Goal: Task Accomplishment & Management: Complete application form

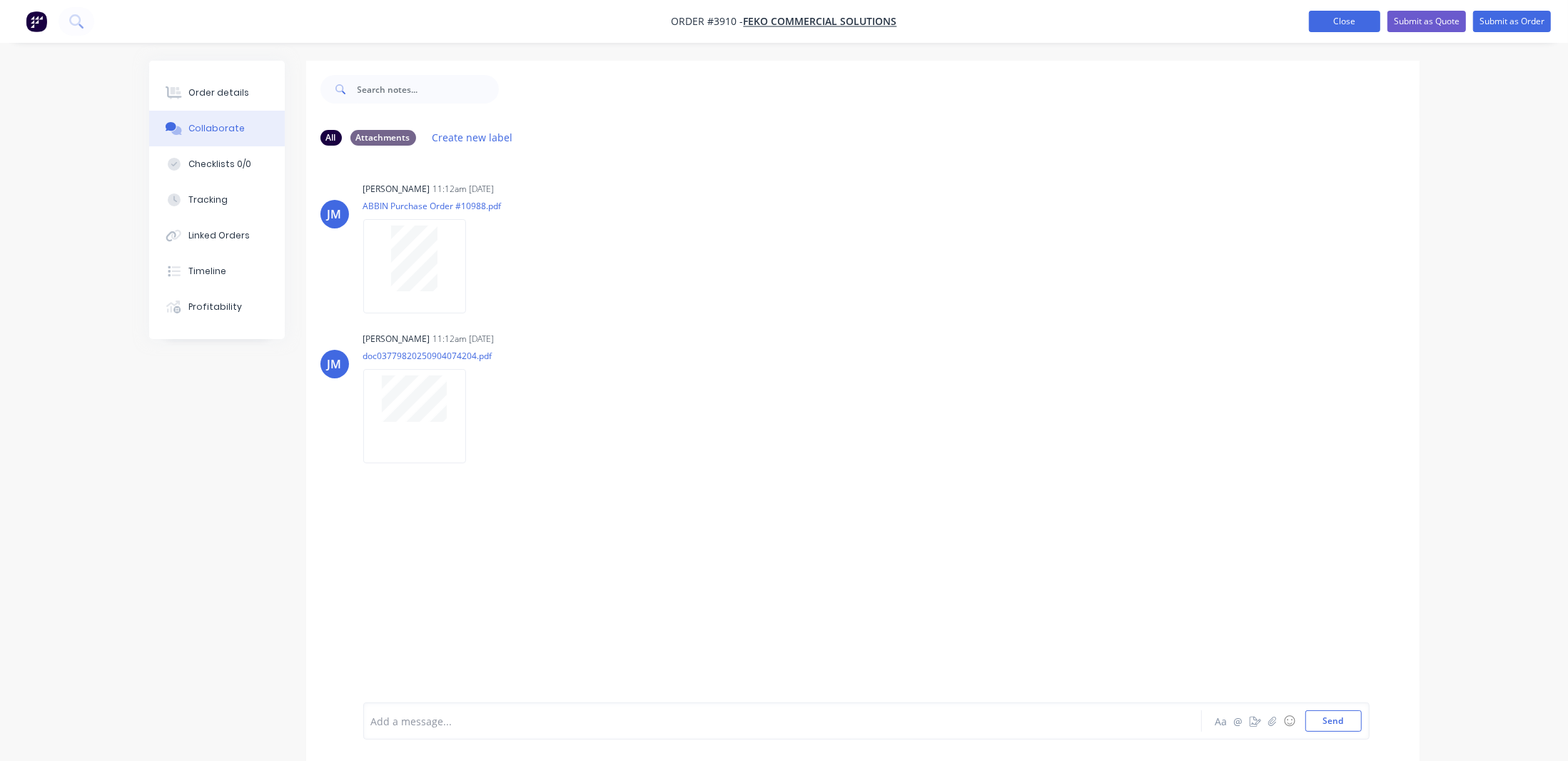
click at [1336, 32] on button "Close" at bounding box center [1344, 21] width 71 height 21
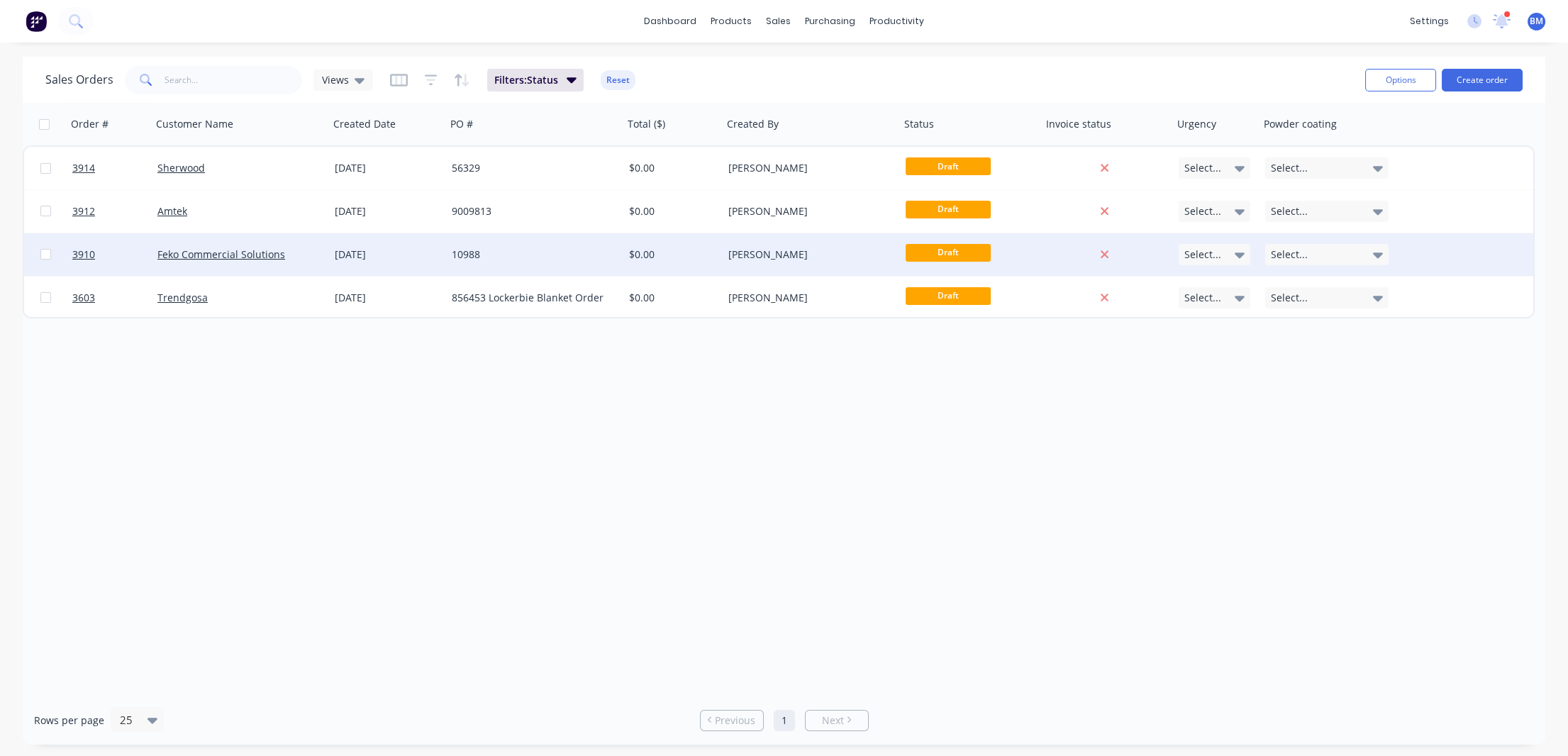
click at [315, 241] on div "Feko Commercial Solutions" at bounding box center [240, 255] width 177 height 42
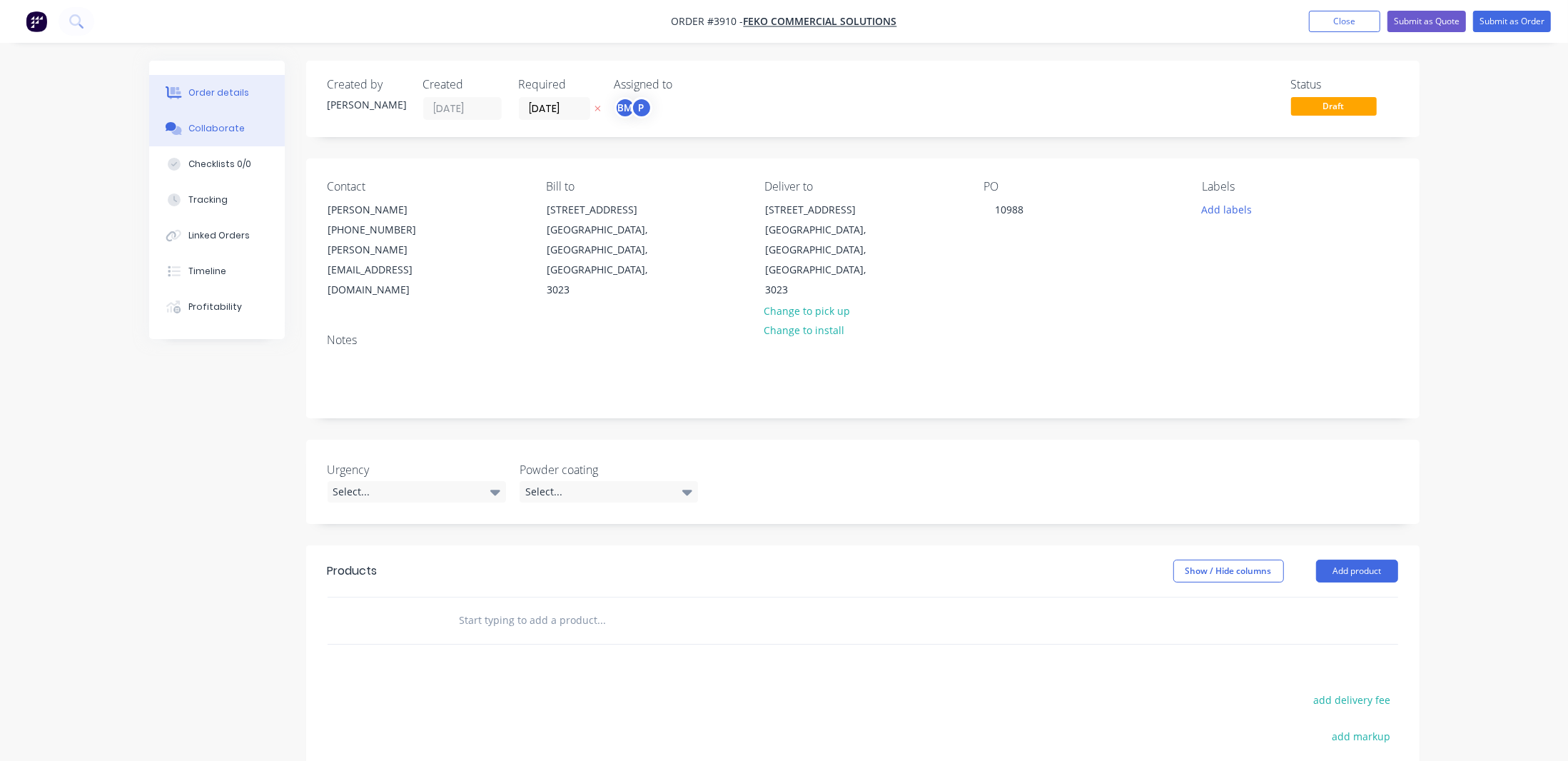
click at [233, 118] on button "Collaborate" at bounding box center [216, 128] width 135 height 36
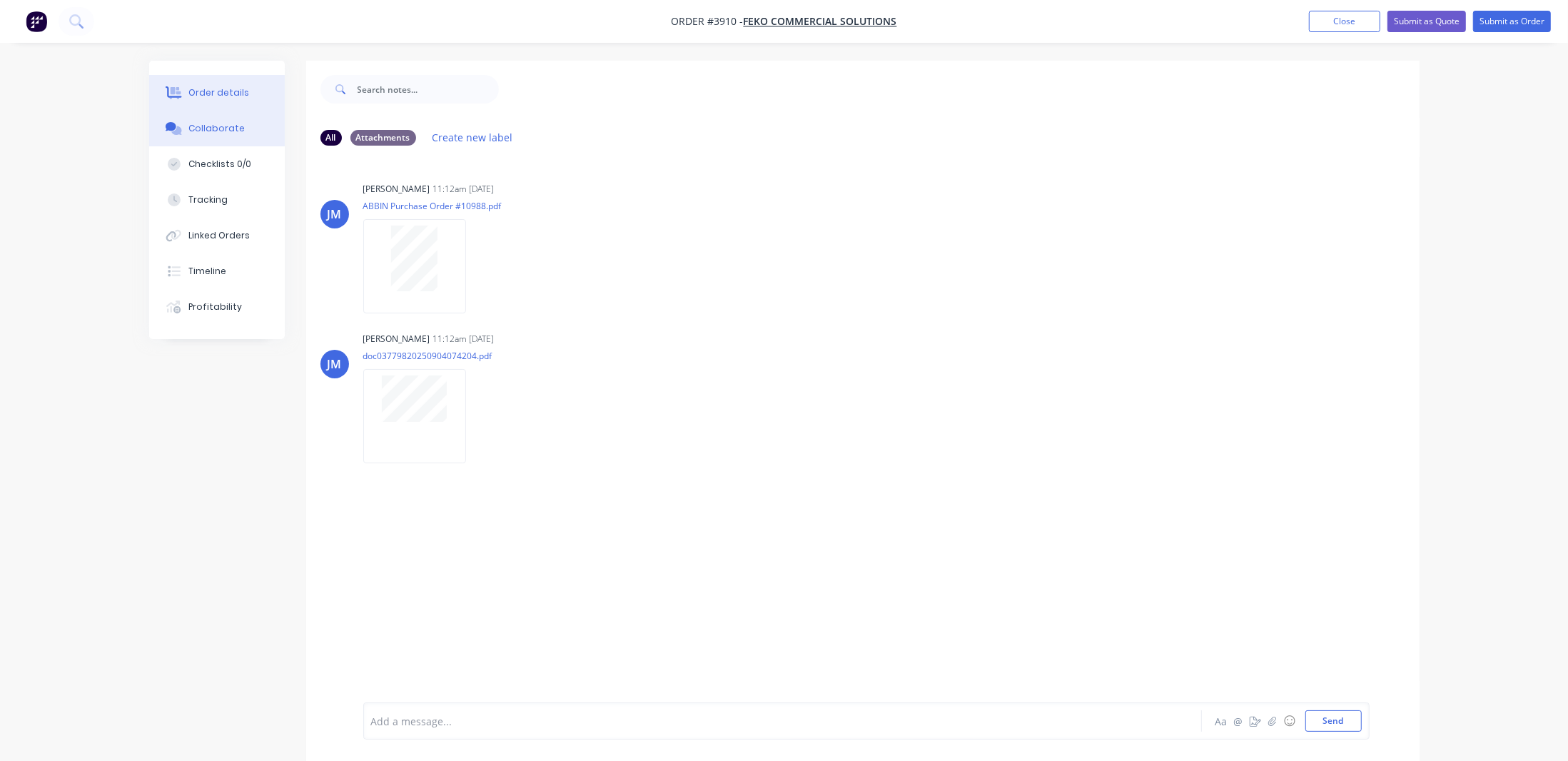
click at [184, 95] on button "Order details" at bounding box center [216, 93] width 135 height 36
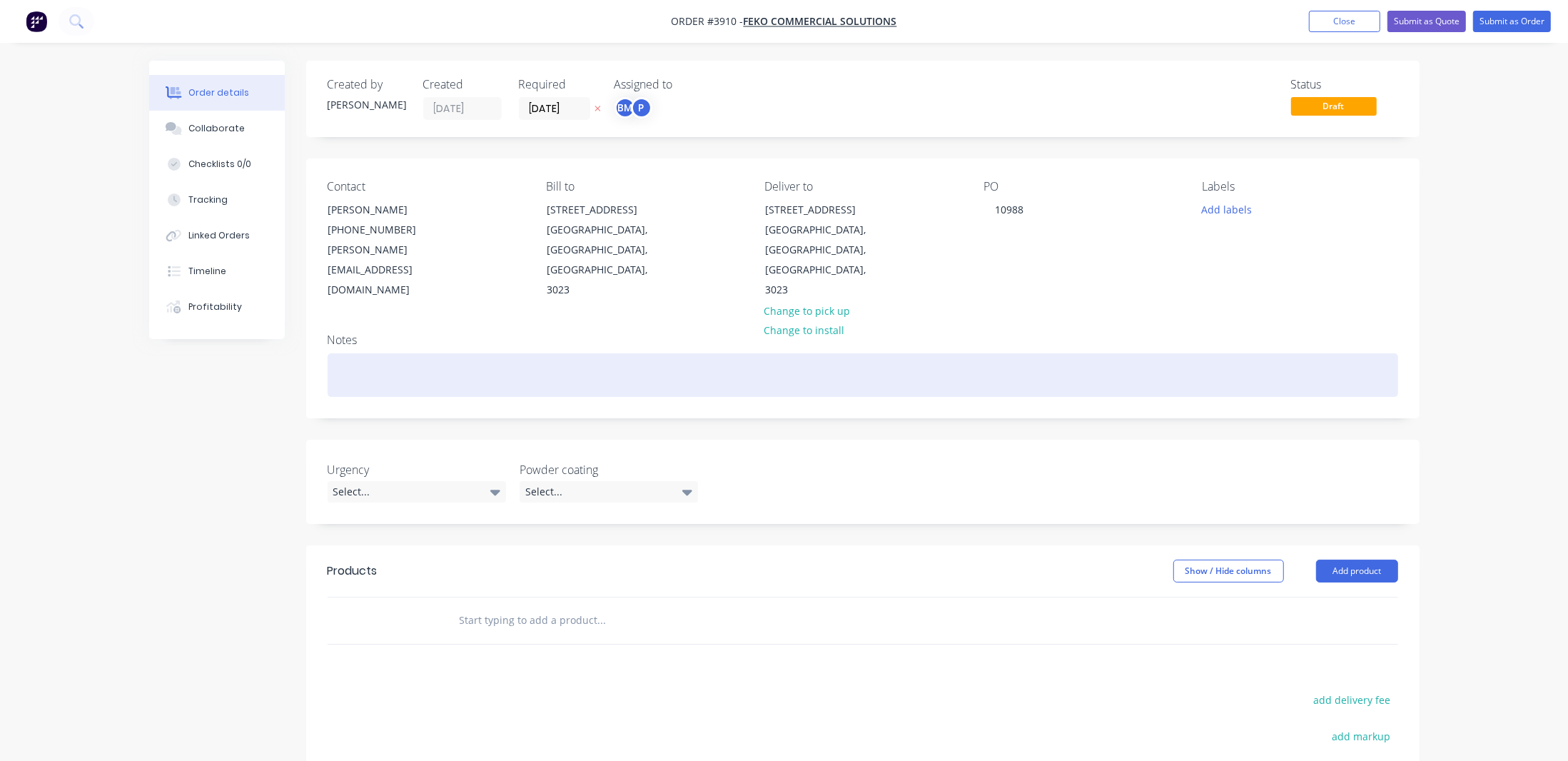
click at [587, 353] on div at bounding box center [863, 375] width 1070 height 44
paste div
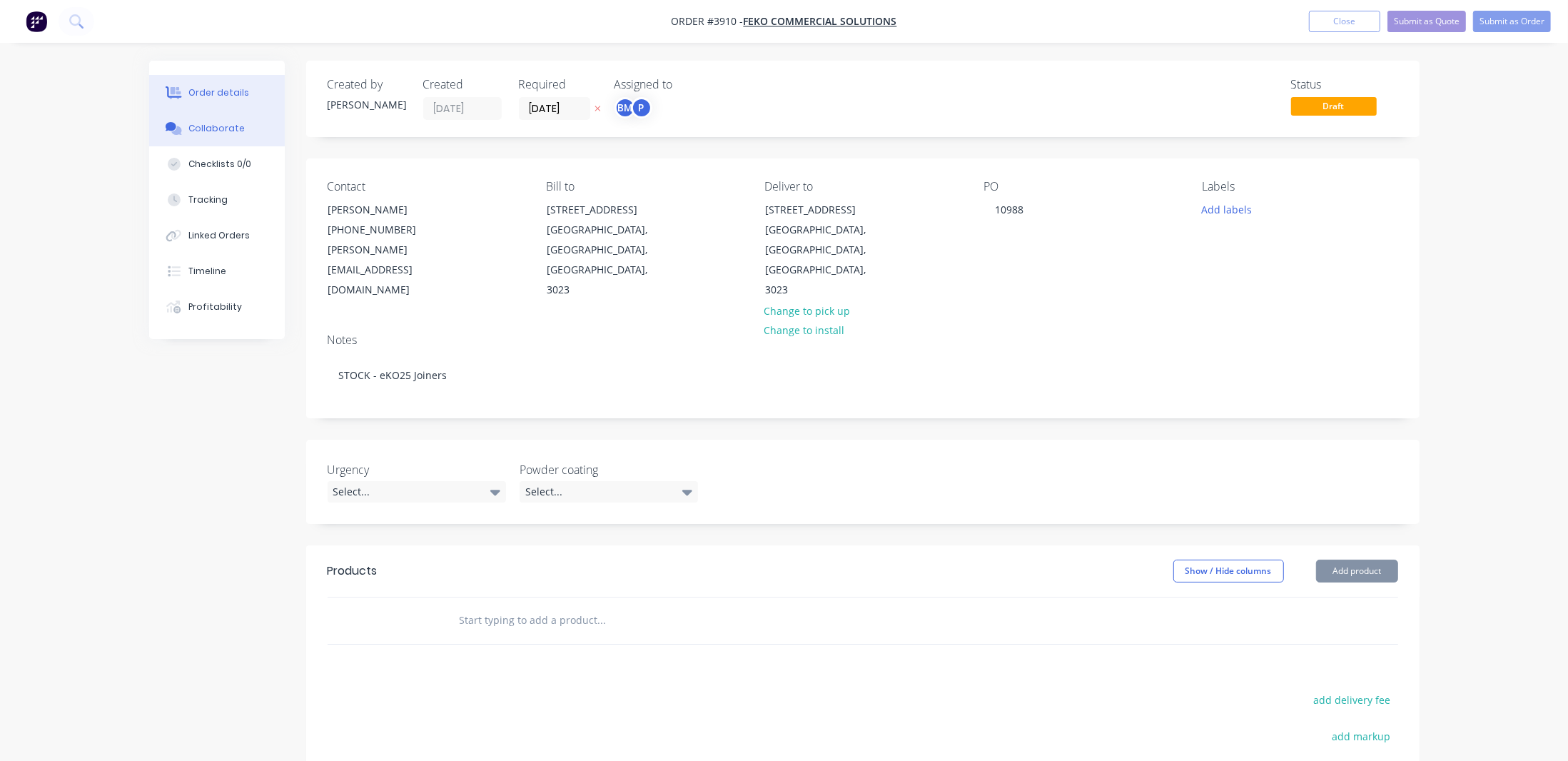
click at [215, 143] on button "Collaborate" at bounding box center [216, 128] width 135 height 36
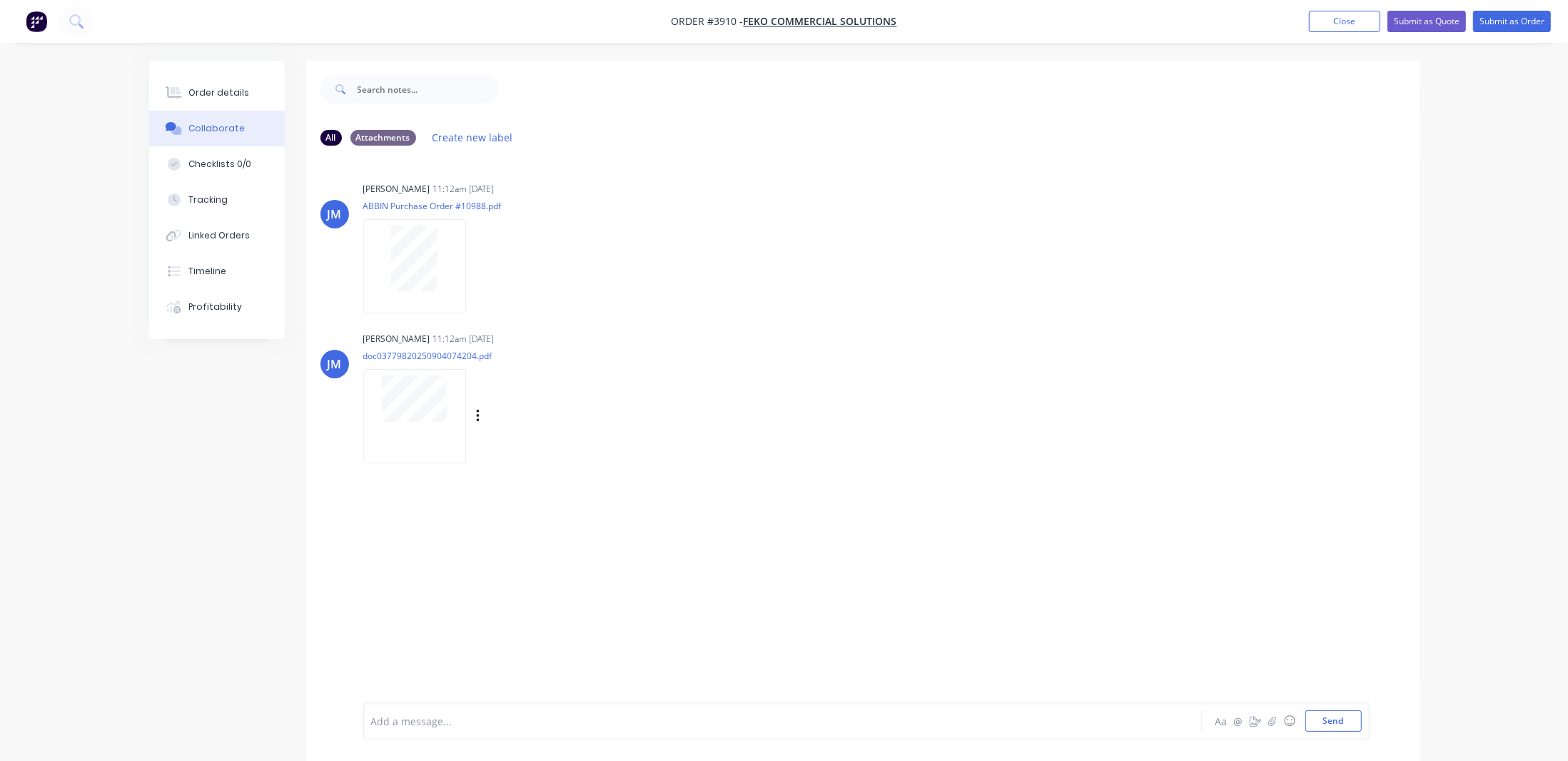
click at [412, 439] on div at bounding box center [415, 416] width 103 height 93
click at [249, 91] on button "Order details" at bounding box center [216, 93] width 135 height 36
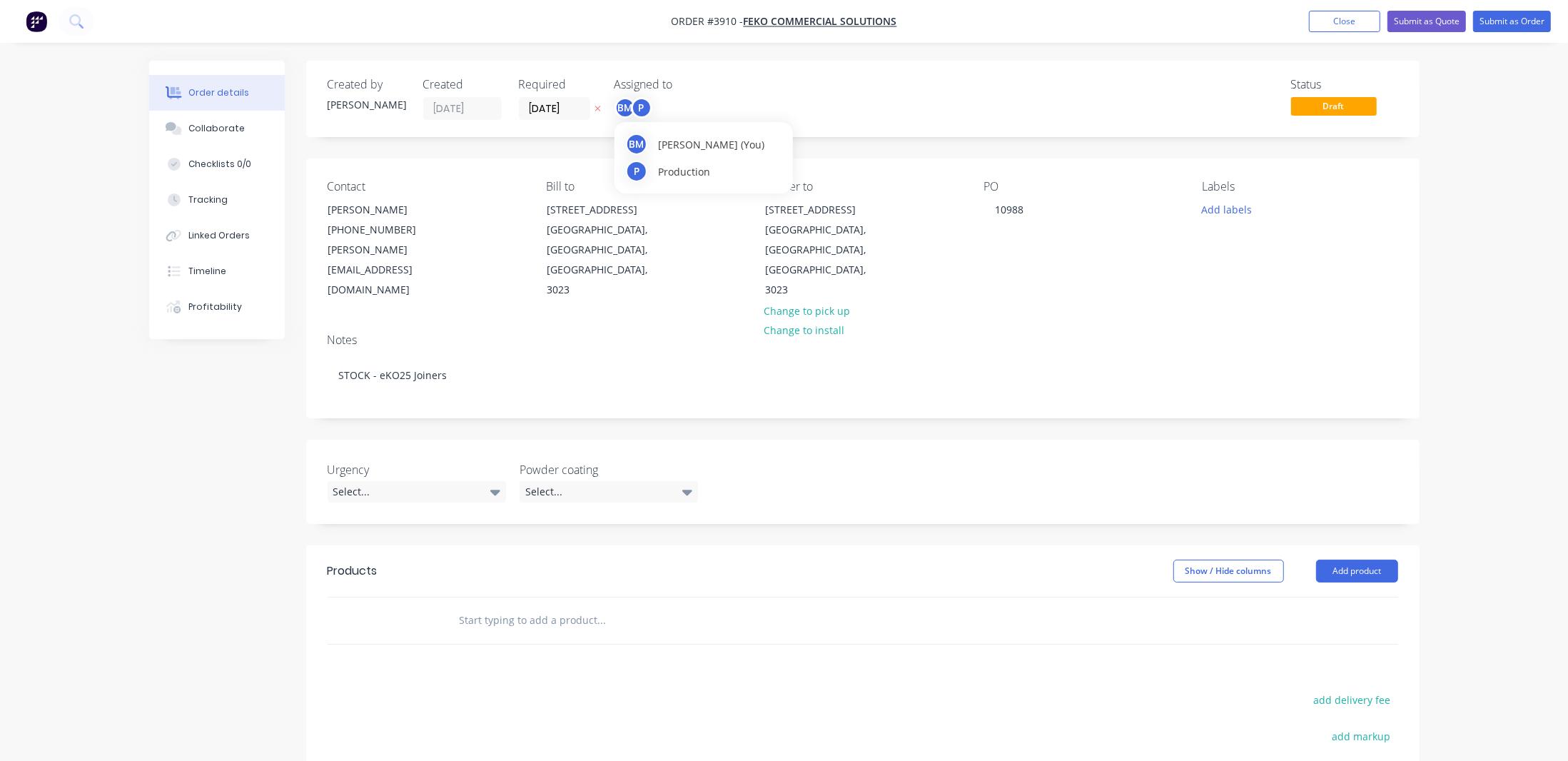
click at [632, 116] on div "BM P" at bounding box center [633, 108] width 38 height 21
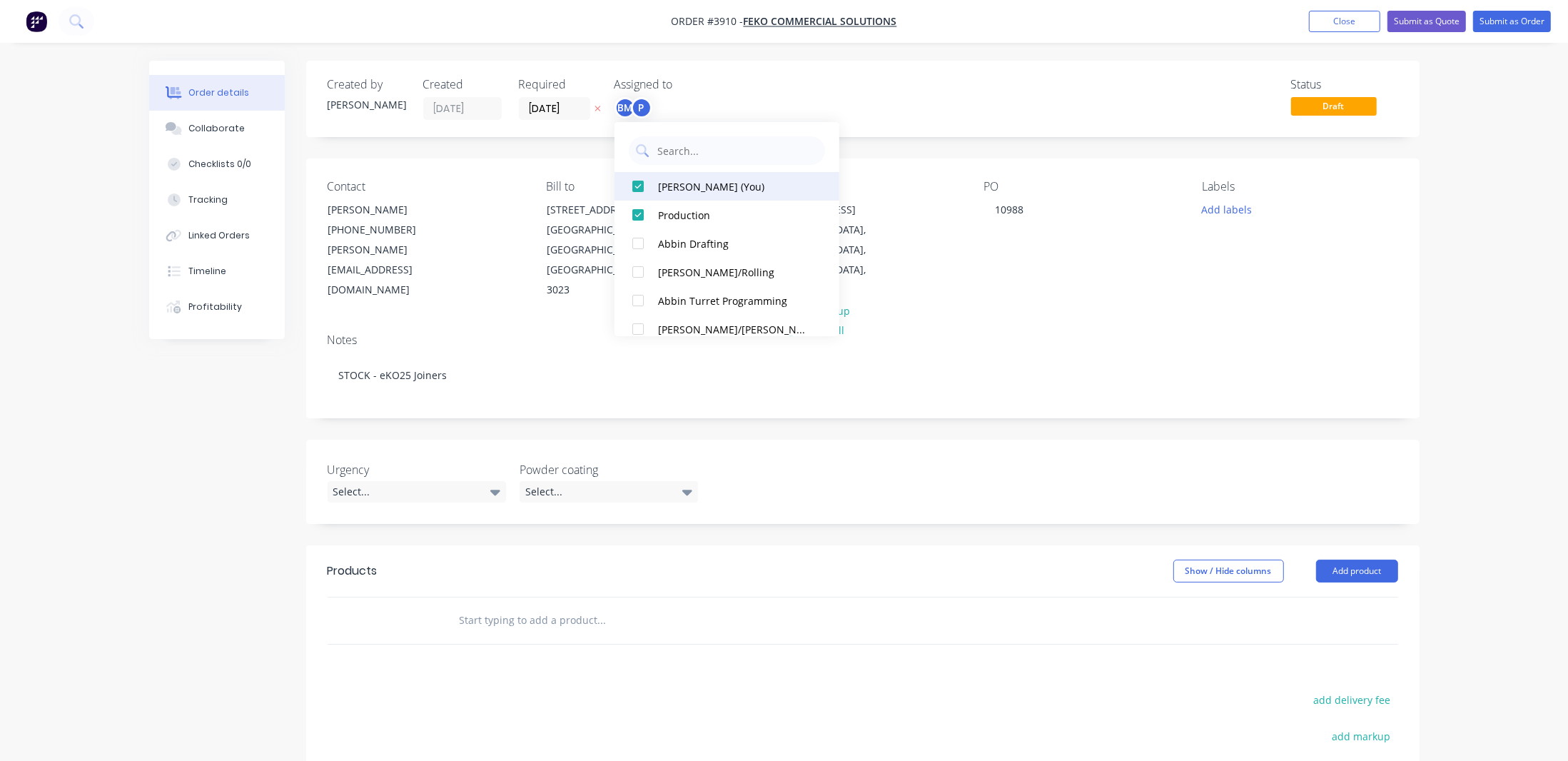
click at [741, 185] on div "[PERSON_NAME] (You)" at bounding box center [733, 185] width 151 height 15
click at [973, 93] on div "Status Draft" at bounding box center [1077, 98] width 641 height 42
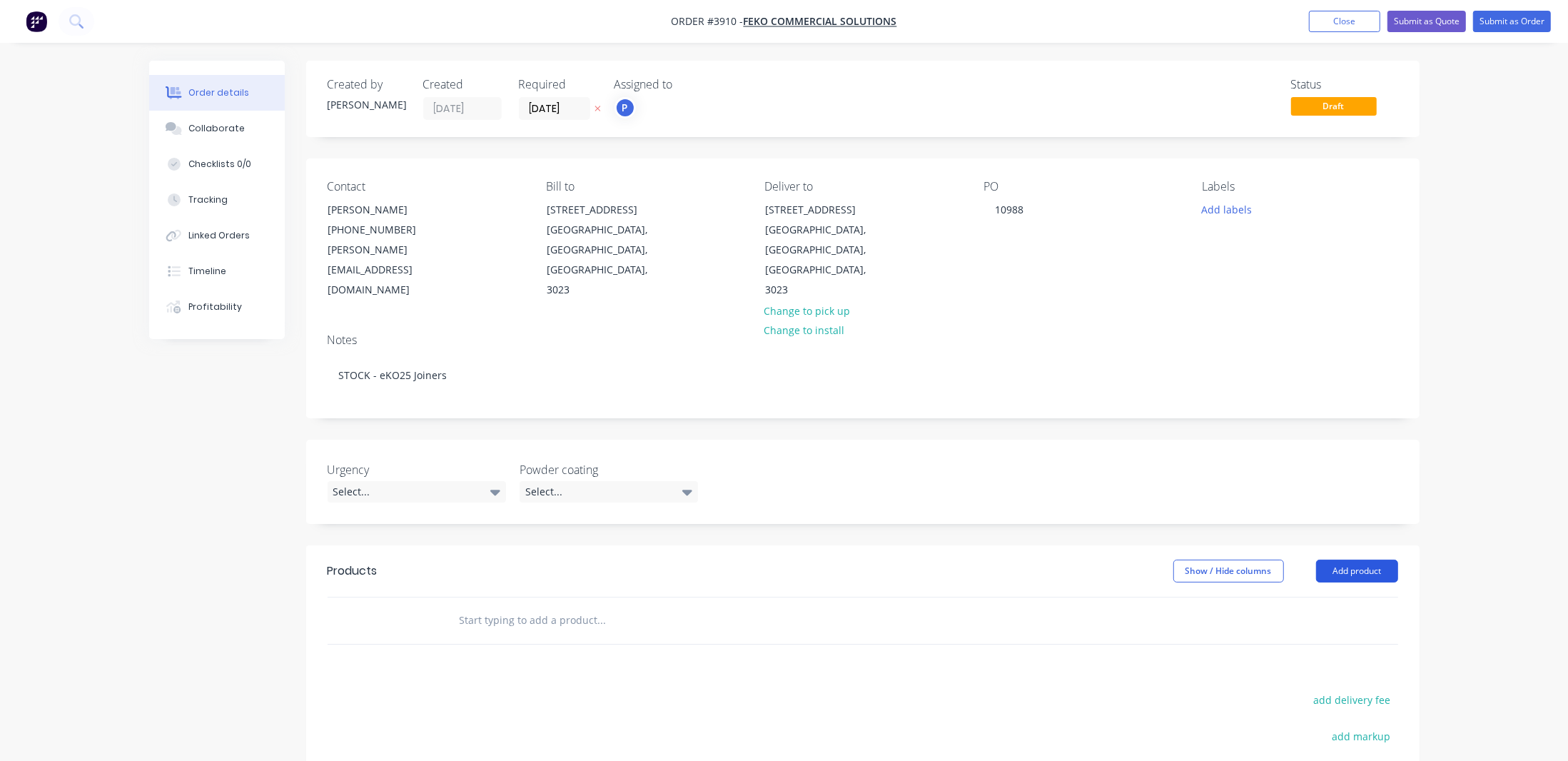
click at [1325, 560] on button "Add product" at bounding box center [1357, 571] width 82 height 23
click at [1331, 622] on button "Basic product" at bounding box center [1330, 636] width 135 height 29
click at [474, 634] on div at bounding box center [507, 645] width 120 height 21
paste div
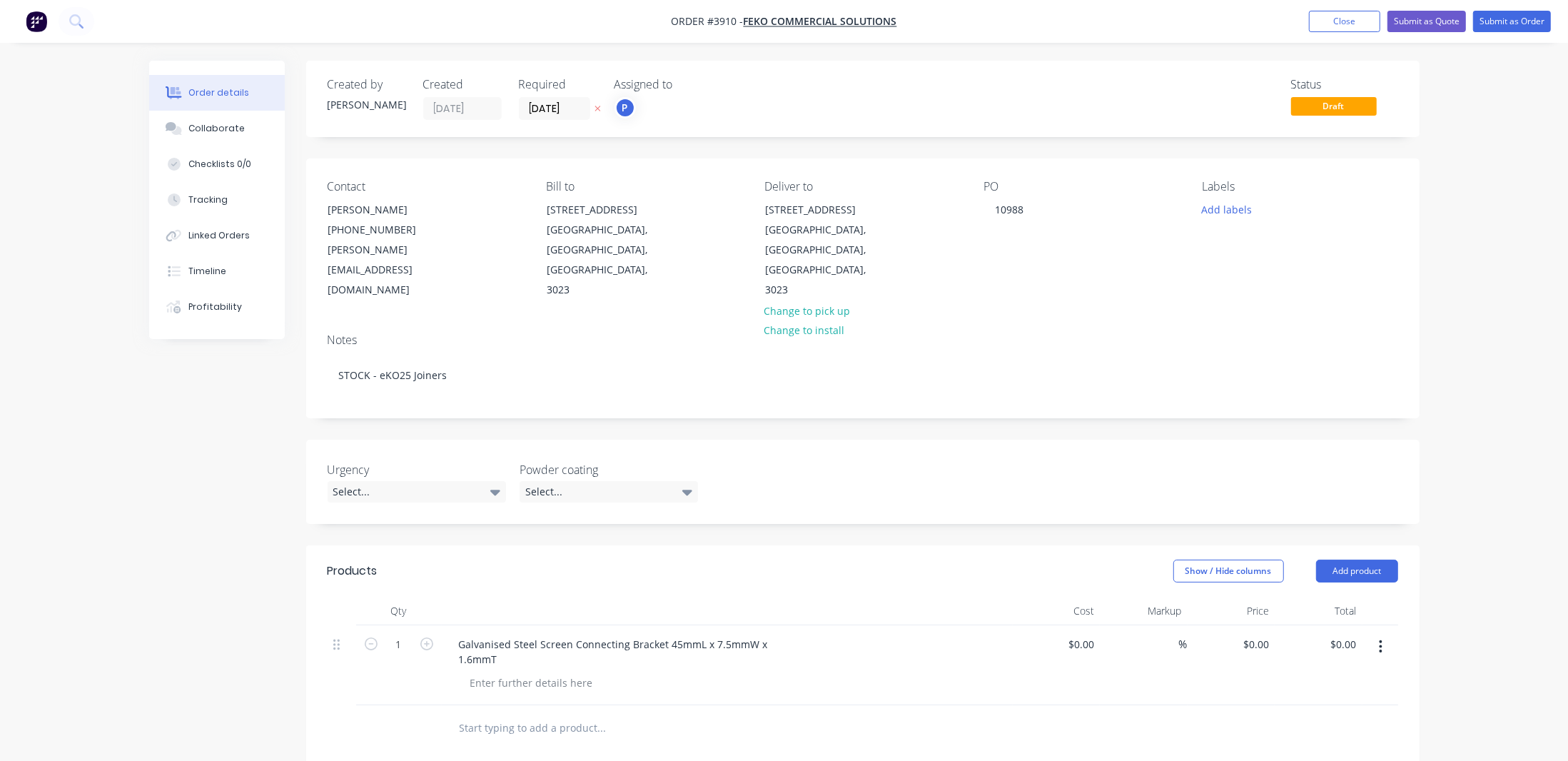
click at [400, 634] on input "1" at bounding box center [398, 645] width 37 height 21
type input "750"
click at [970, 706] on div at bounding box center [863, 729] width 1070 height 47
click at [474, 634] on div "Galvanised Steel Screen Connecting Bracket 45mmL x 7.5mmW x 1.6mmT" at bounding box center [613, 652] width 332 height 36
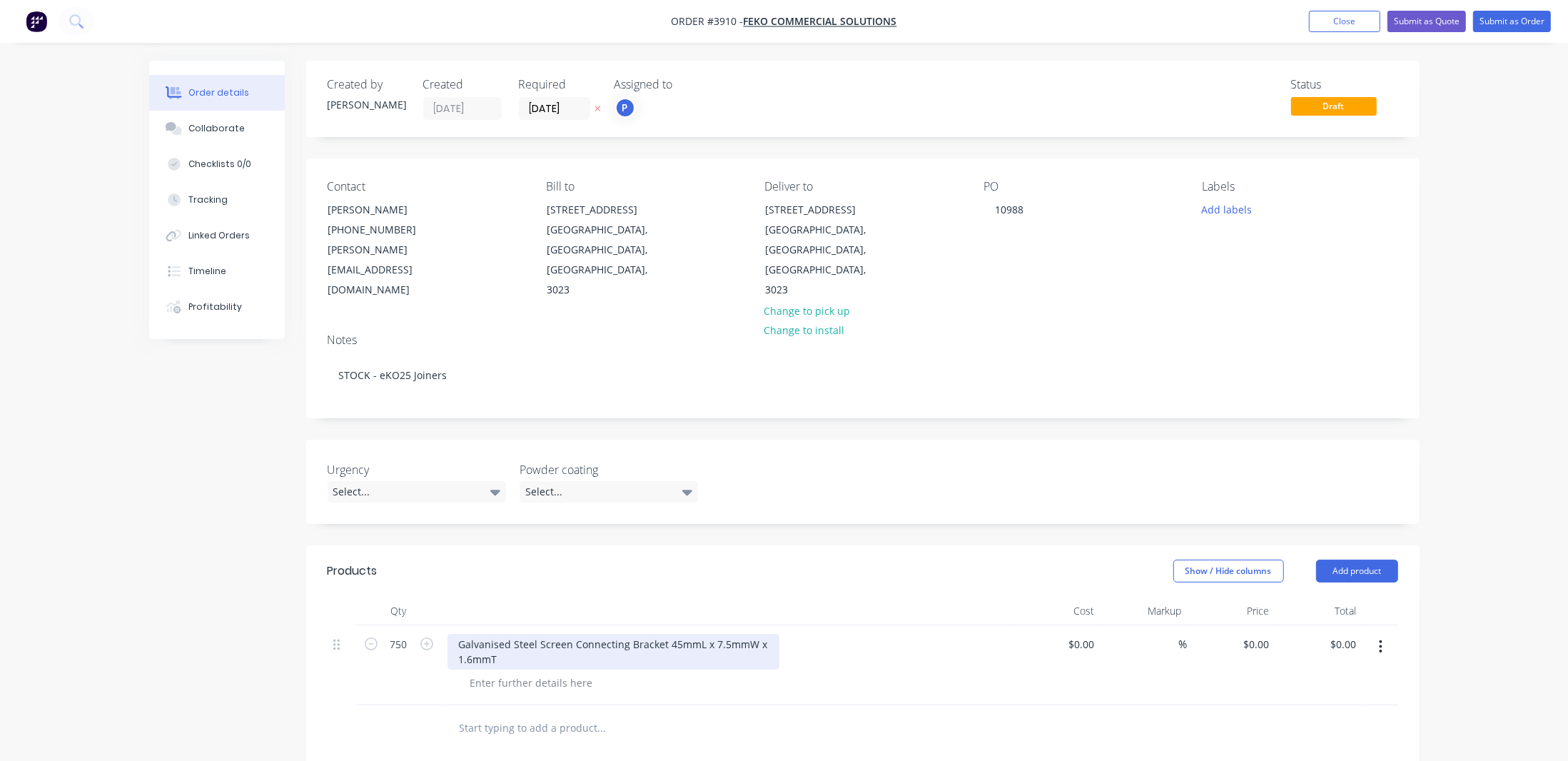
click at [451, 634] on div "Galvanised Steel Screen Connecting Bracket 45mmL x 7.5mmW x 1.6mmT" at bounding box center [613, 652] width 332 height 36
click at [765, 699] on div at bounding box center [661, 713] width 428 height 29
click at [662, 634] on div "Galvanised Steel Screen Connecting Bracket 45mmL x 7.5mmW x 1.6mmT" at bounding box center [633, 645] width 373 height 21
click at [556, 112] on input "[DATE]" at bounding box center [554, 108] width 70 height 21
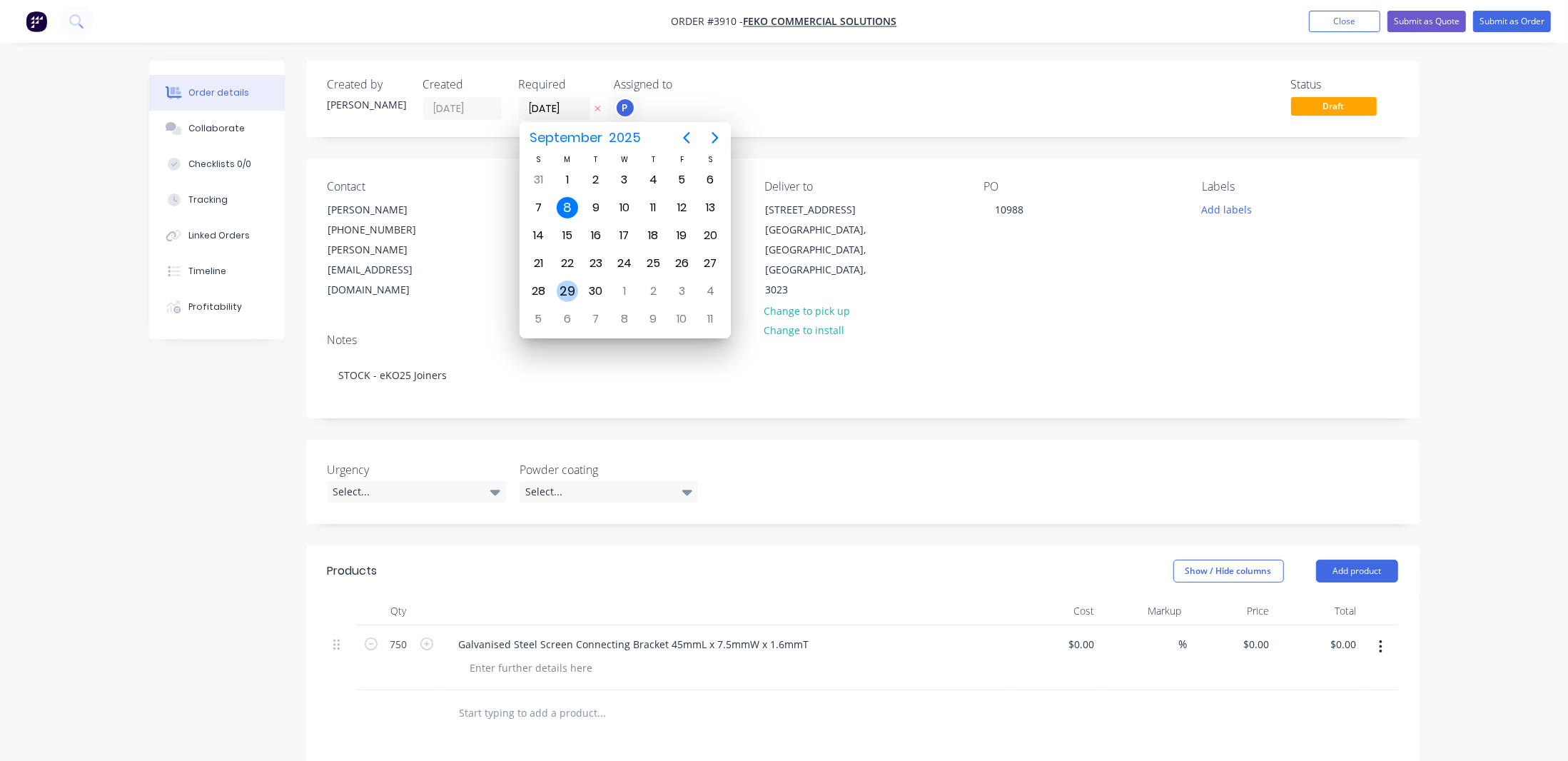
click at [566, 286] on div "29" at bounding box center [567, 291] width 21 height 21
type input "[DATE]"
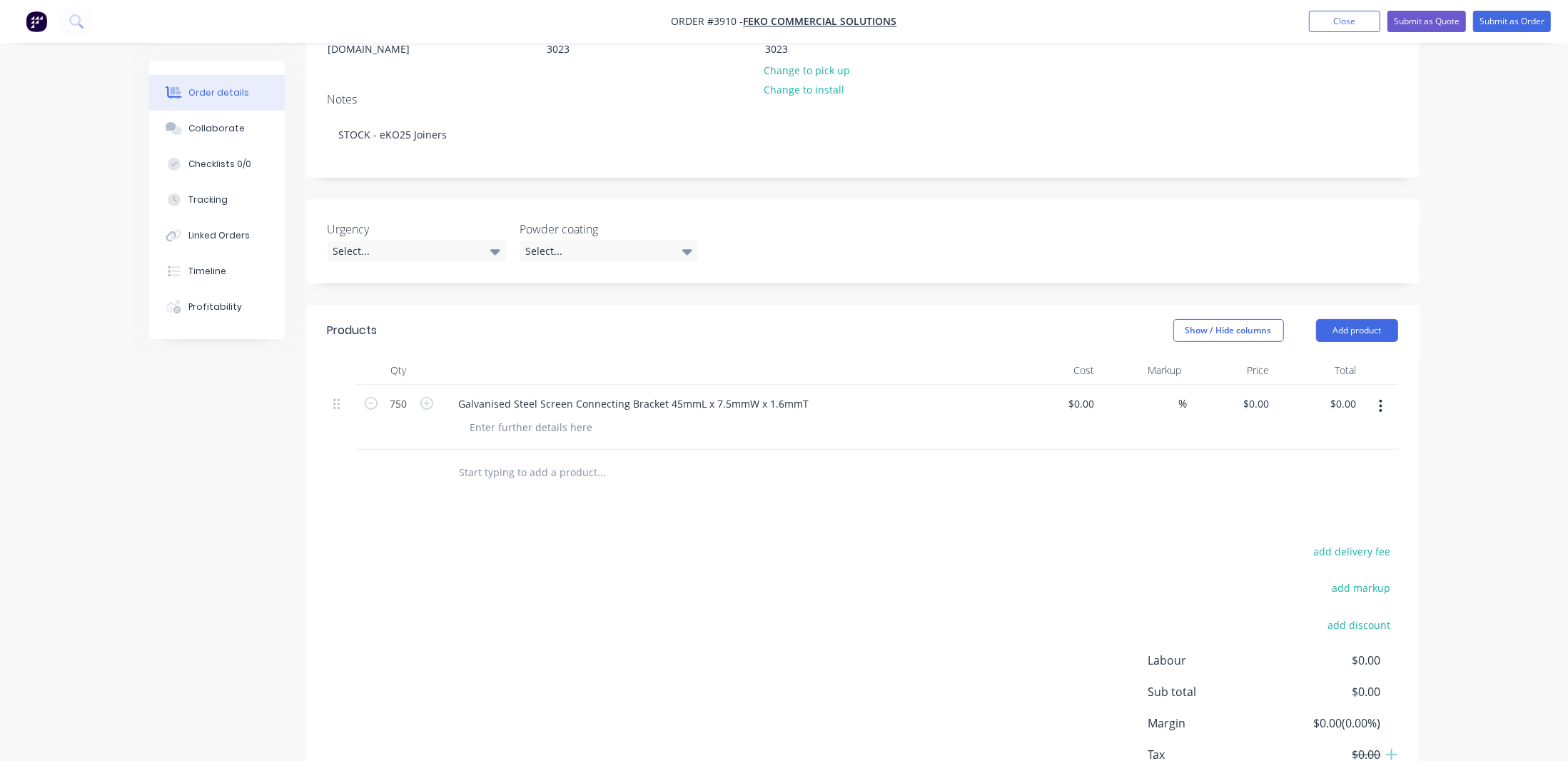
scroll to position [259, 0]
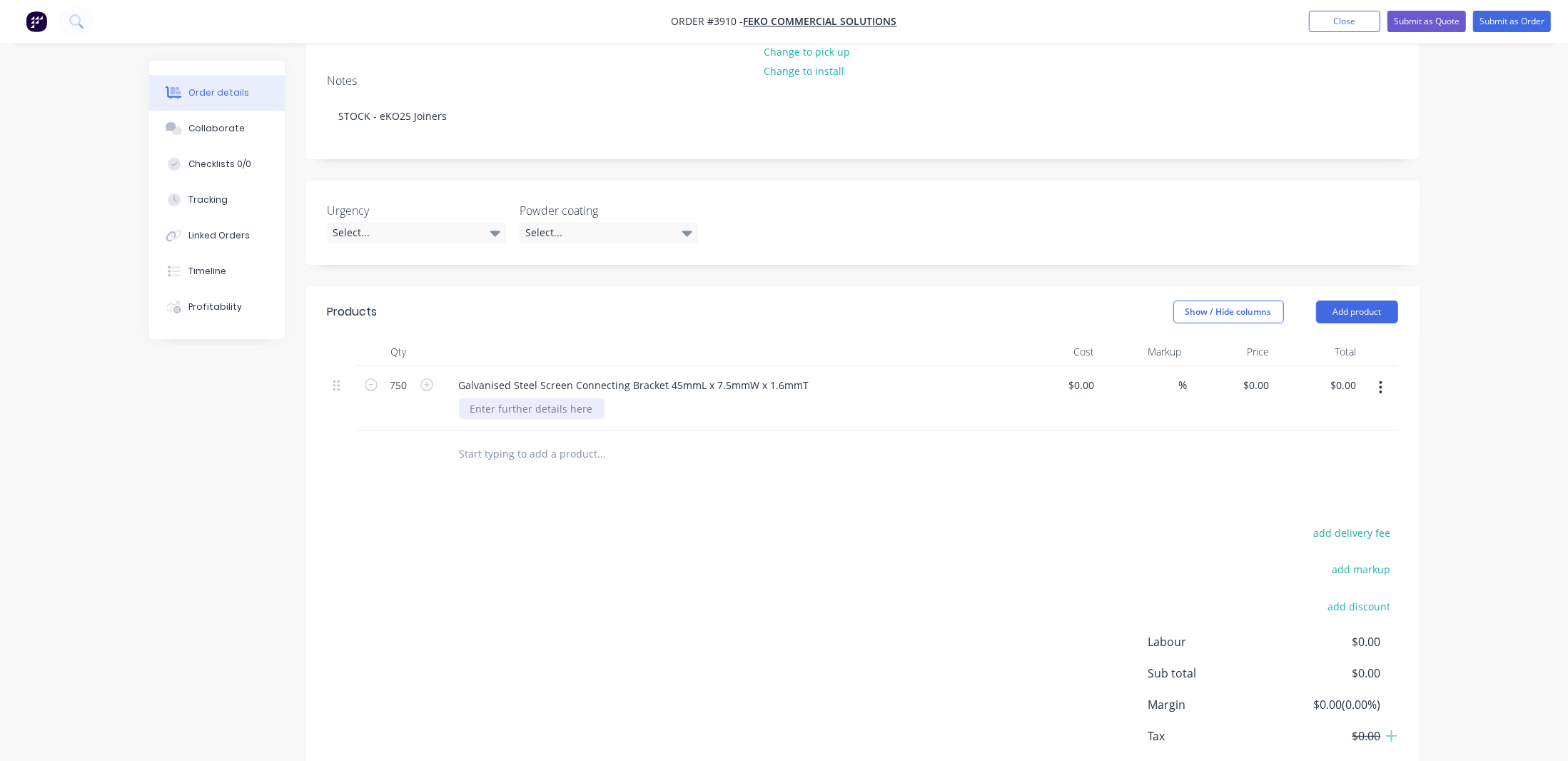
click at [575, 398] on div at bounding box center [532, 409] width 146 height 21
click at [532, 398] on div "Refer to drwaing" at bounding box center [511, 409] width 103 height 21
click at [753, 471] on div "Products Show / Hide columns Add product Qty Cost Markup Price Total 750 Galvan…" at bounding box center [863, 553] width 1113 height 534
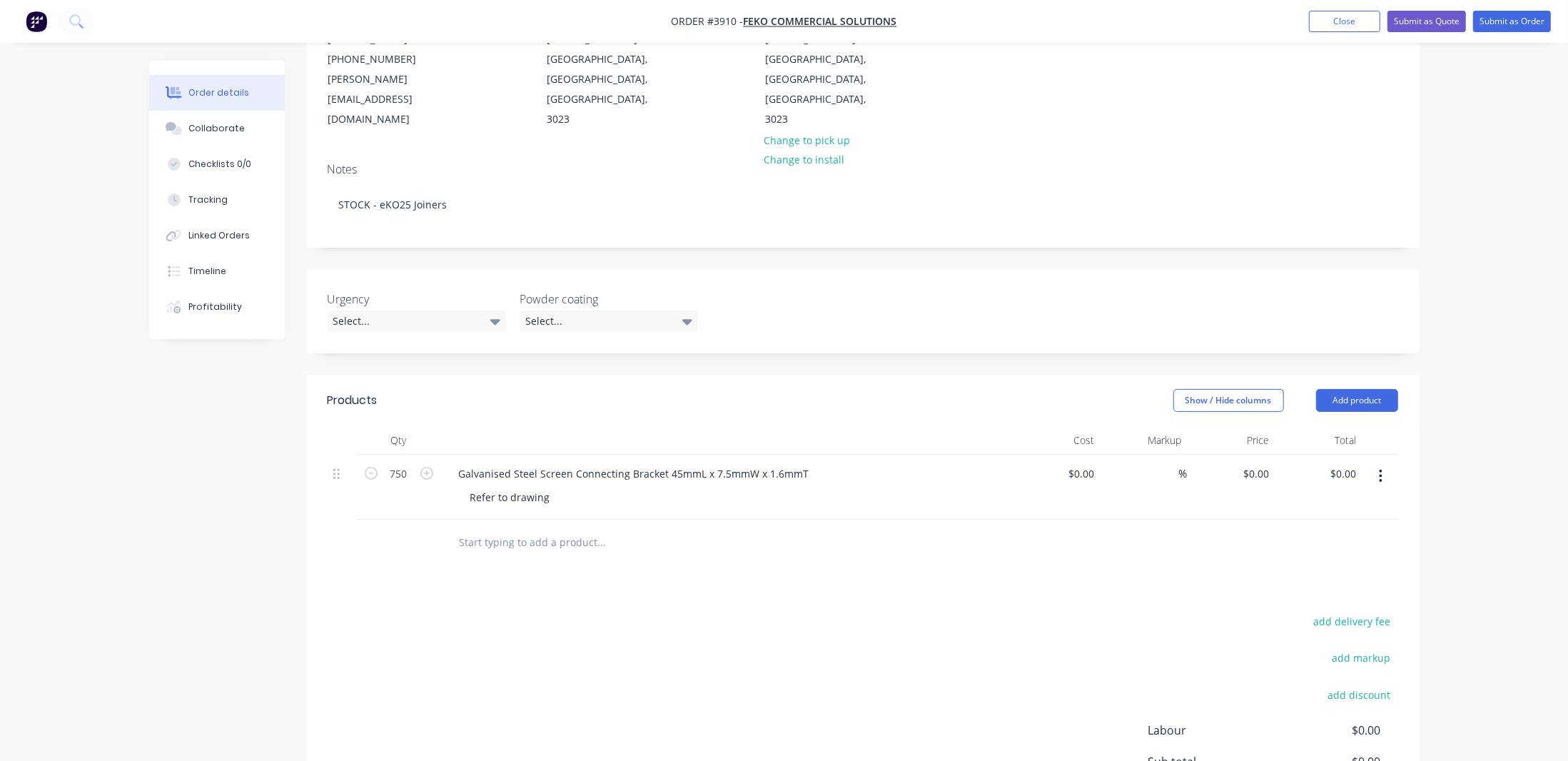
scroll to position [64, 0]
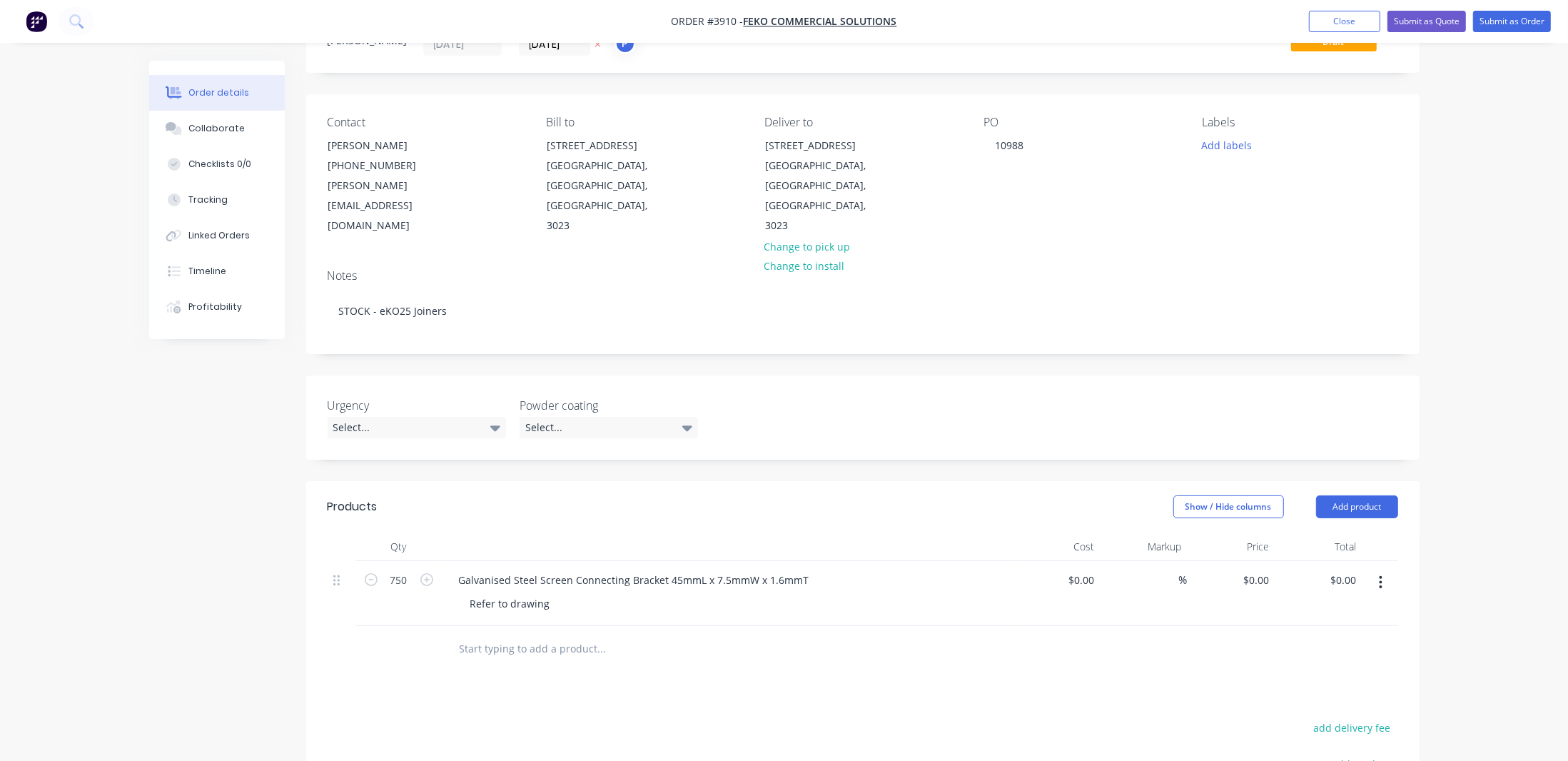
click at [655, 532] on div at bounding box center [727, 546] width 571 height 29
click at [1259, 135] on div "Add labels" at bounding box center [1299, 144] width 196 height 19
click at [1268, 299] on div "A1-Cutting (Saw)" at bounding box center [1281, 302] width 82 height 16
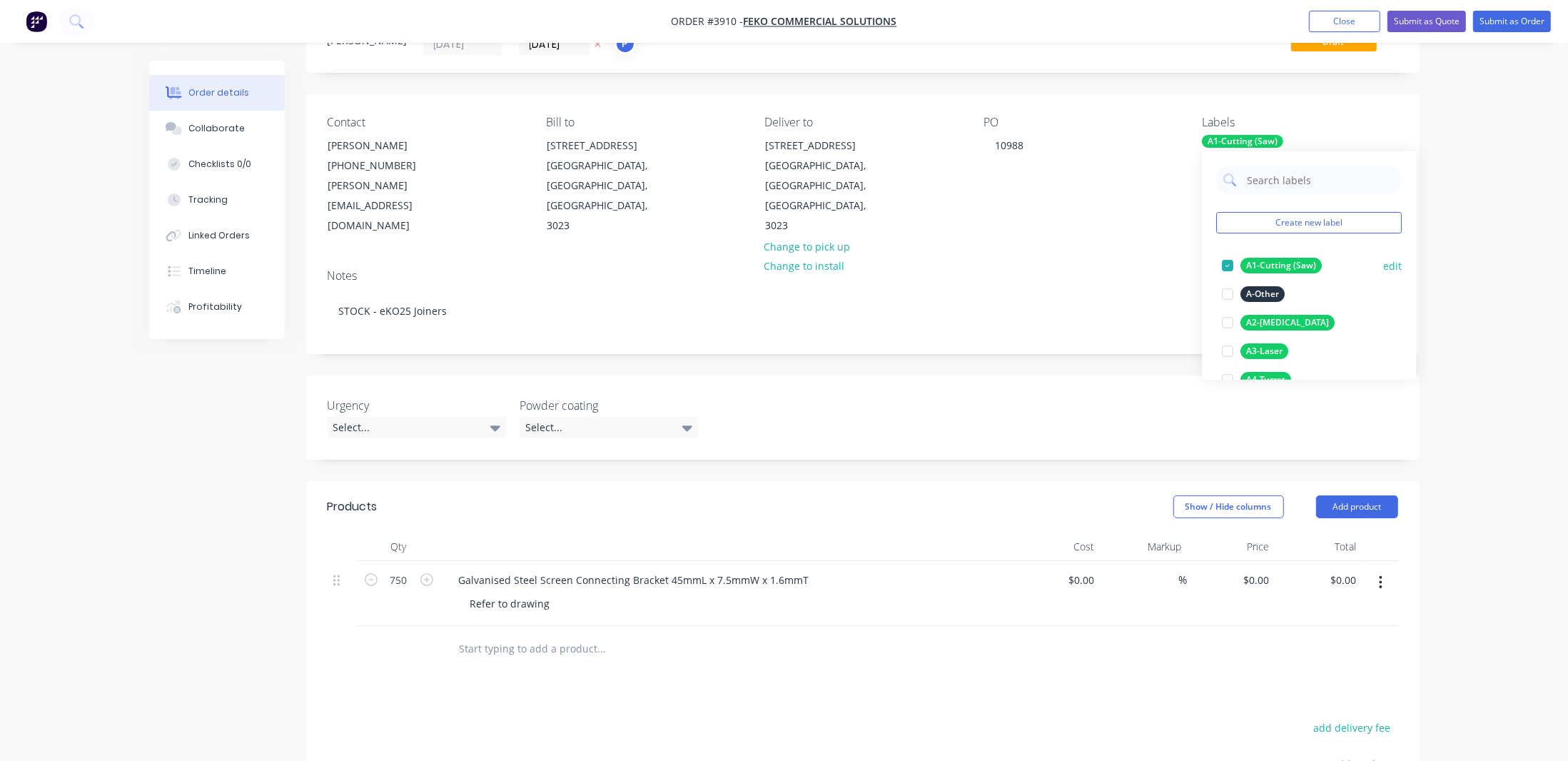
click at [1283, 252] on div "A1-Cutting (Saw) edit" at bounding box center [1309, 265] width 185 height 29
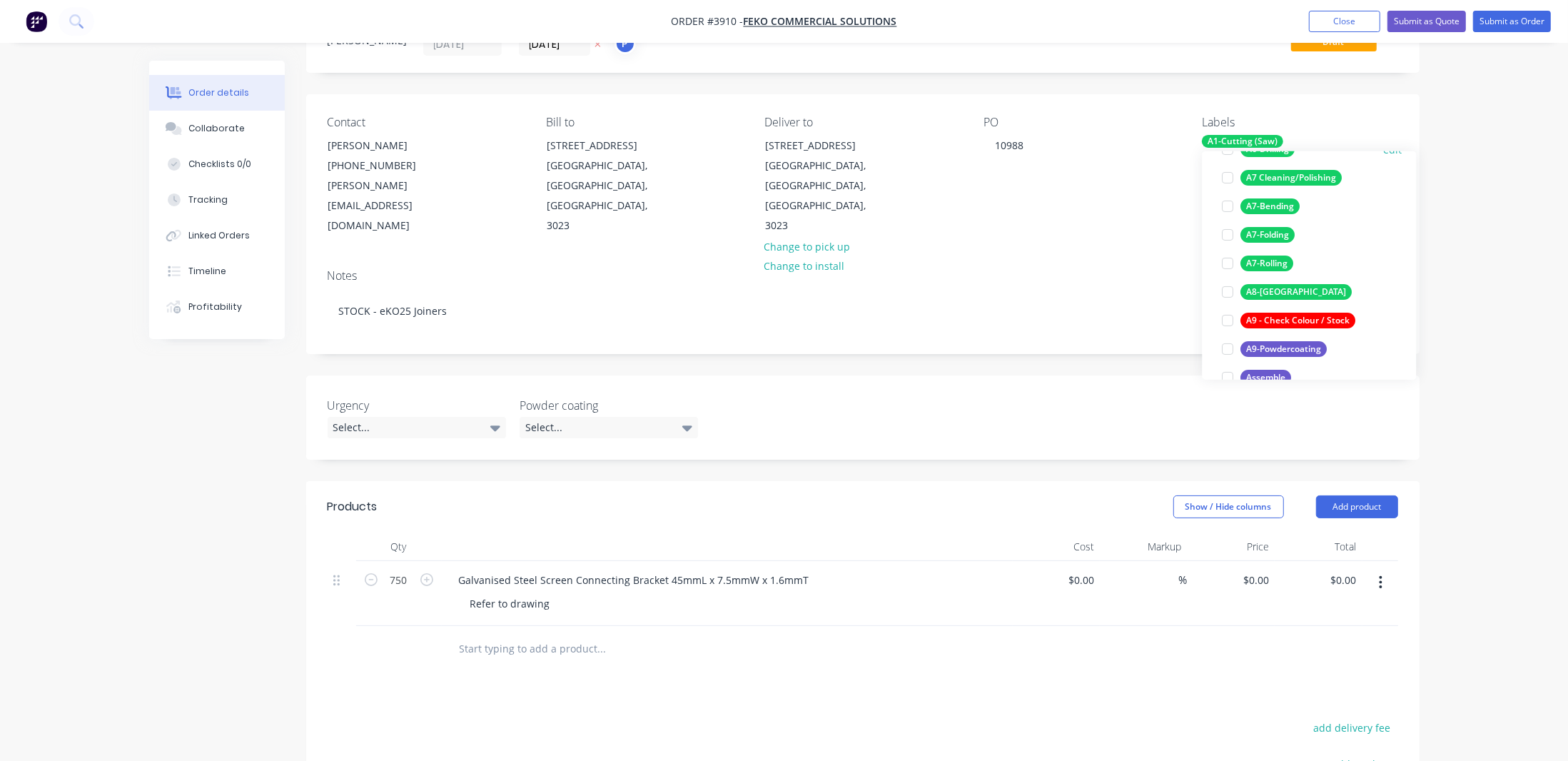
scroll to position [194, 0]
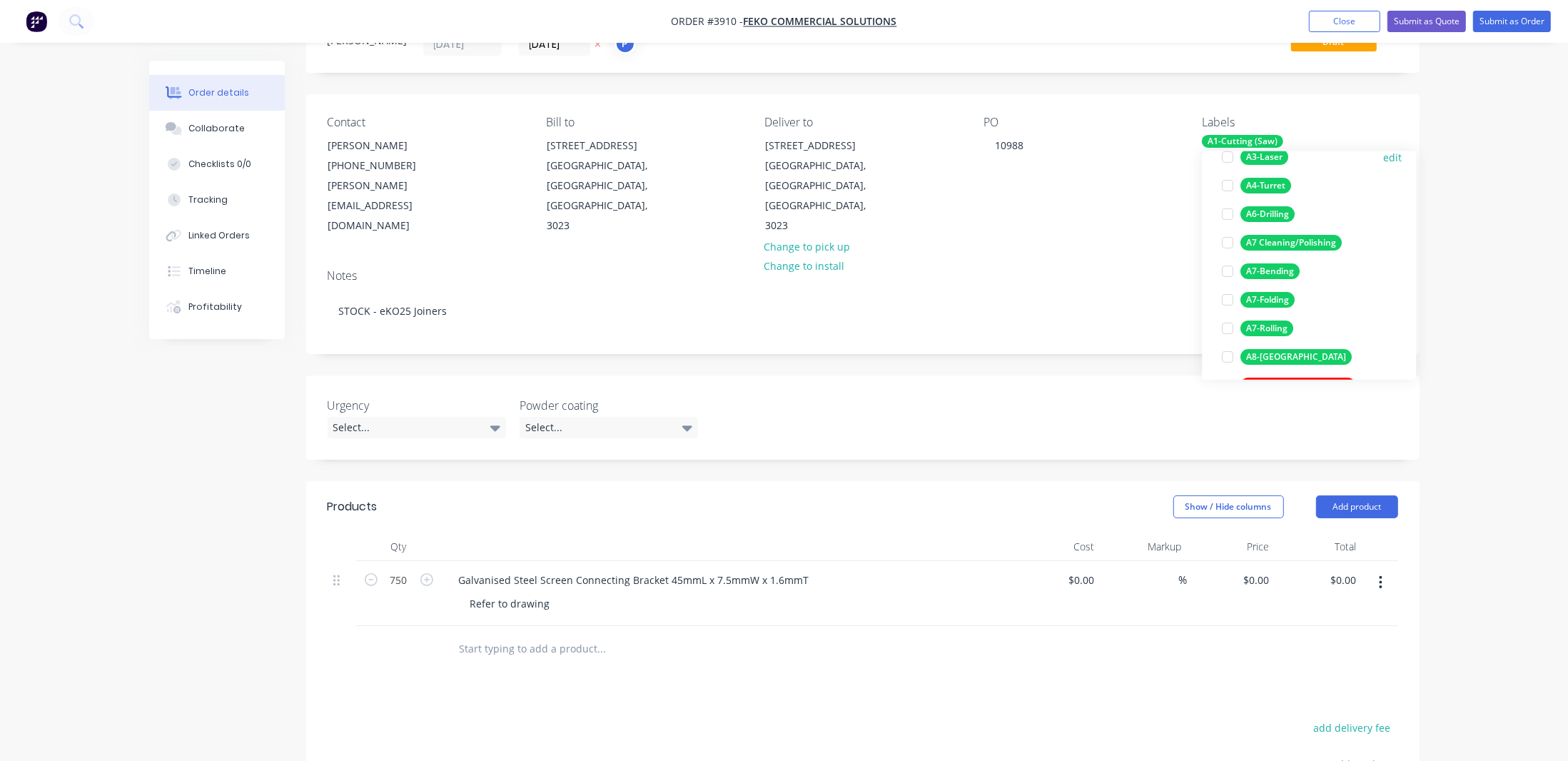
click at [1274, 162] on div "A3-Laser" at bounding box center [1265, 157] width 47 height 16
click at [1239, 131] on div "Labels A1-Cutting (Saw) A3-Laser" at bounding box center [1299, 176] width 196 height 120
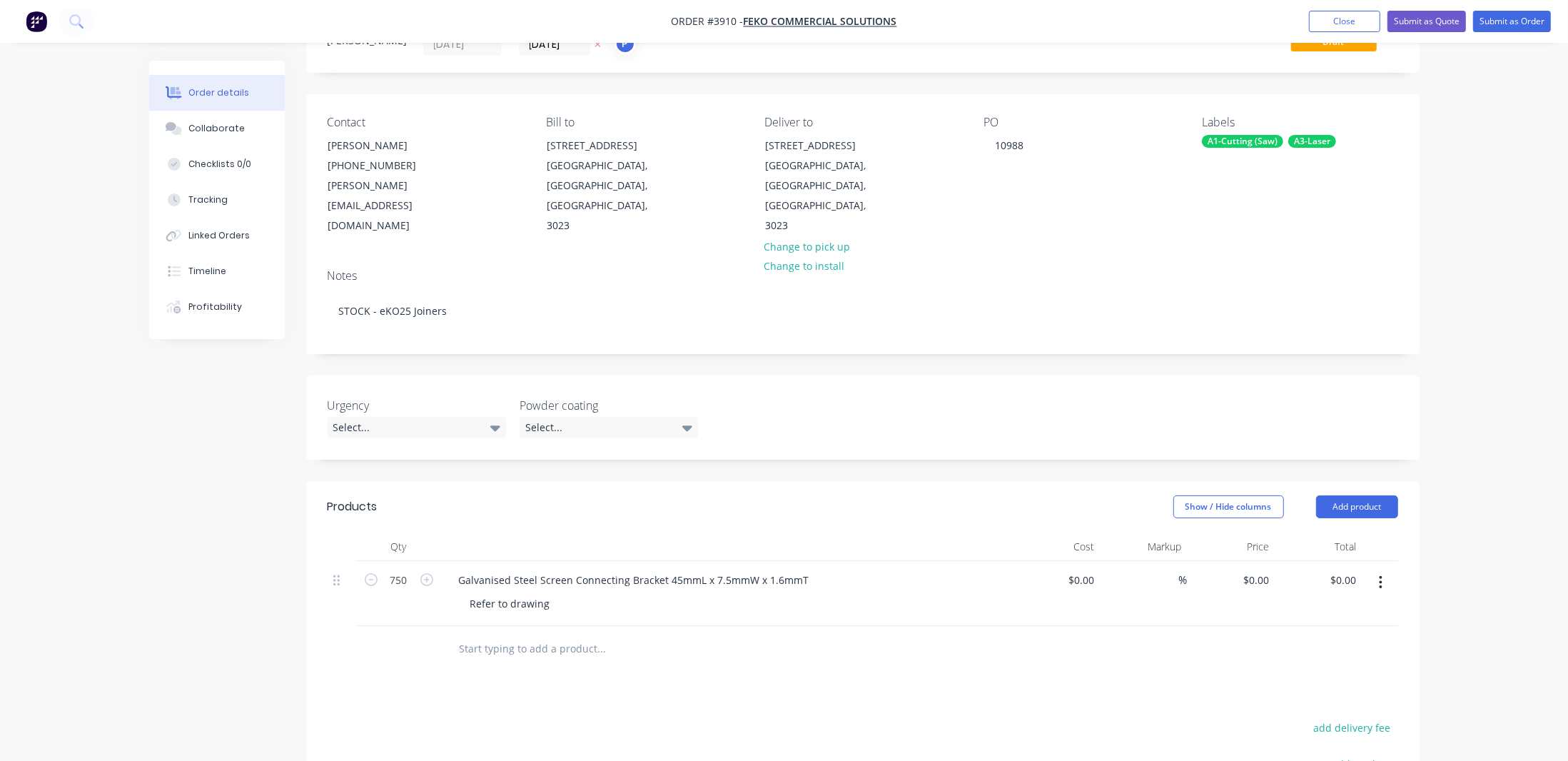
click at [1248, 141] on div "A1-Cutting (Saw)" at bounding box center [1242, 141] width 82 height 13
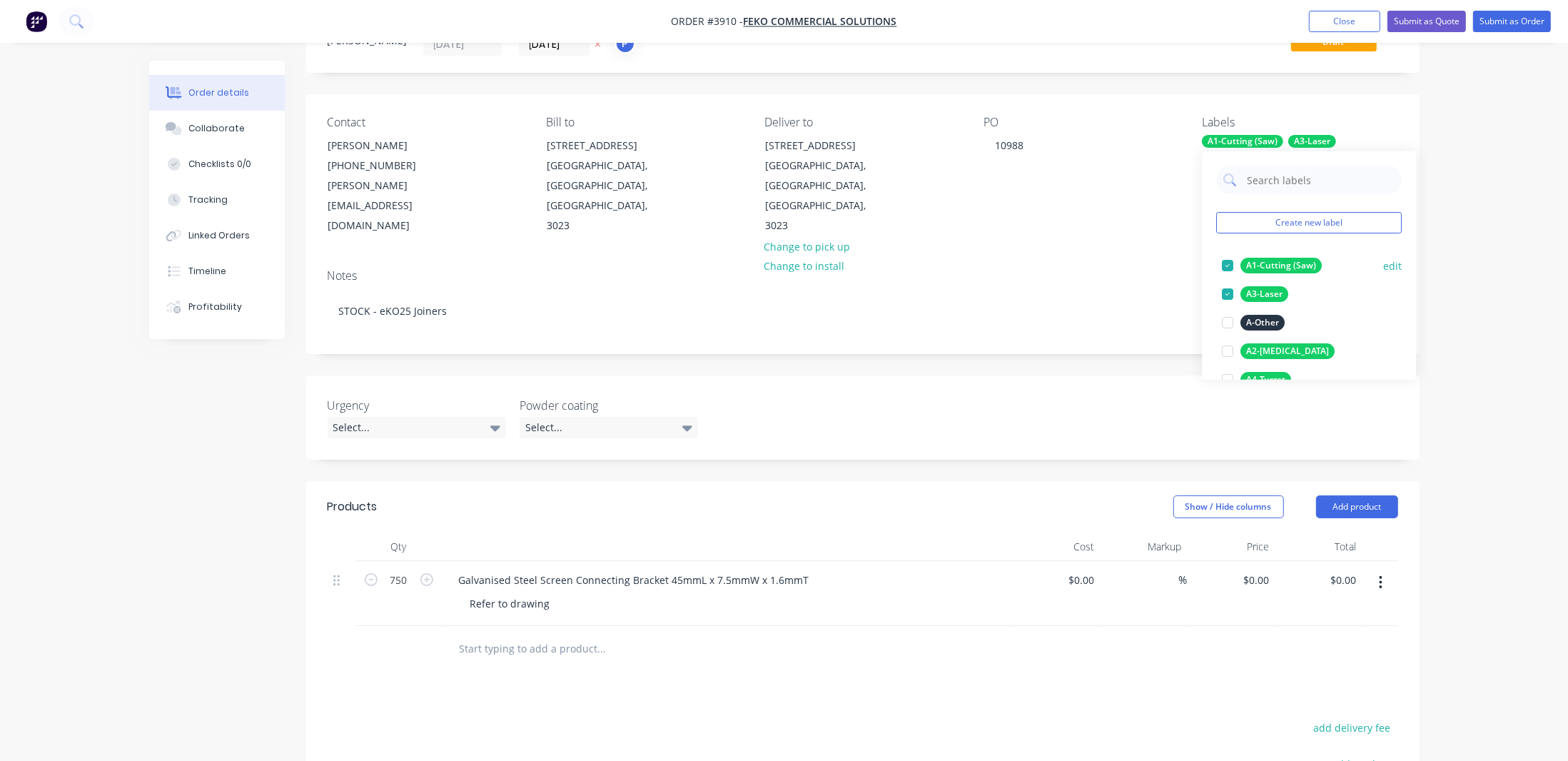
drag, startPoint x: 1277, startPoint y: 272, endPoint x: 1037, endPoint y: 177, distance: 258.1
click at [1275, 270] on div "A1-Cutting (Saw)" at bounding box center [1281, 265] width 82 height 16
click at [1477, 323] on div "Order details Collaborate Checklists 0/0 Tracking Linked Orders Timeline Profit…" at bounding box center [784, 486] width 1568 height 1101
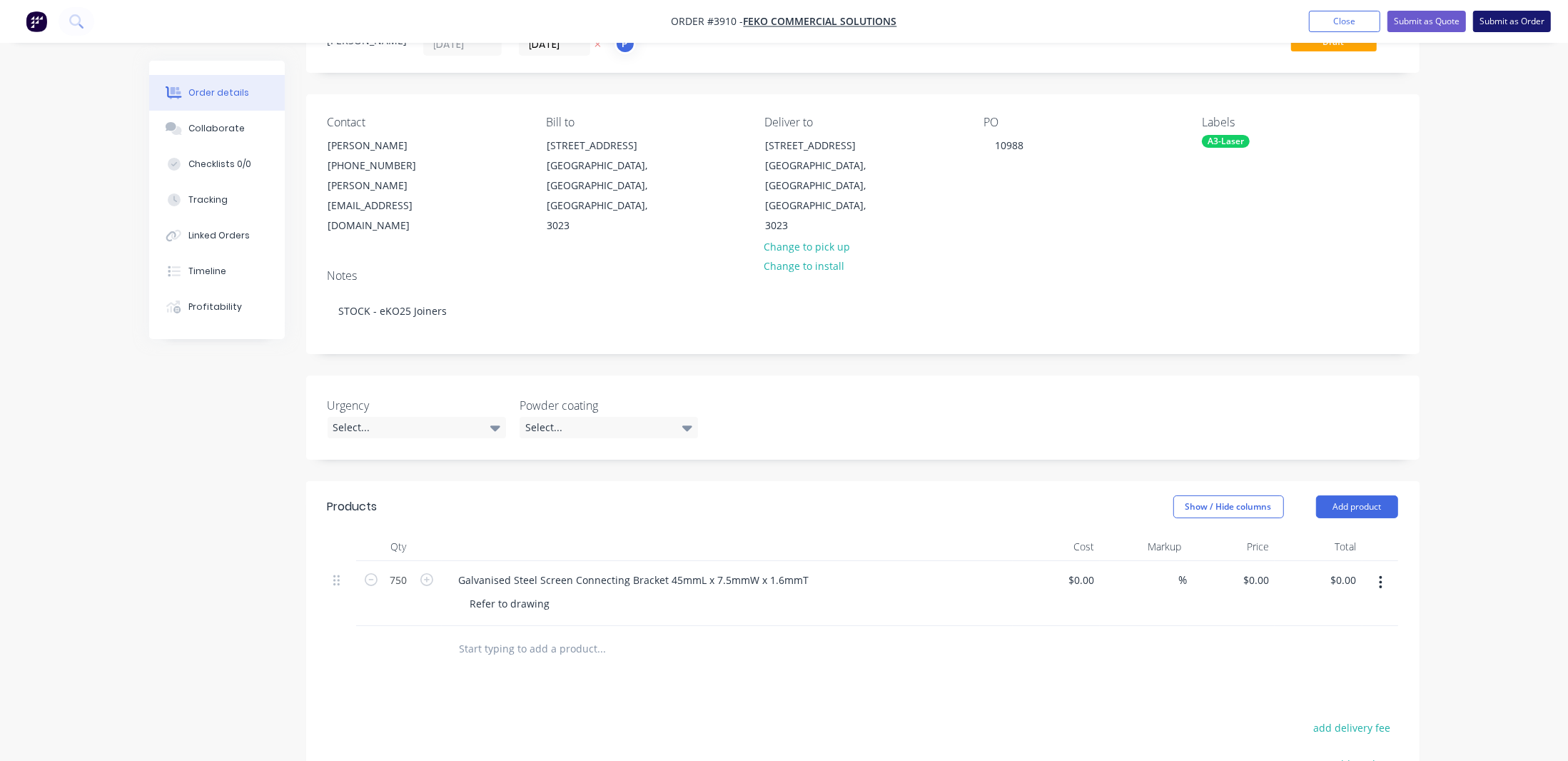
click at [1513, 28] on button "Submit as Order" at bounding box center [1512, 21] width 78 height 21
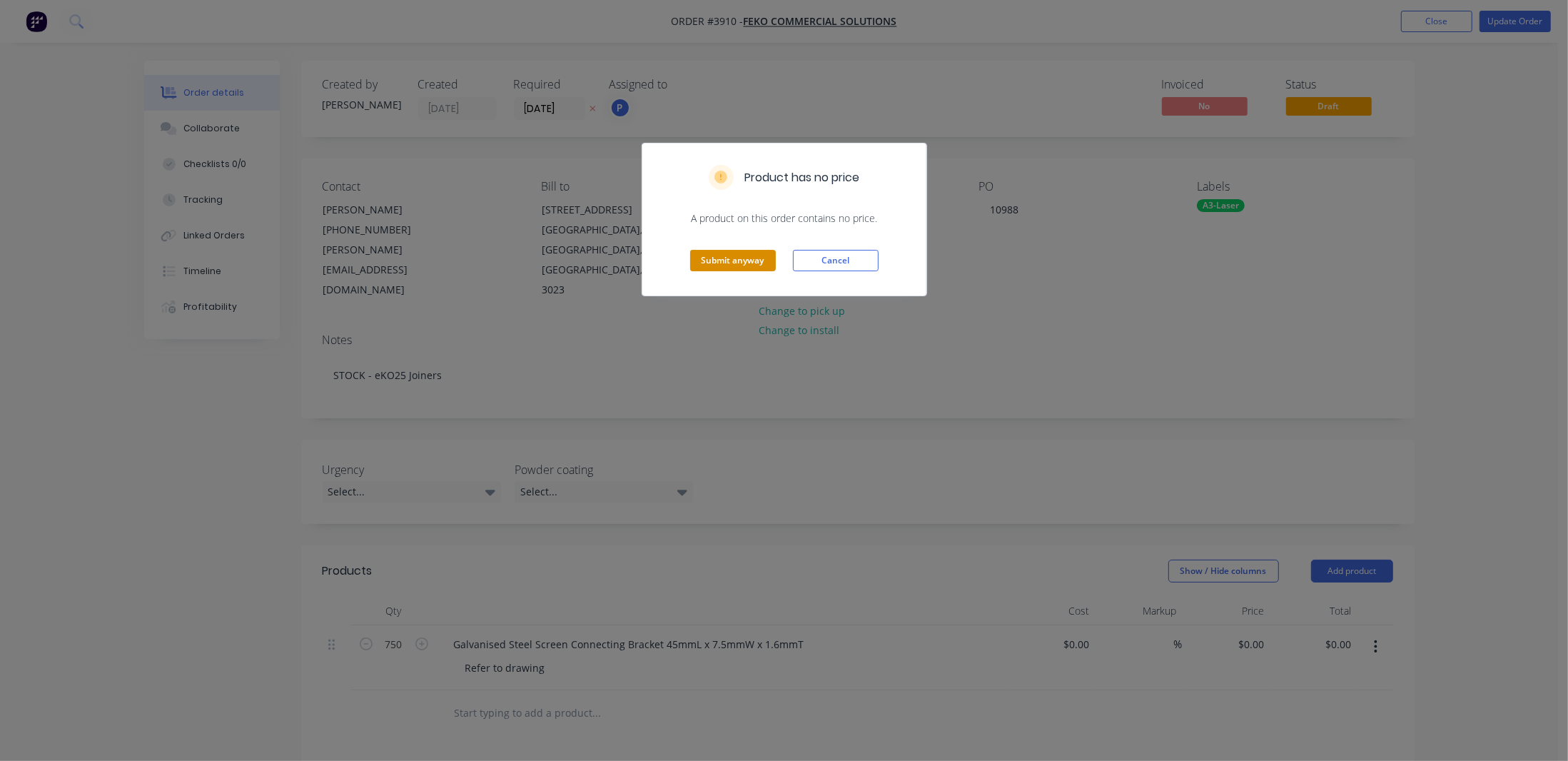
click at [737, 261] on button "Submit anyway" at bounding box center [733, 261] width 85 height 21
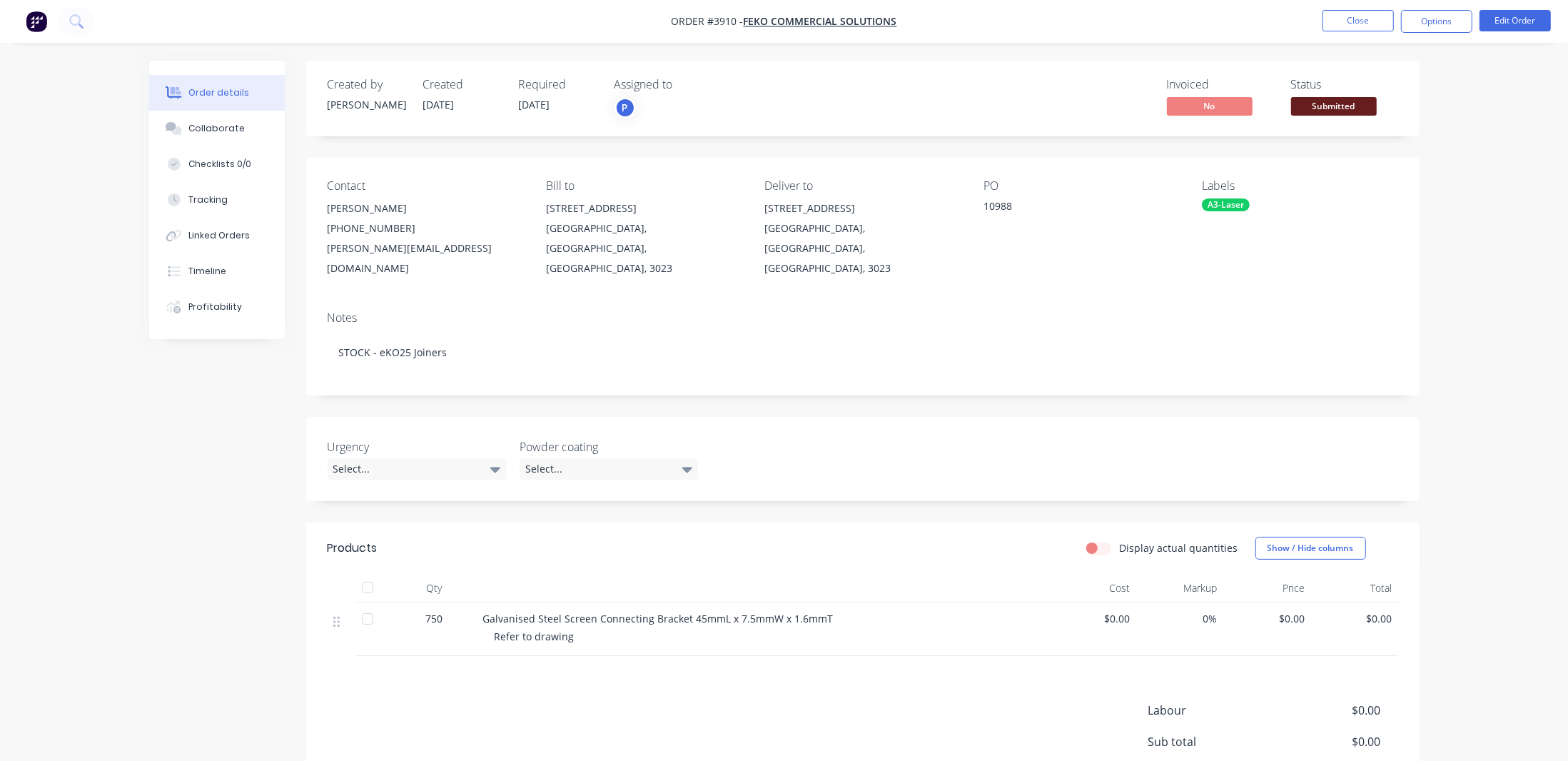
click at [1355, 105] on span "Submitted" at bounding box center [1334, 106] width 85 height 18
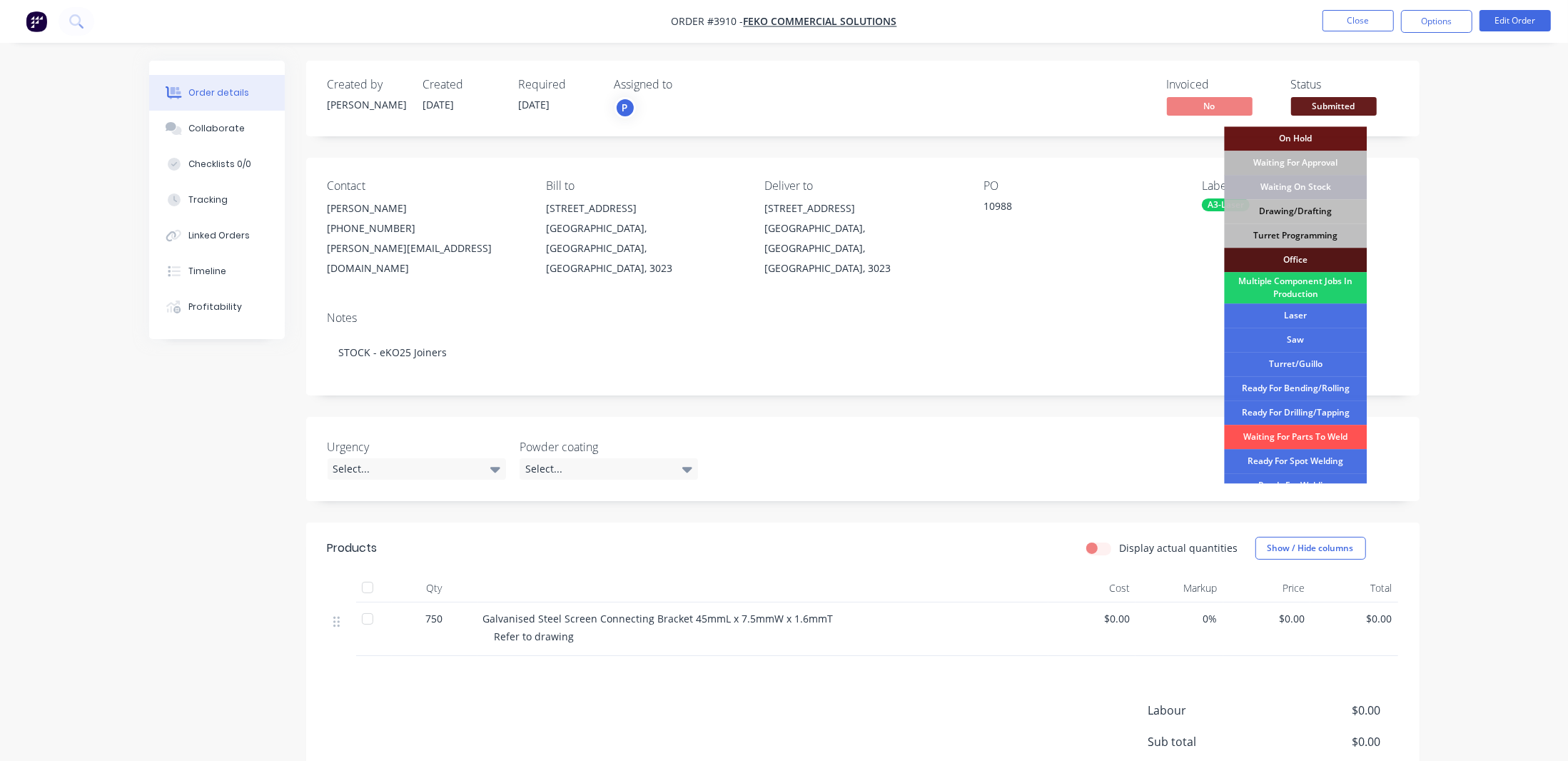
click at [1321, 197] on div "Waiting On Stock" at bounding box center [1295, 187] width 142 height 25
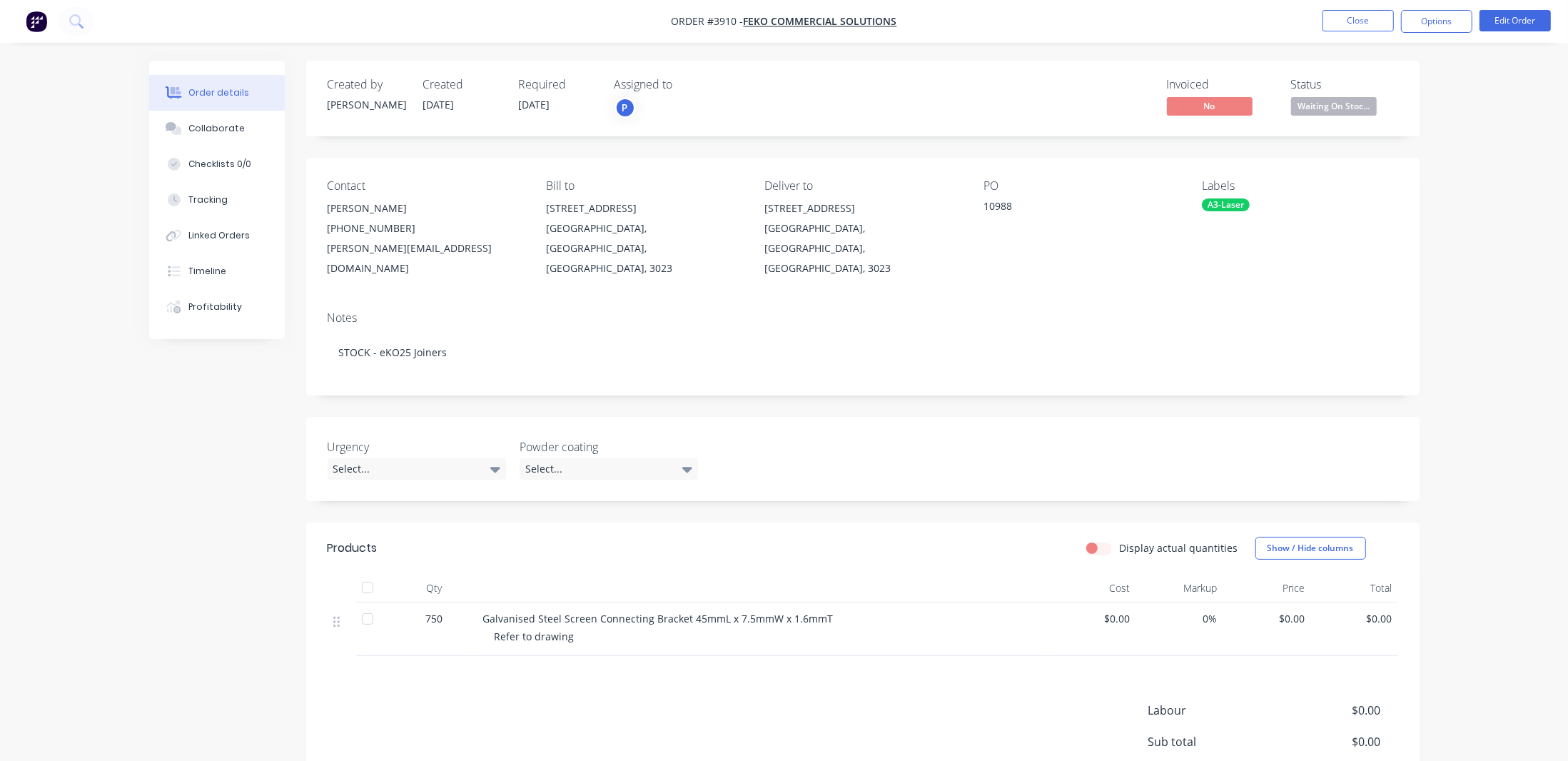
click at [1338, 112] on span "Waiting On Stoc..." at bounding box center [1334, 106] width 85 height 18
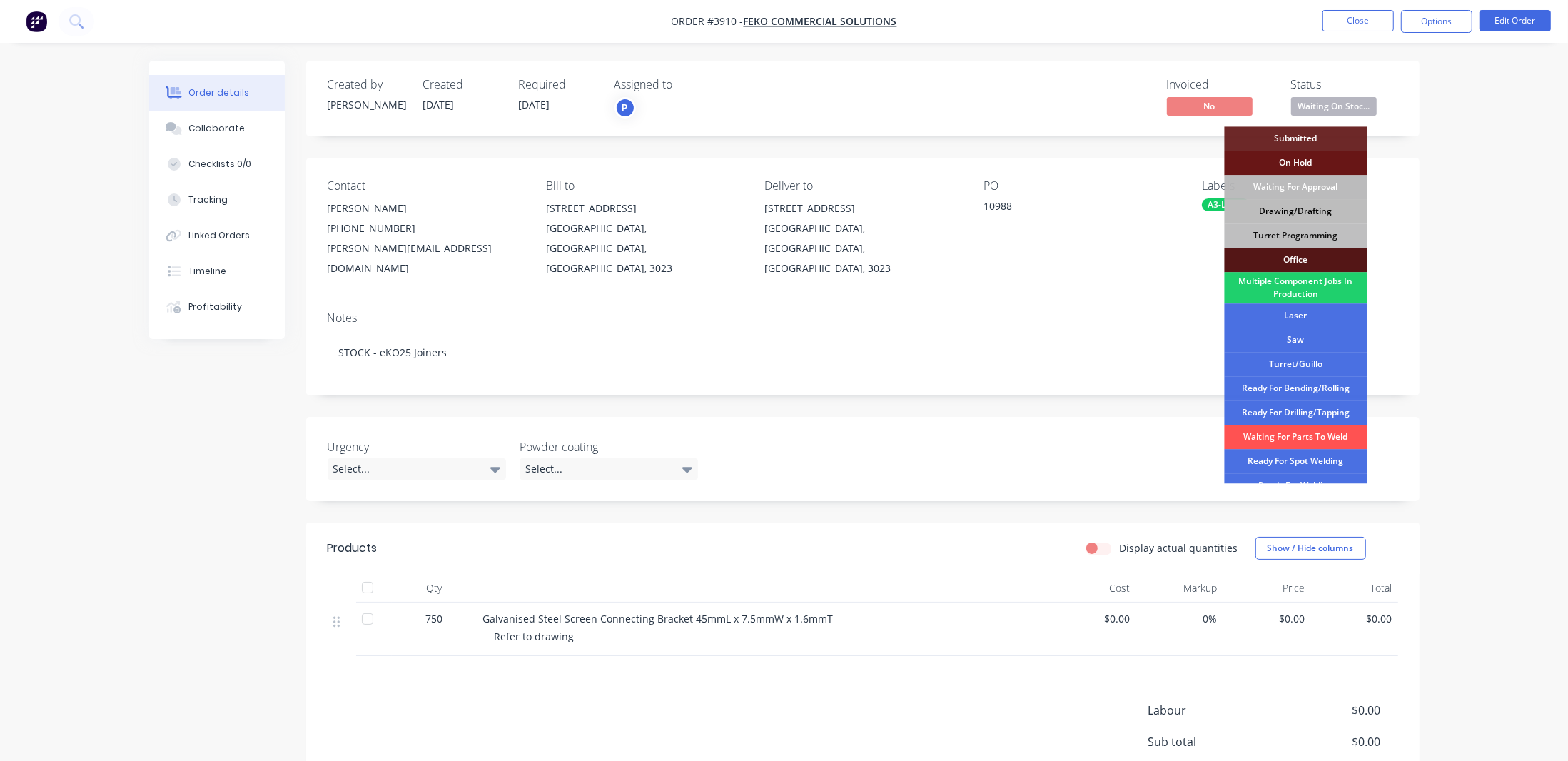
click at [1333, 209] on div "Drawing/Drafting" at bounding box center [1295, 211] width 142 height 25
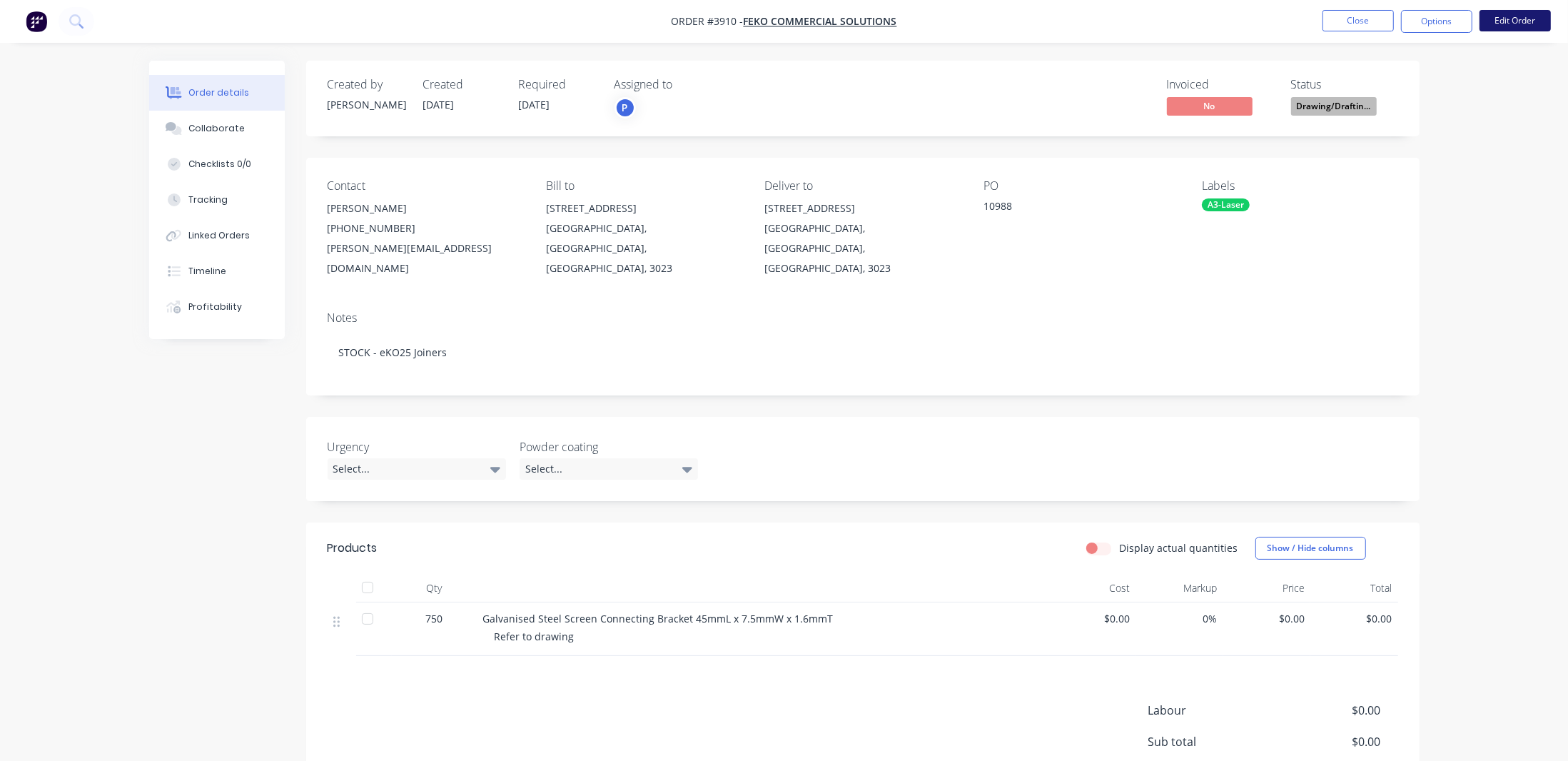
click at [1513, 25] on button "Edit Order" at bounding box center [1515, 21] width 71 height 21
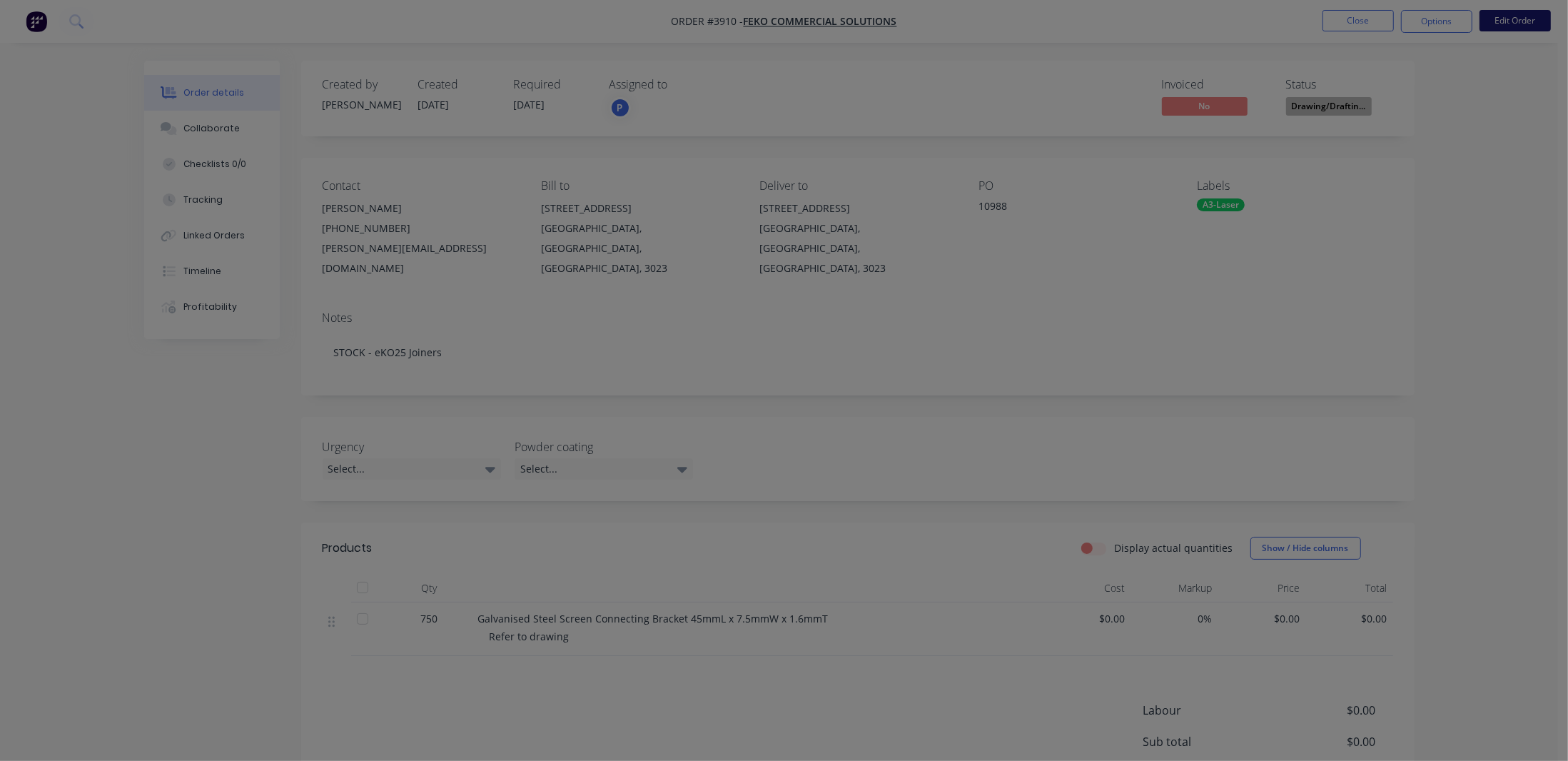
click at [1510, 28] on div "Edit Order ? Order’s status will be changed to ‘Draft’, and order will not be v…" at bounding box center [784, 380] width 1568 height 761
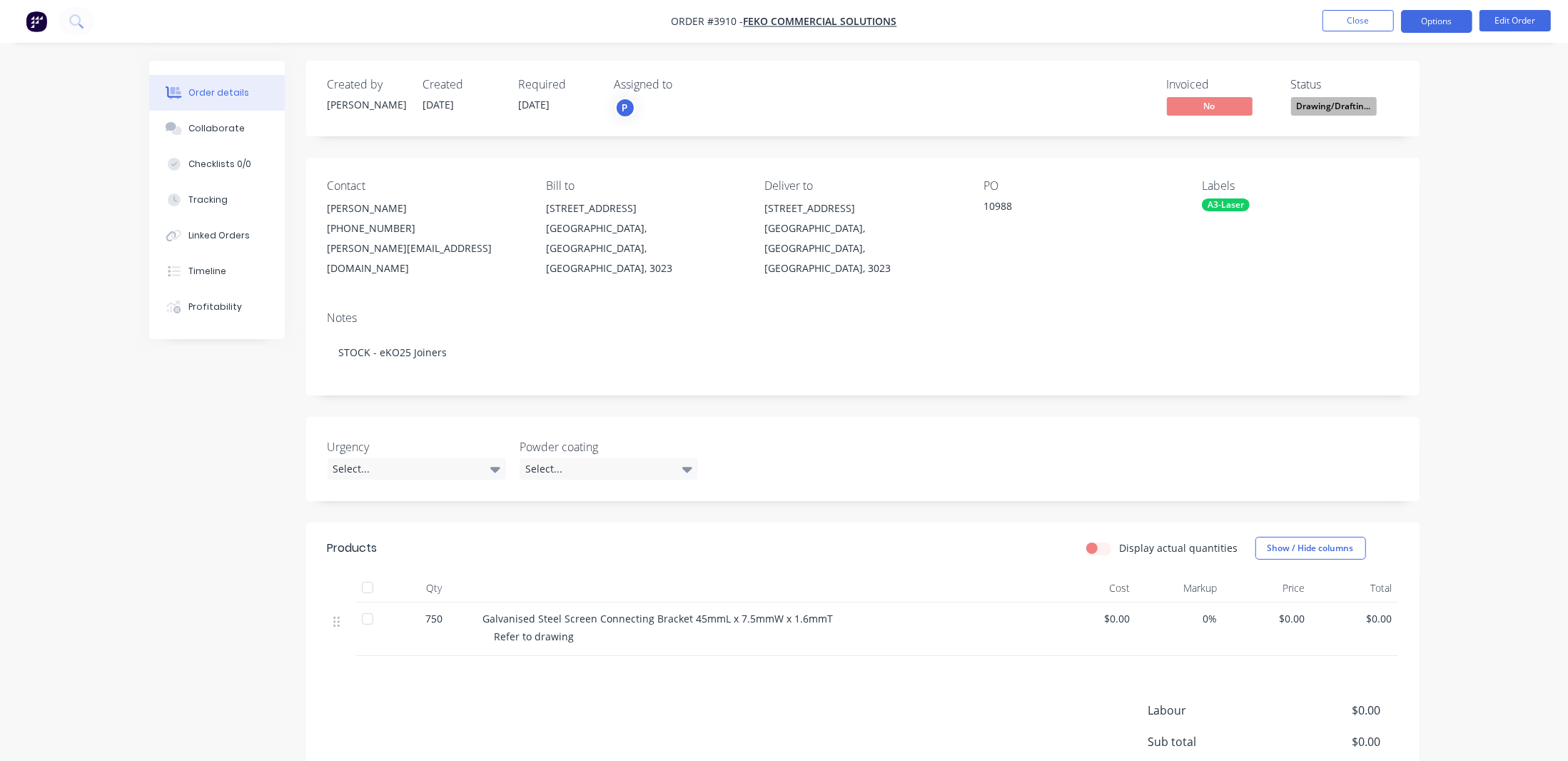
click at [1409, 25] on button "Options" at bounding box center [1437, 21] width 71 height 23
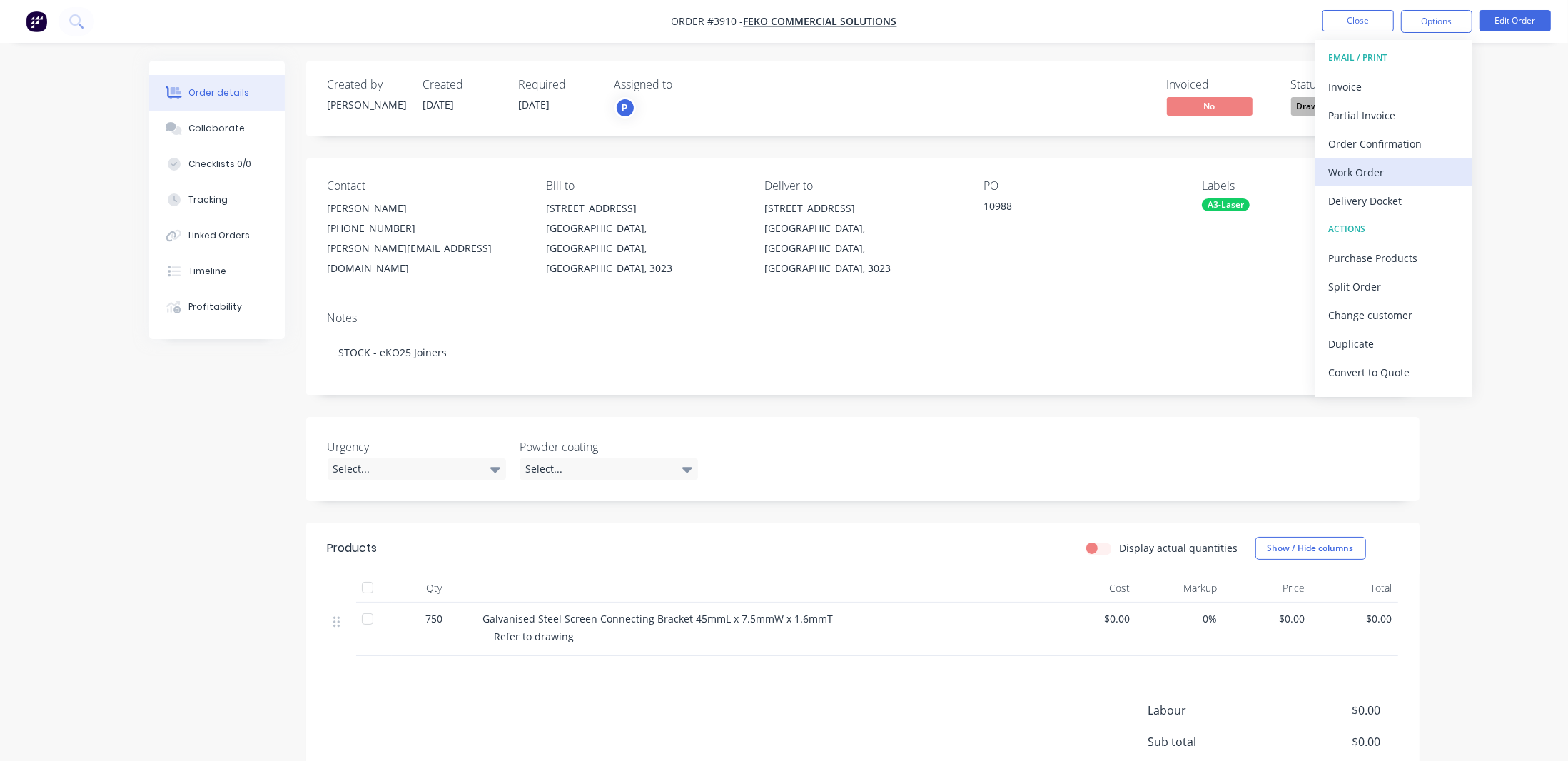
click at [1416, 159] on button "Work Order" at bounding box center [1393, 172] width 157 height 29
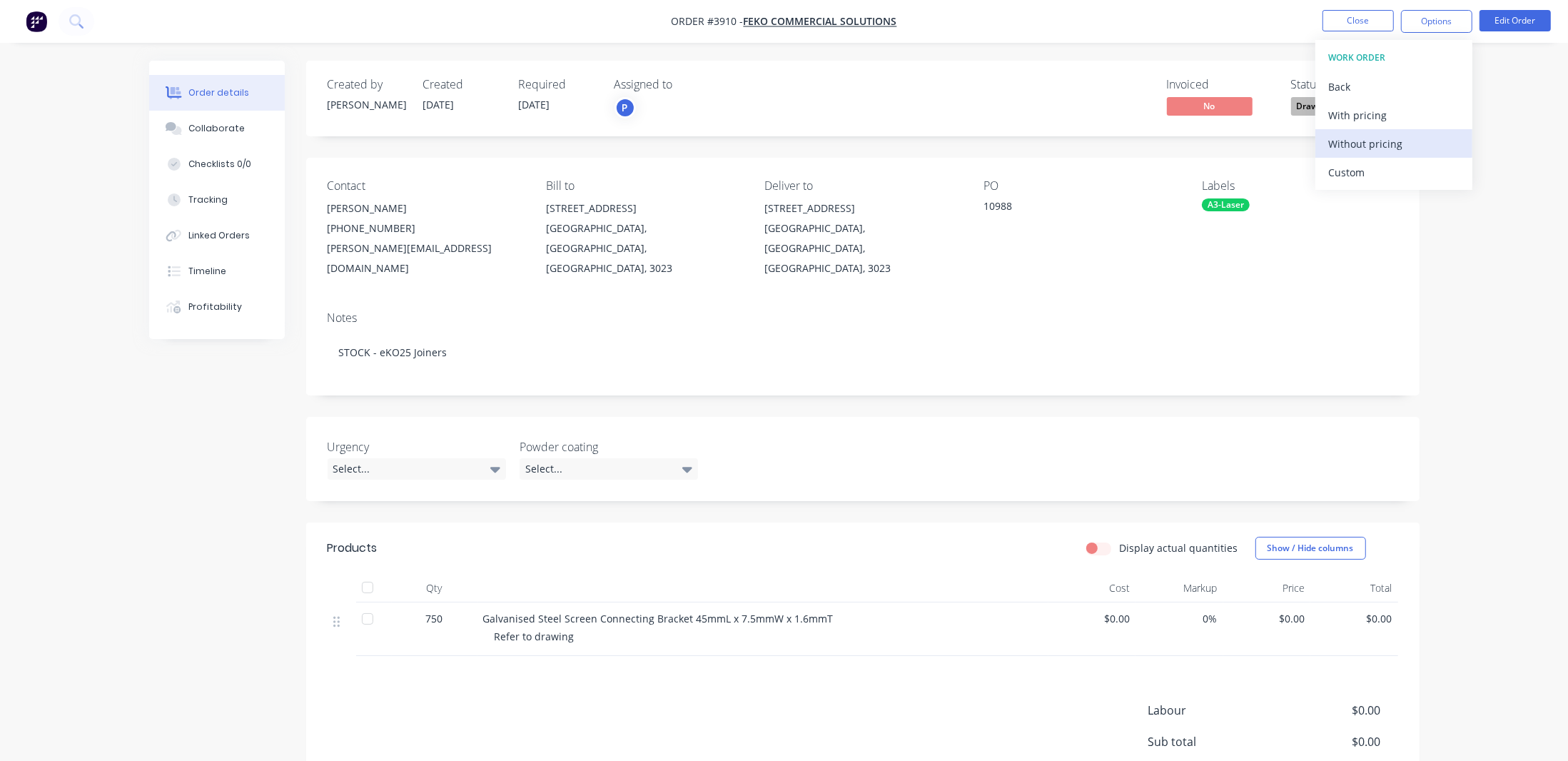
click at [1416, 152] on div "Without pricing" at bounding box center [1394, 144] width 131 height 21
click at [92, 170] on div "Order details Collaborate Checklists 0/0 Tracking Linked Orders Timeline Profit…" at bounding box center [784, 455] width 1568 height 910
click at [1329, 10] on button "Close" at bounding box center [1357, 21] width 71 height 21
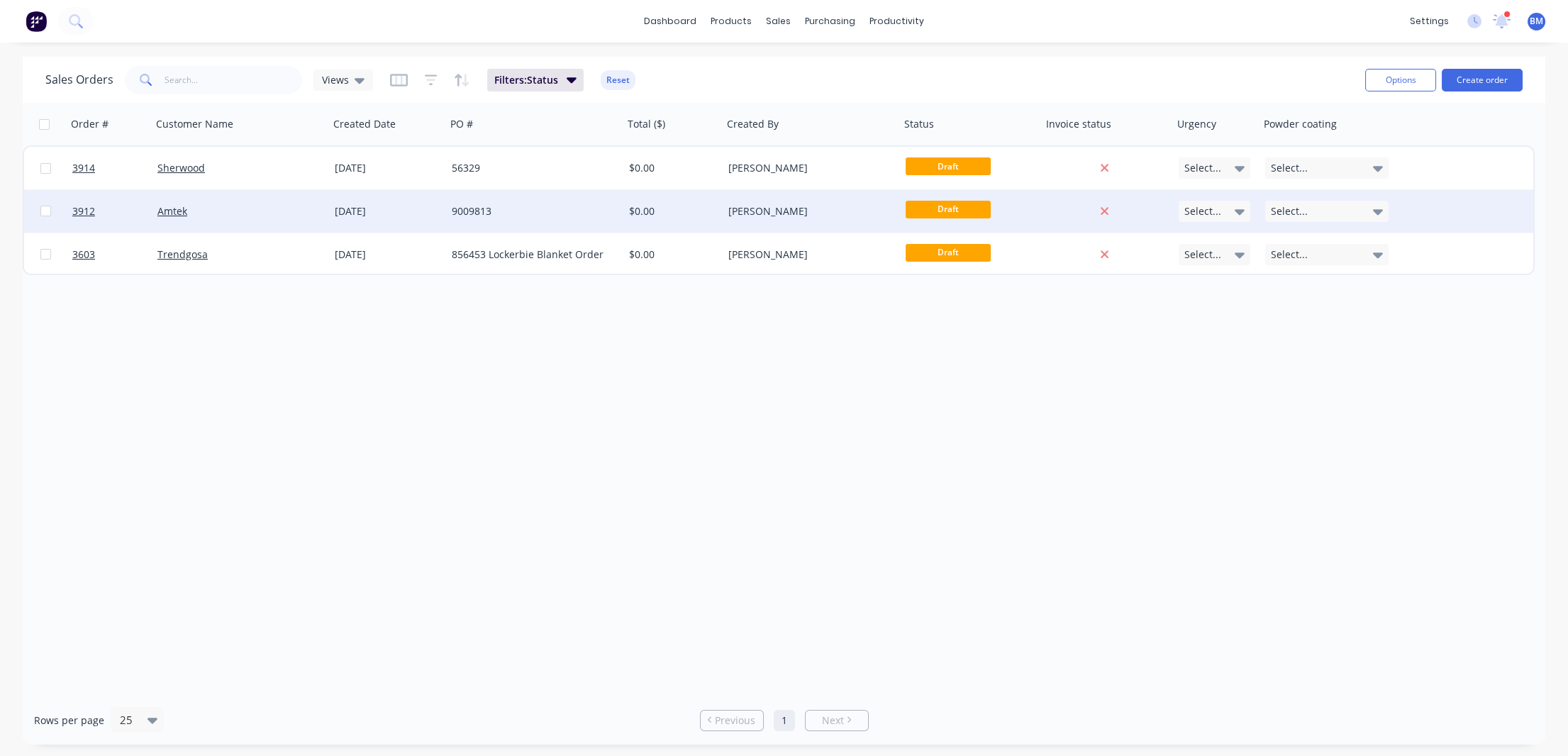
click at [248, 212] on div "Amtek" at bounding box center [236, 212] width 157 height 14
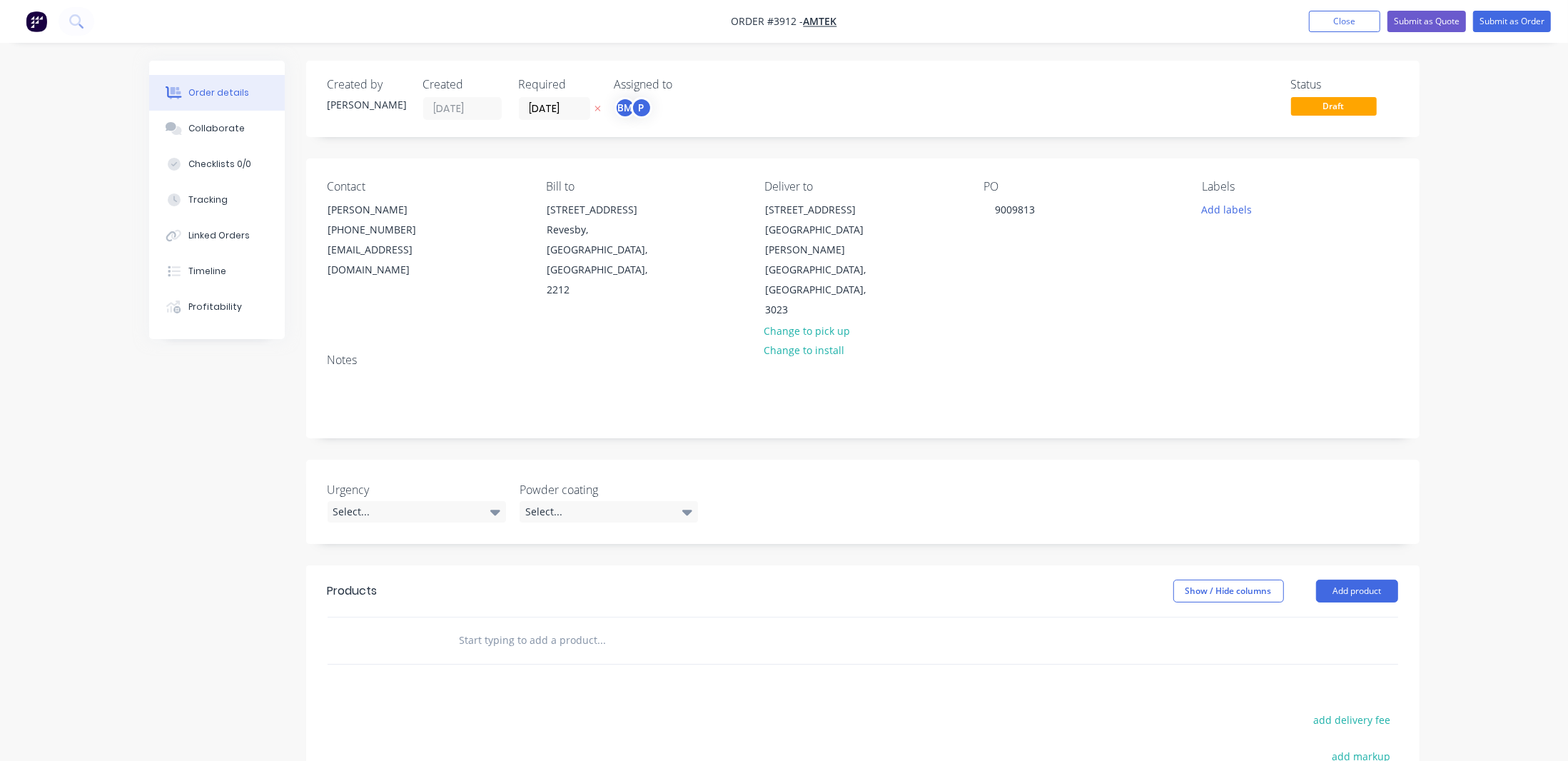
click at [298, 121] on div "Order details Collaborate Checklists 0/0 Tracking Linked Orders Timeline Profit…" at bounding box center [227, 200] width 157 height 279
click at [165, 141] on button "Collaborate" at bounding box center [216, 128] width 135 height 36
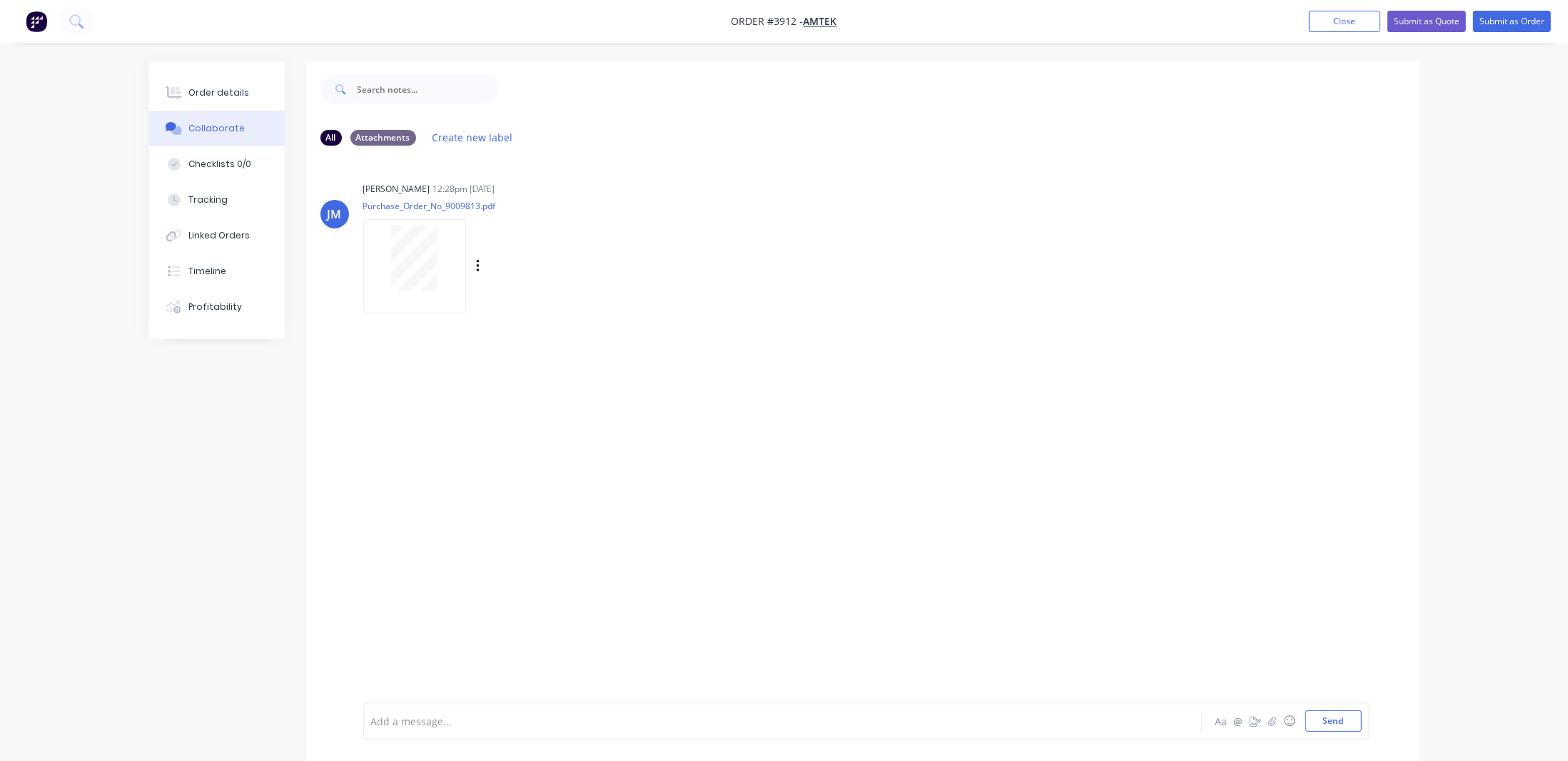
click at [366, 284] on div at bounding box center [415, 266] width 103 height 93
click at [218, 92] on div "Order details" at bounding box center [218, 93] width 61 height 13
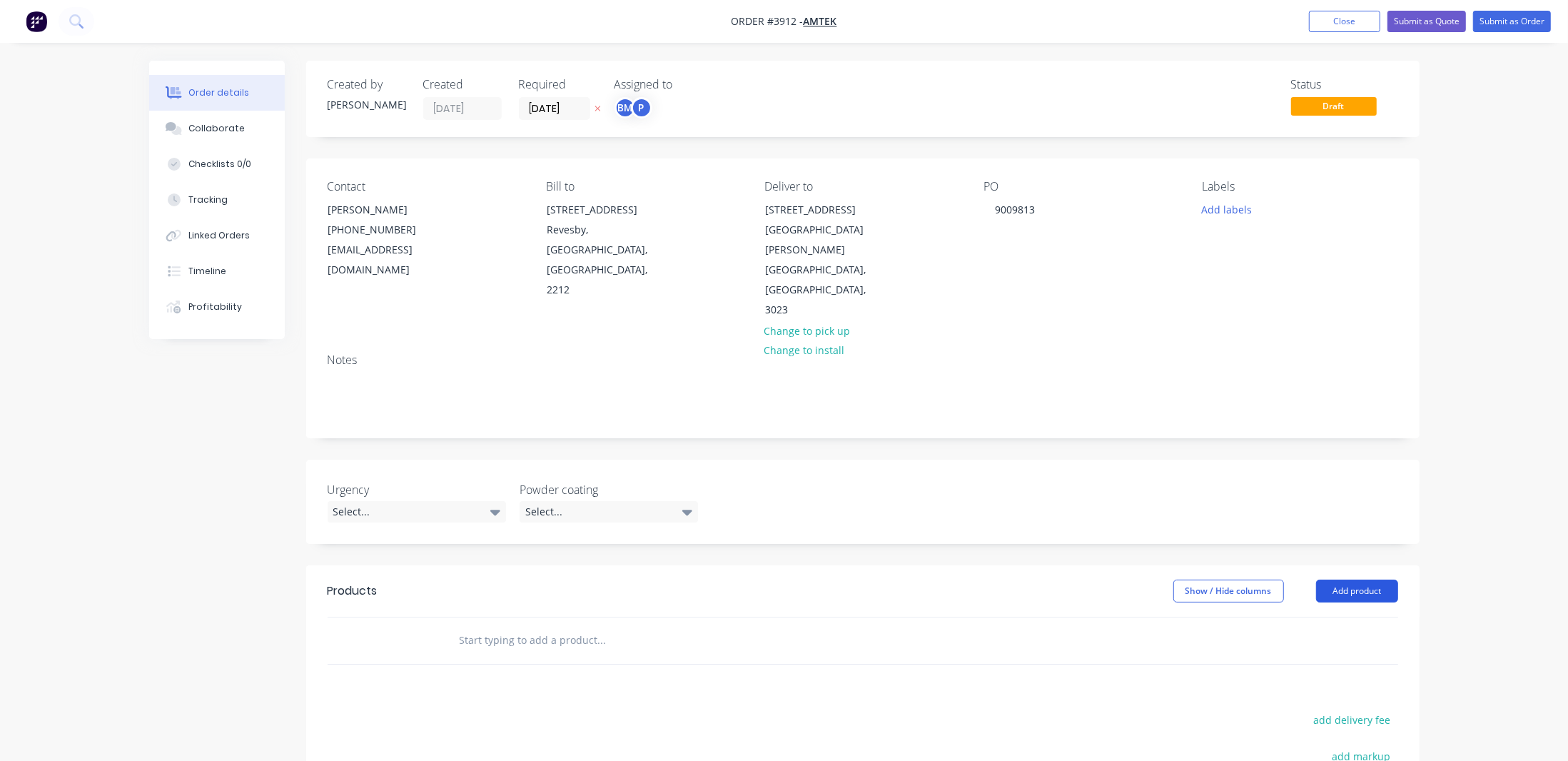
click at [1387, 580] on button "Add product" at bounding box center [1357, 591] width 82 height 23
click at [1365, 645] on div "Basic product" at bounding box center [1330, 656] width 110 height 21
click at [477, 654] on div at bounding box center [507, 664] width 120 height 21
paste div
click at [424, 657] on icon "button" at bounding box center [427, 664] width 13 height 13
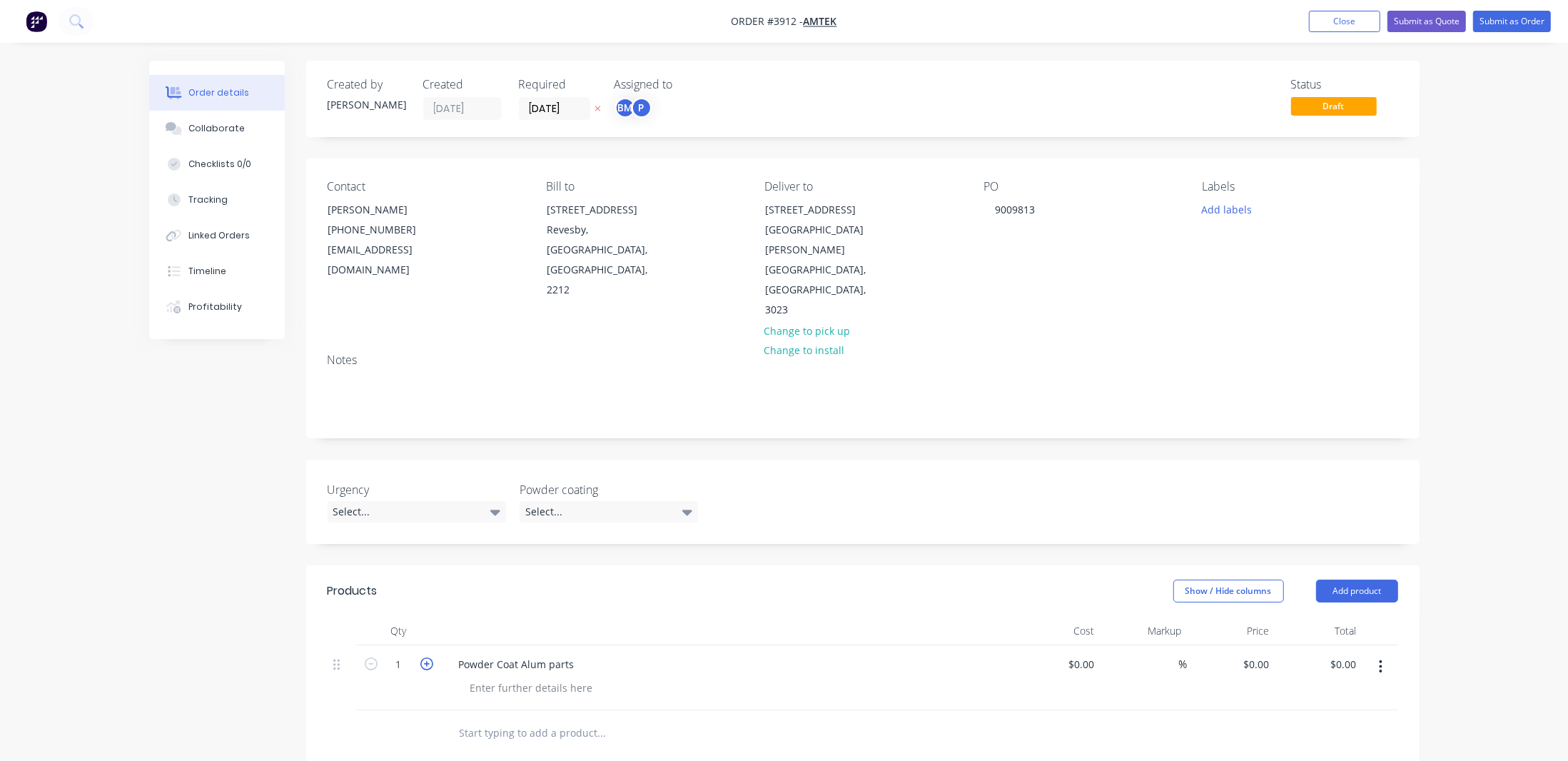
type input "2"
drag, startPoint x: 883, startPoint y: 701, endPoint x: 514, endPoint y: 108, distance: 698.4
click at [493, 677] on div at bounding box center [532, 687] width 146 height 21
drag, startPoint x: 483, startPoint y: 626, endPoint x: 469, endPoint y: 626, distance: 14.0
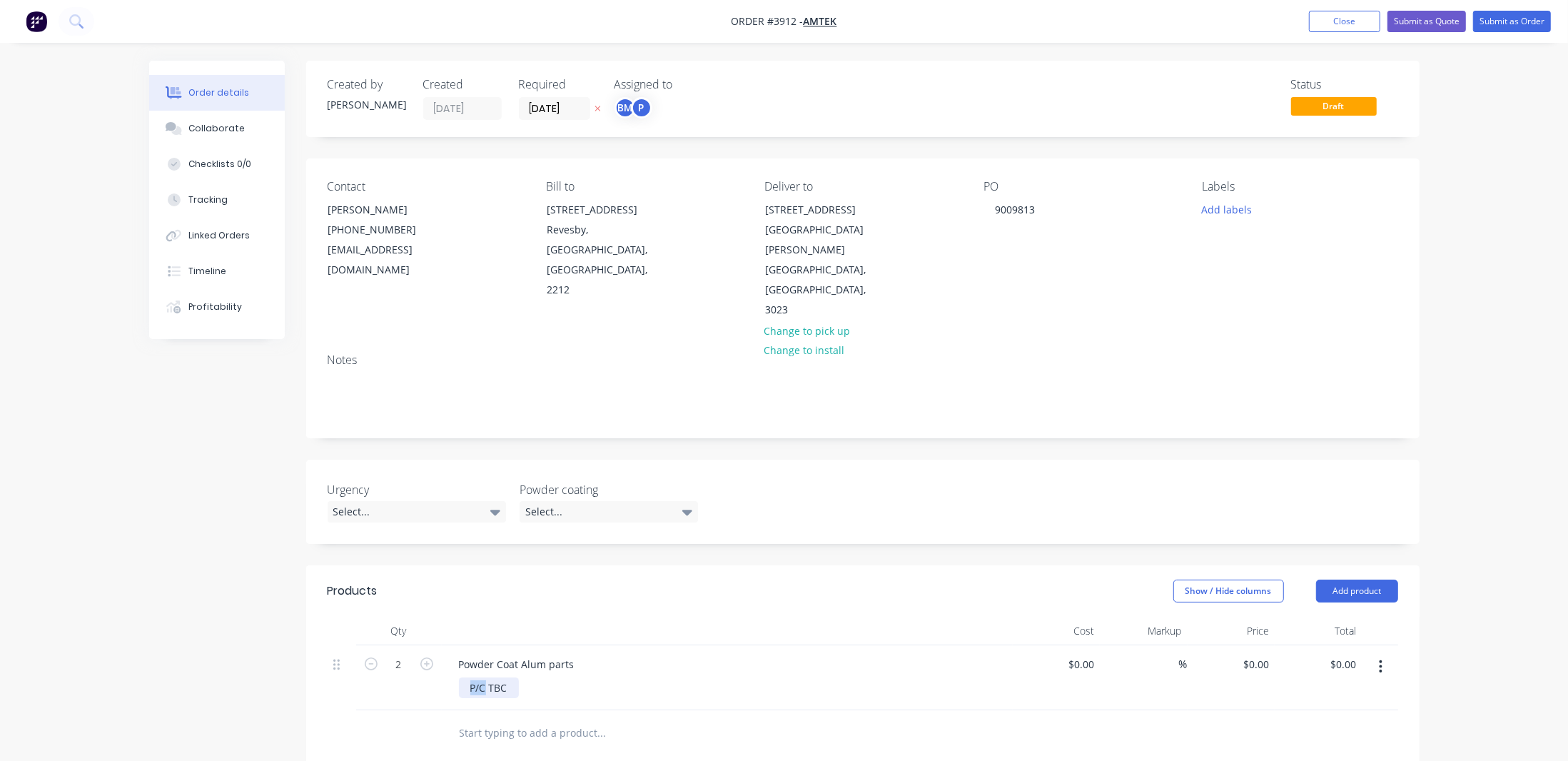
click at [469, 677] on div "P/C TBC" at bounding box center [489, 687] width 60 height 21
click at [469, 677] on div "P/C TBC" at bounding box center [489, 687] width 60 height 21
click at [471, 677] on div "P/C TBC" at bounding box center [489, 687] width 60 height 21
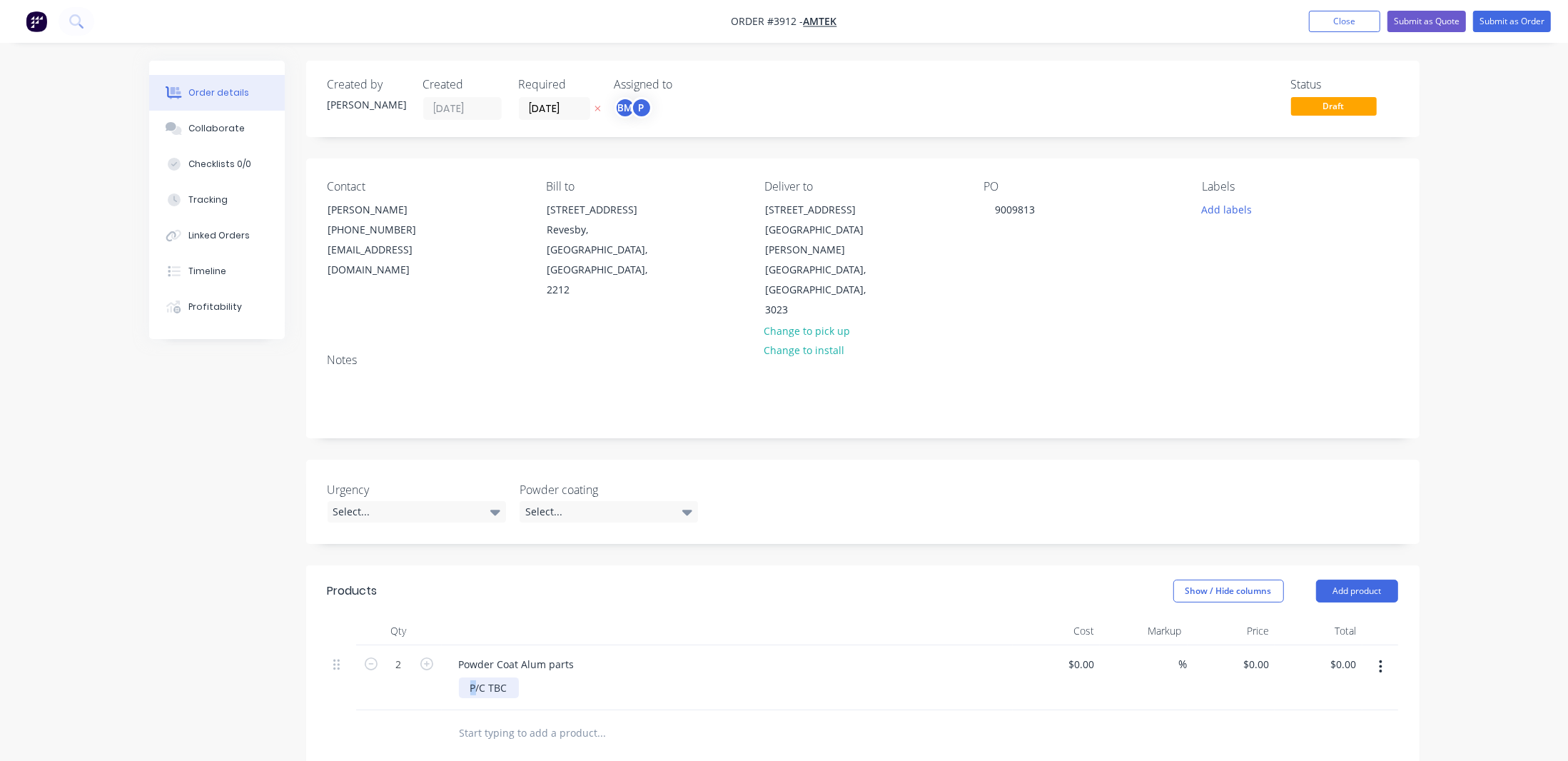
click at [471, 677] on div "P/C TBC" at bounding box center [489, 687] width 60 height 21
click at [481, 677] on div "P/C TBC" at bounding box center [489, 687] width 60 height 21
drag, startPoint x: 484, startPoint y: 627, endPoint x: 469, endPoint y: 627, distance: 15.0
click at [469, 677] on div "P/C TBC" at bounding box center [489, 687] width 60 height 21
click at [620, 647] on div "Powder Coat Alum parts P/C TBC" at bounding box center [727, 678] width 571 height 65
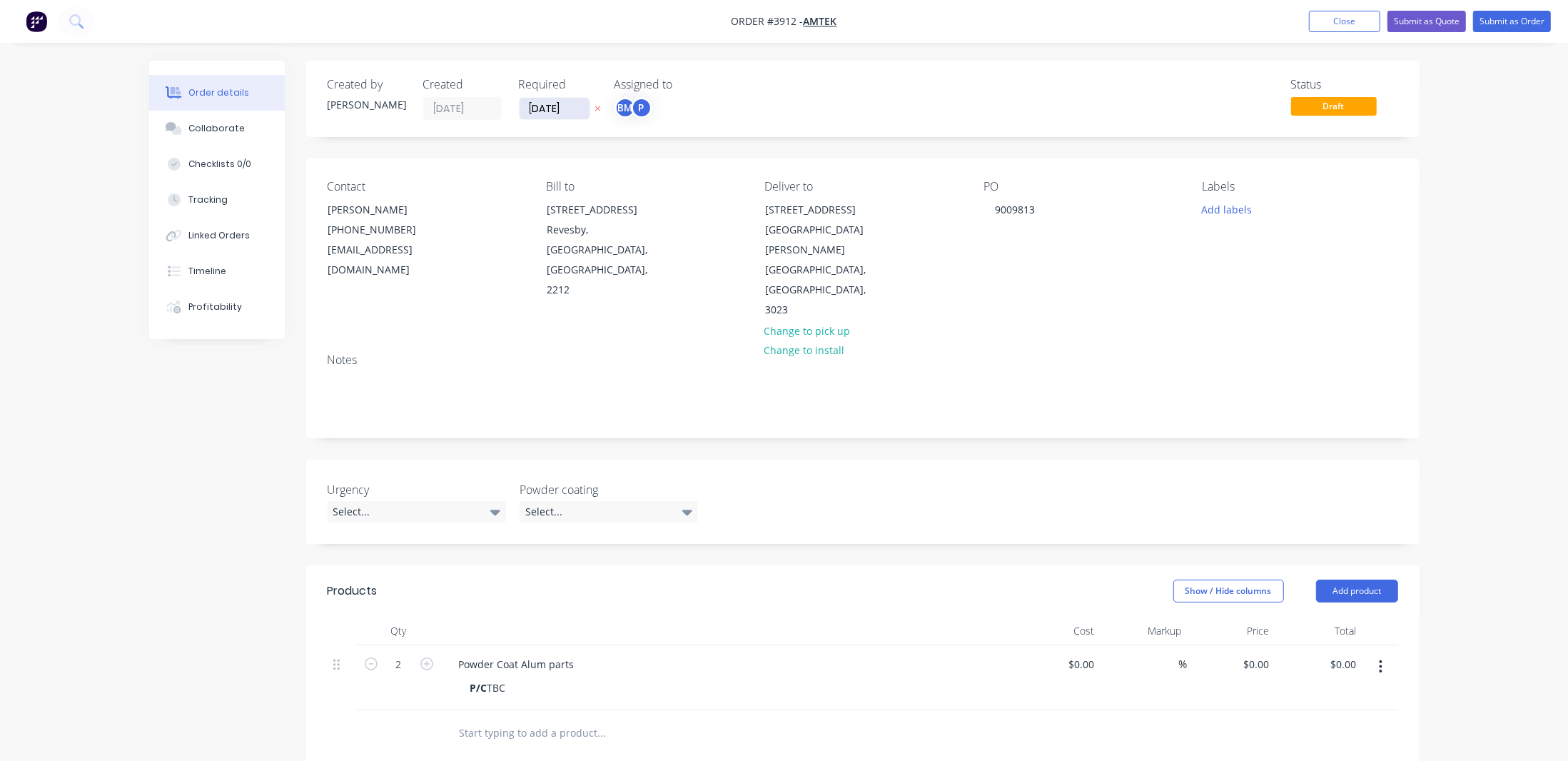
click at [542, 110] on input "[DATE]" at bounding box center [554, 108] width 70 height 21
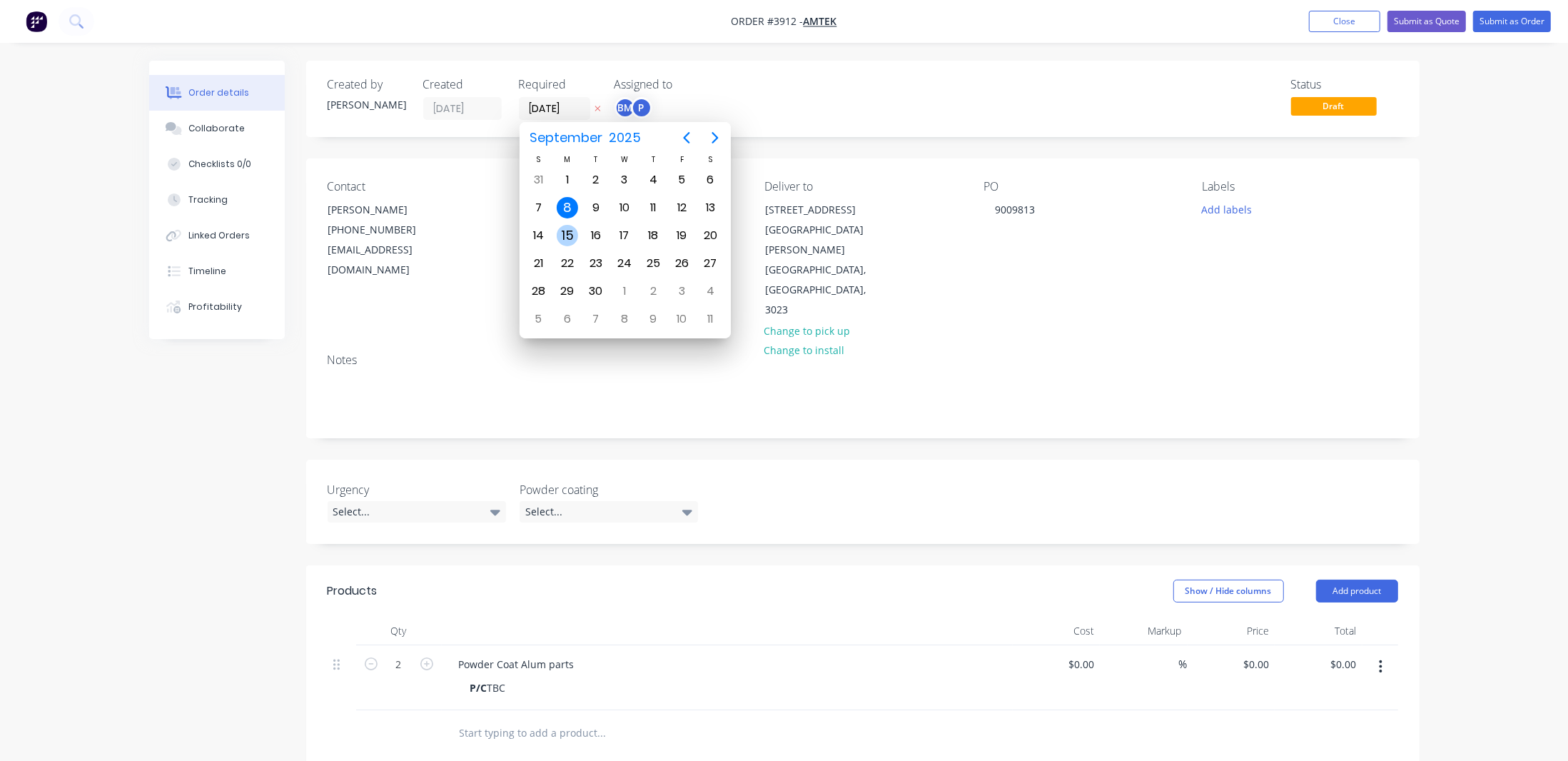
click at [568, 230] on div "15" at bounding box center [567, 235] width 21 height 21
type input "[DATE]"
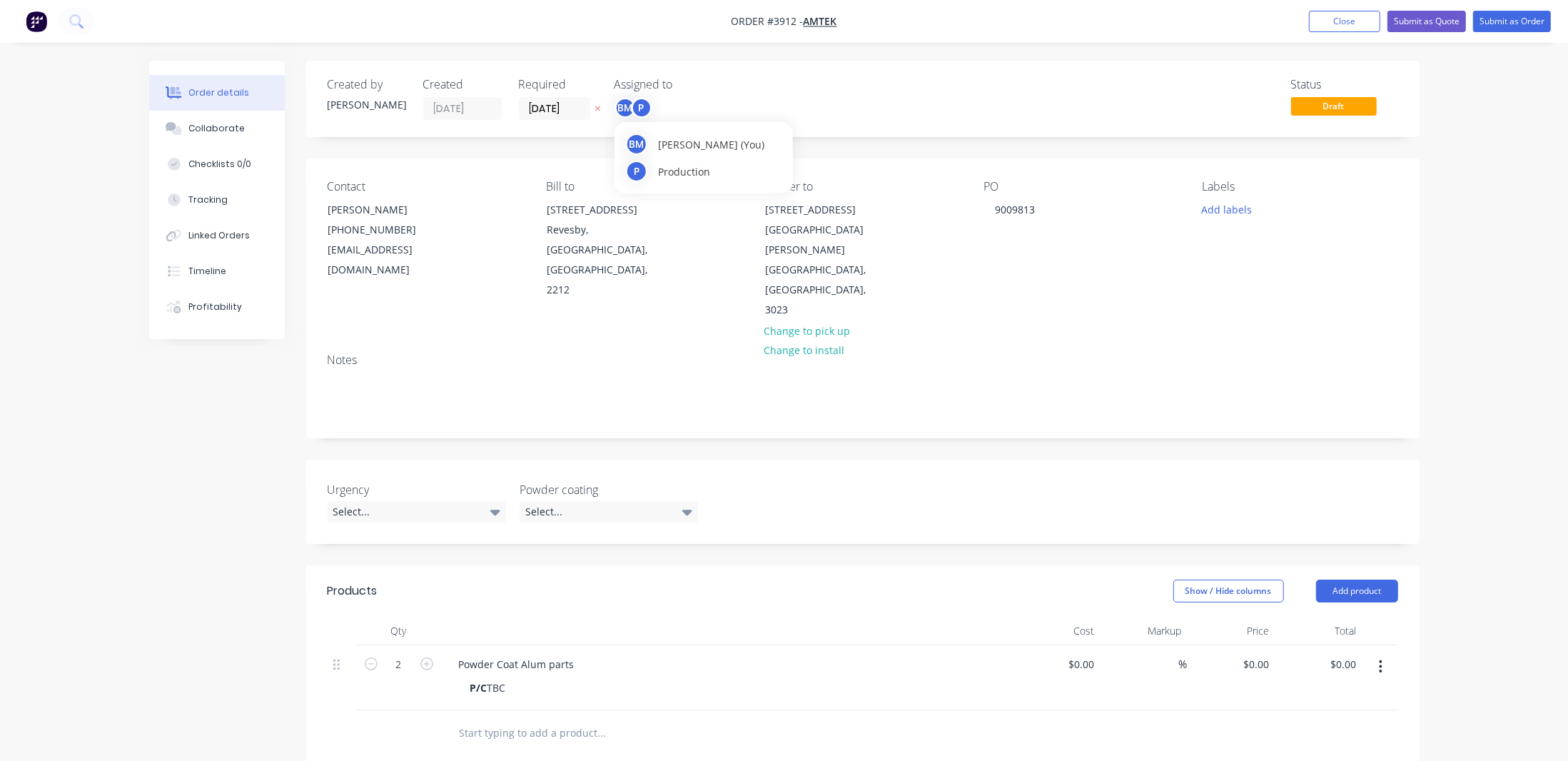
click at [632, 111] on div "P" at bounding box center [641, 108] width 21 height 21
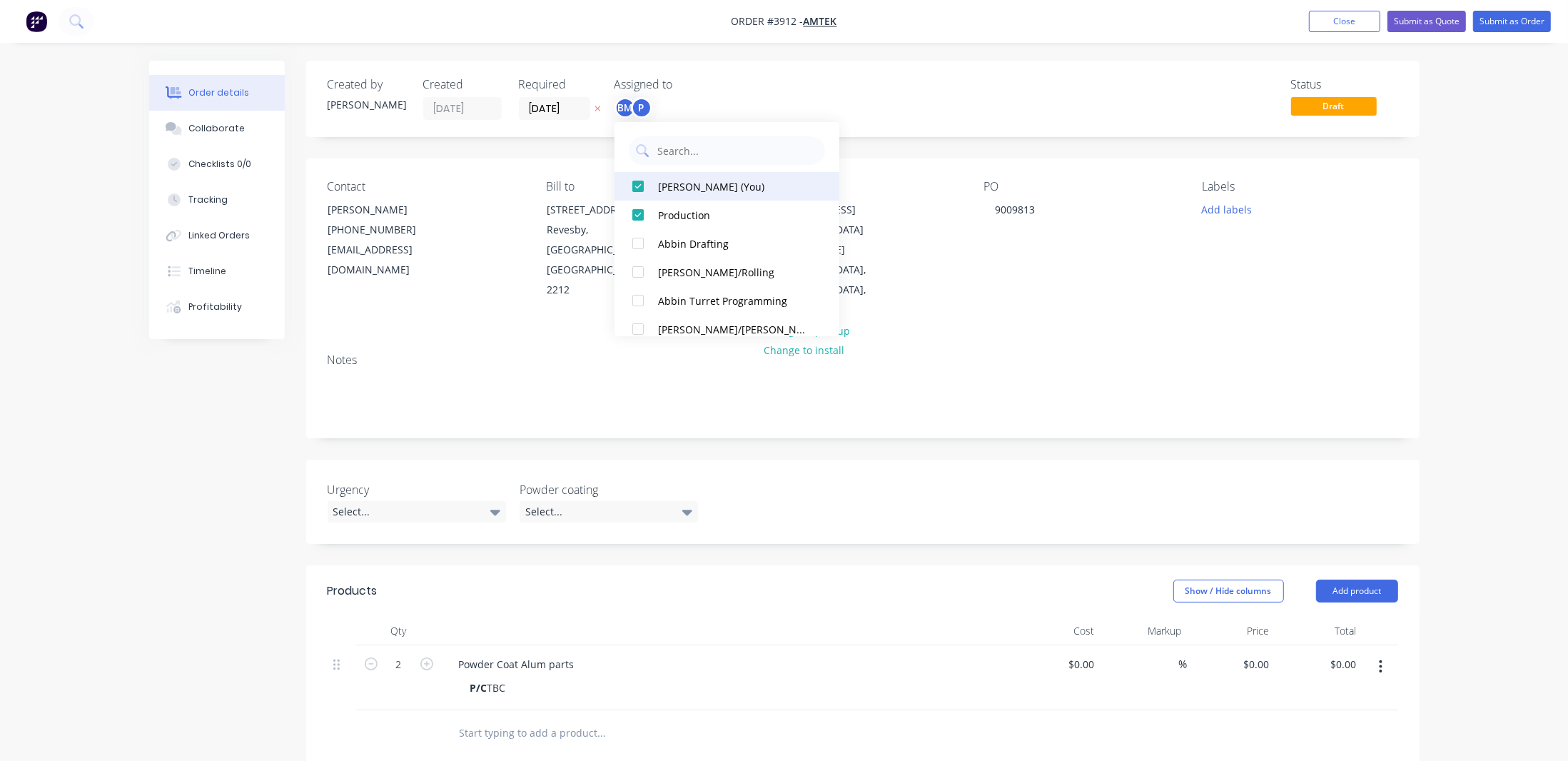
click at [674, 182] on div "[PERSON_NAME] (You)" at bounding box center [733, 185] width 151 height 15
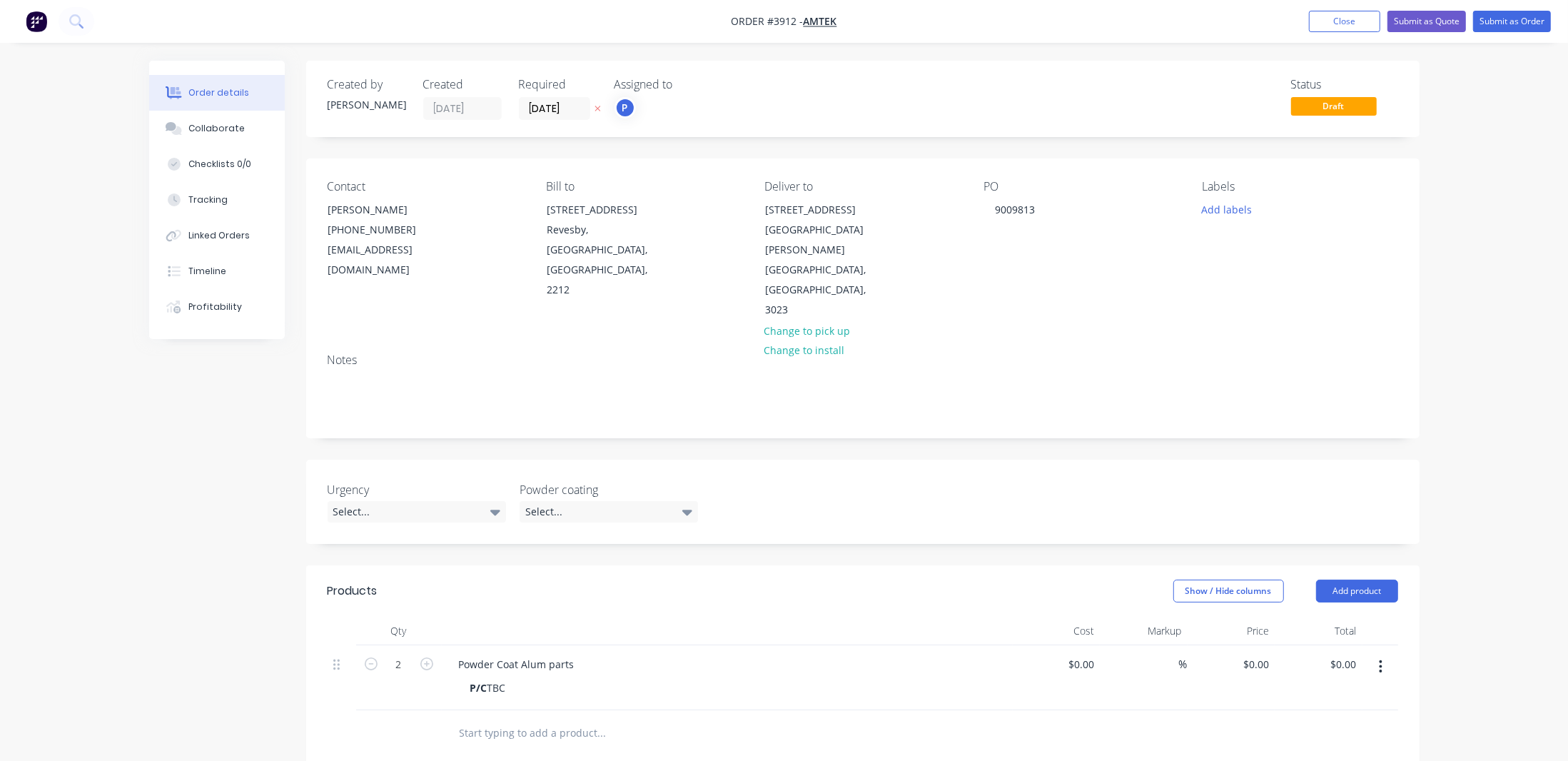
click at [896, 37] on nav "Order #3912 - Amtek Add product Close Submit as Quote Submit as Order" at bounding box center [784, 21] width 1568 height 43
click at [1242, 207] on button "Add labels" at bounding box center [1226, 209] width 66 height 19
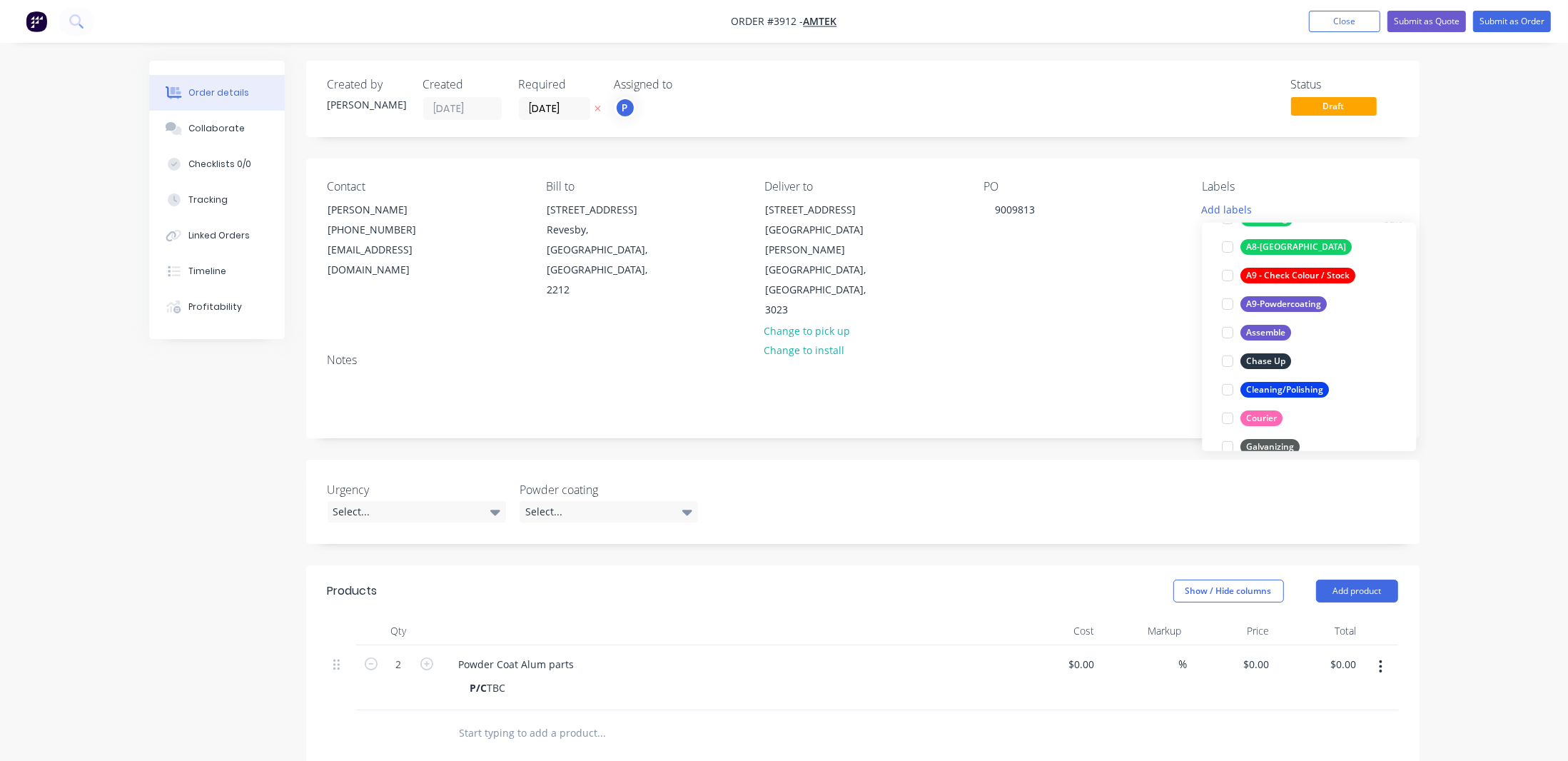
scroll to position [324, 0]
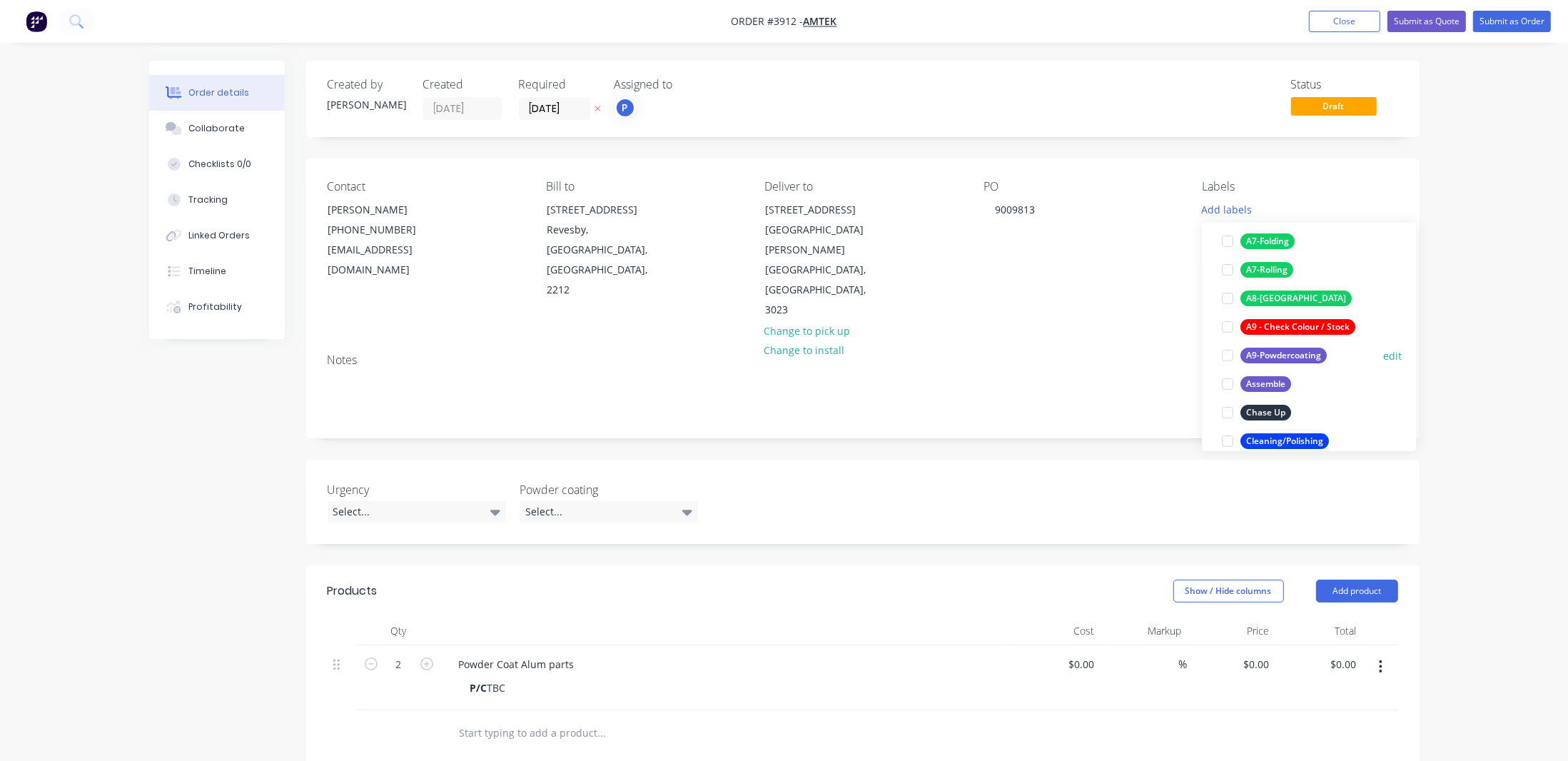
click at [1312, 359] on div "A9-Powdercoating" at bounding box center [1284, 356] width 86 height 16
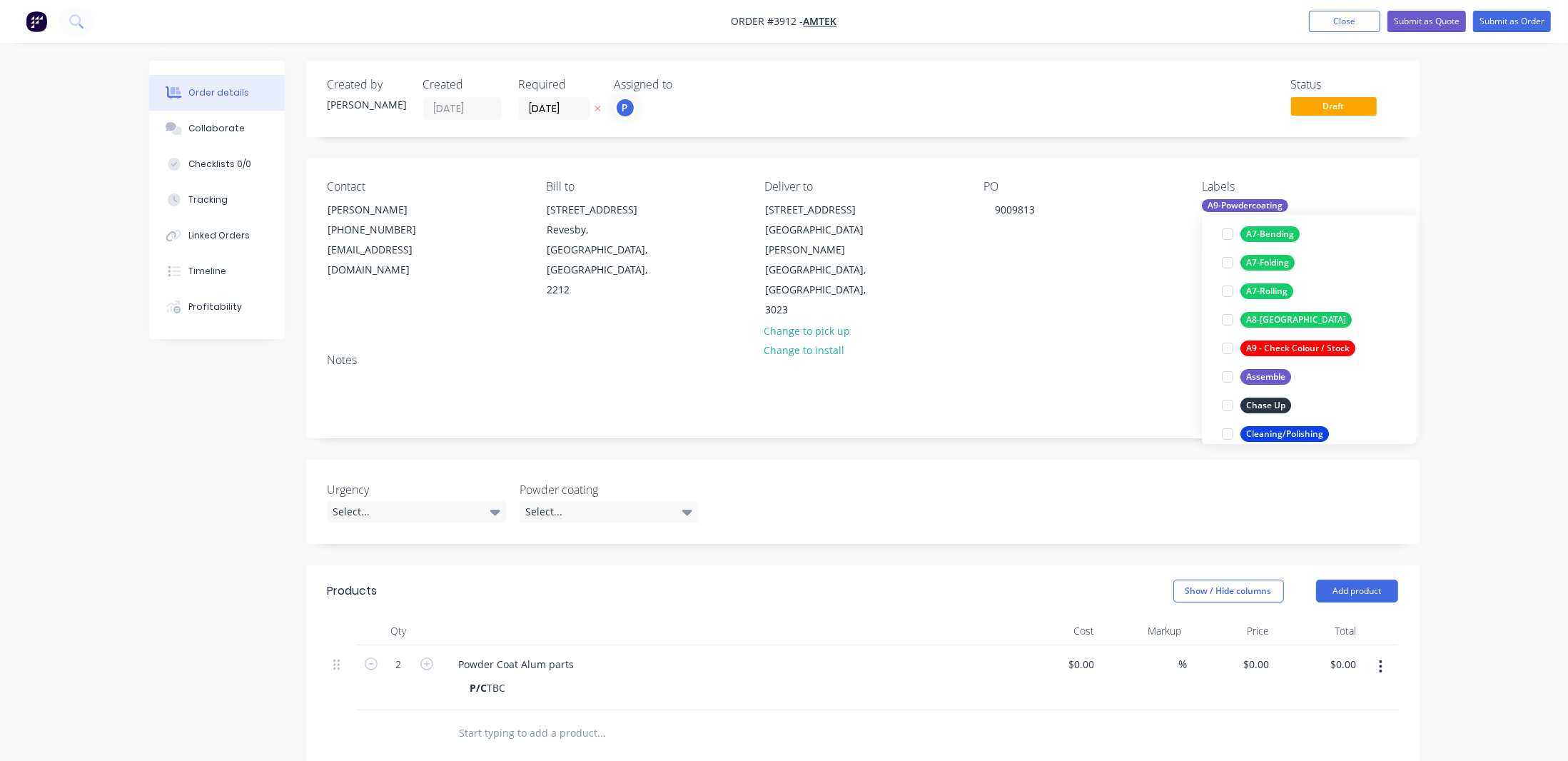
scroll to position [0, 0]
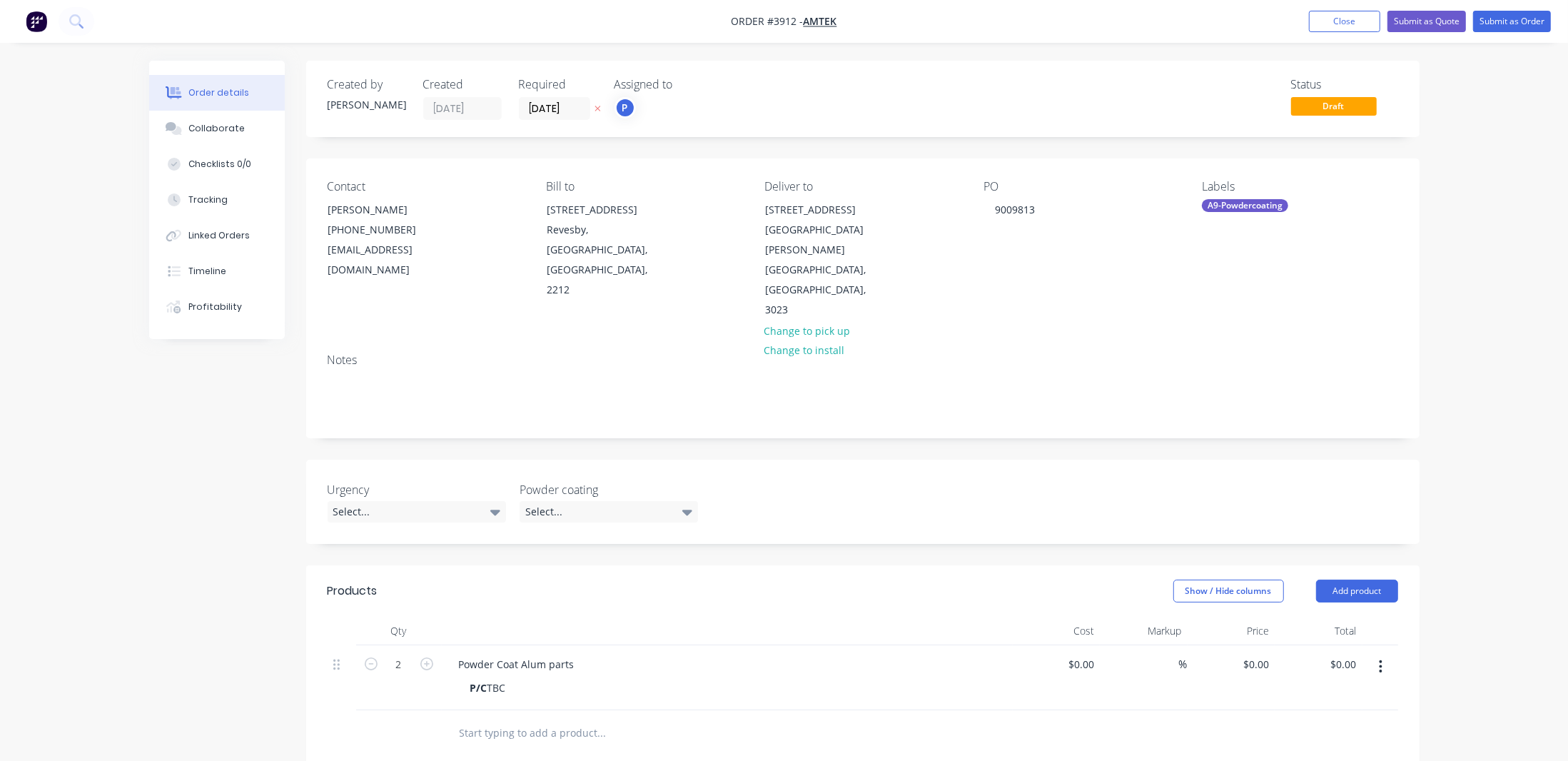
click at [1452, 200] on div "Order details Collaborate Checklists 0/0 Tracking Linked Orders Timeline Profit…" at bounding box center [784, 560] width 1568 height 1121
click at [105, 372] on div "Order details Collaborate Checklists 0/0 Tracking Linked Orders Timeline Profit…" at bounding box center [784, 560] width 1568 height 1121
click at [1510, 10] on nav "Order #3912 - Amtek Add product Close Submit as Quote Submit as Order" at bounding box center [784, 21] width 1568 height 43
click at [1490, 18] on button "Submit as Order" at bounding box center [1512, 21] width 78 height 21
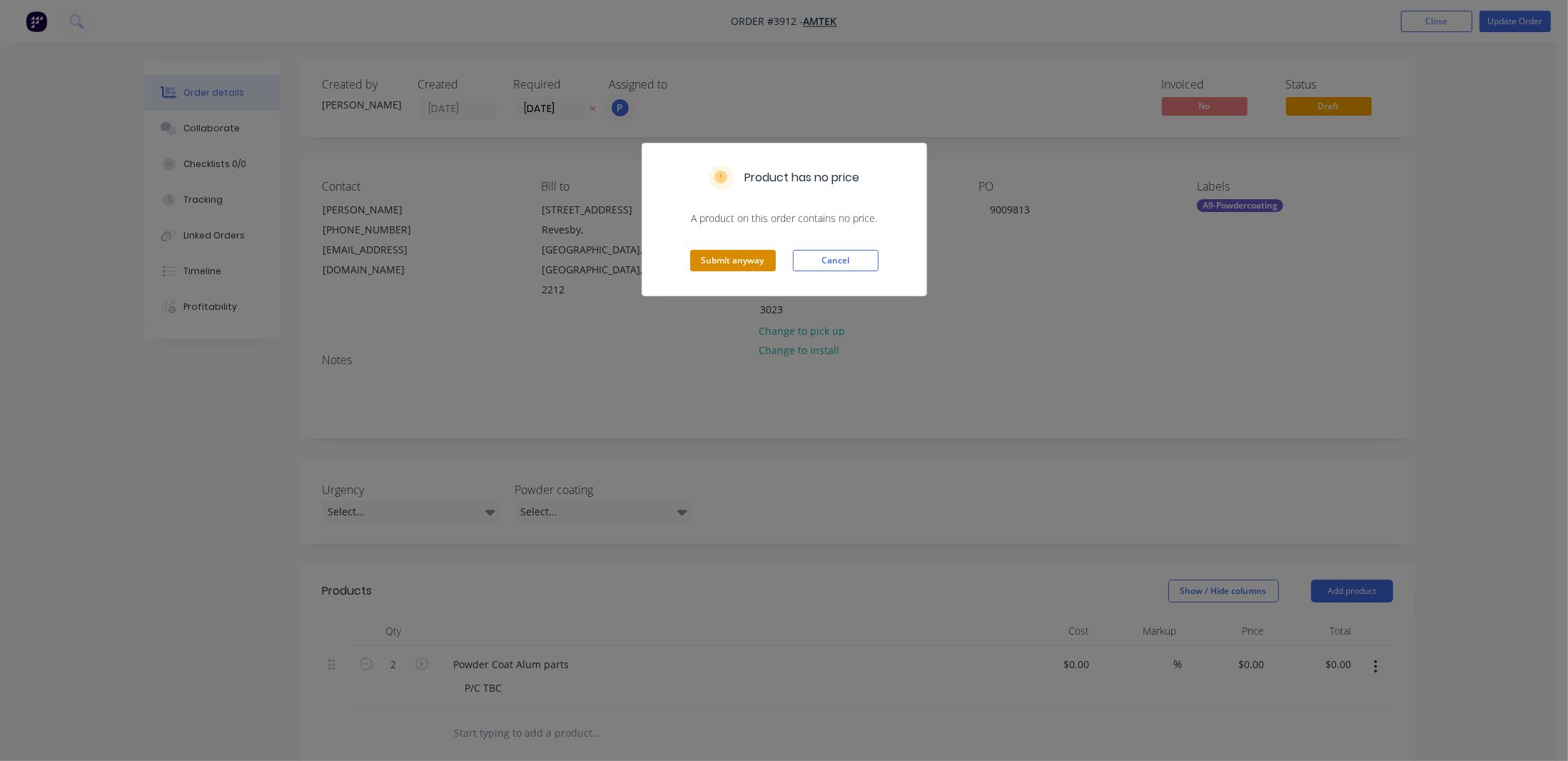
click at [701, 253] on button "Submit anyway" at bounding box center [733, 261] width 85 height 21
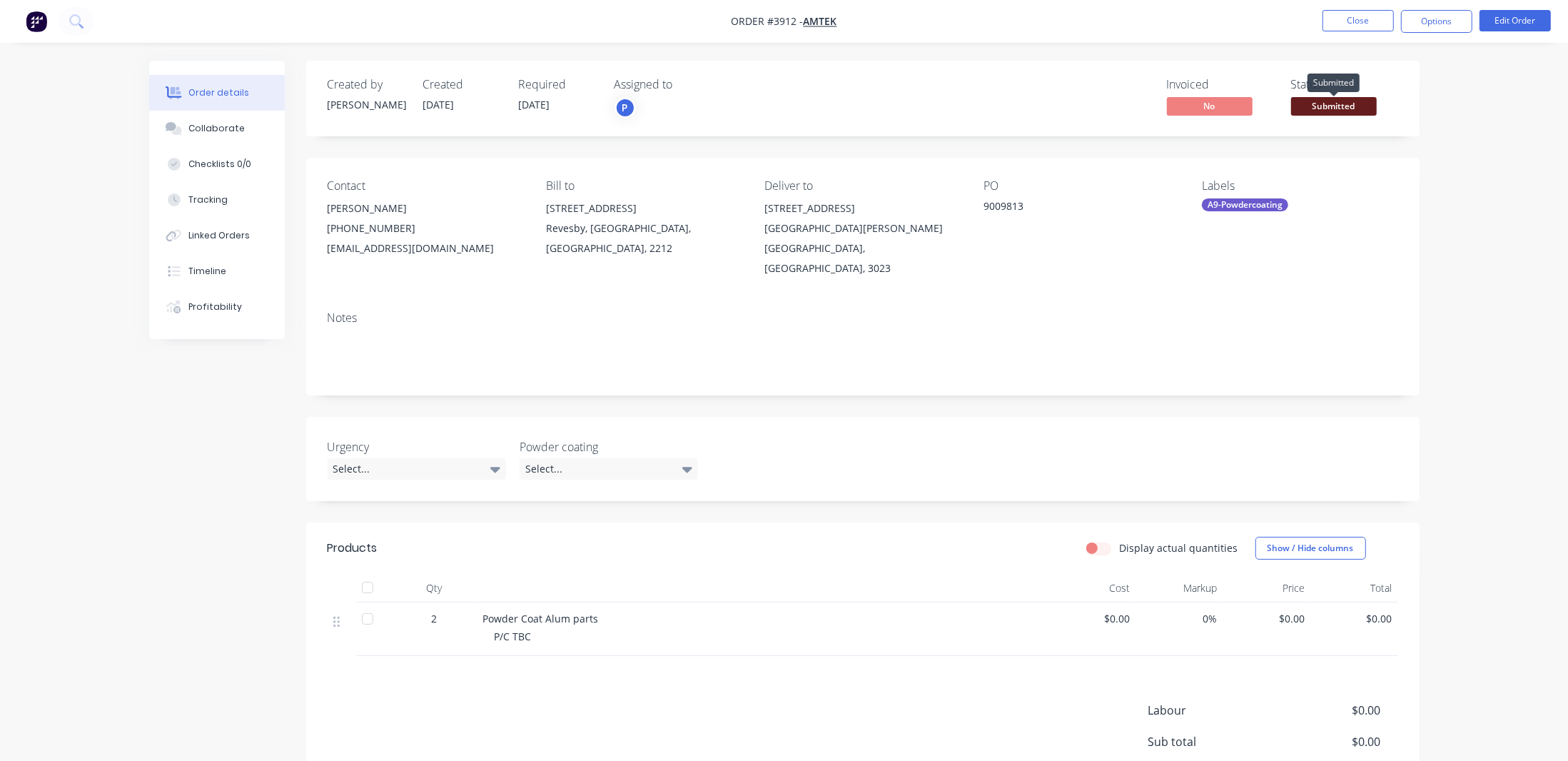
click at [1327, 105] on span "Submitted" at bounding box center [1334, 106] width 85 height 18
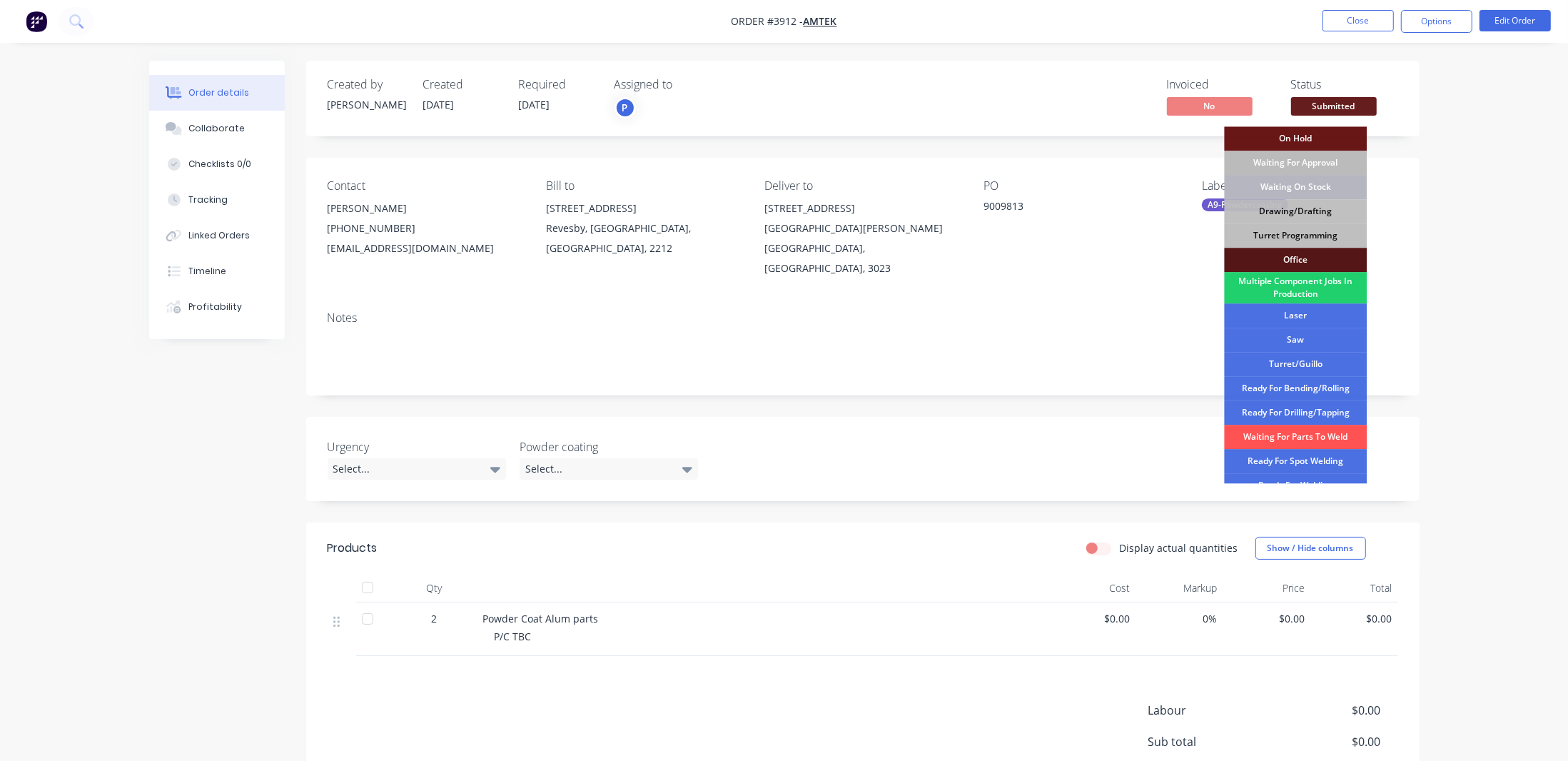
click at [1328, 200] on div "On Hold Waiting For Approval Waiting On Stock Drawing/Drafting Turret Programmi…" at bounding box center [1295, 305] width 142 height 357
click at [1312, 208] on div "Drawing/Drafting" at bounding box center [1295, 211] width 142 height 25
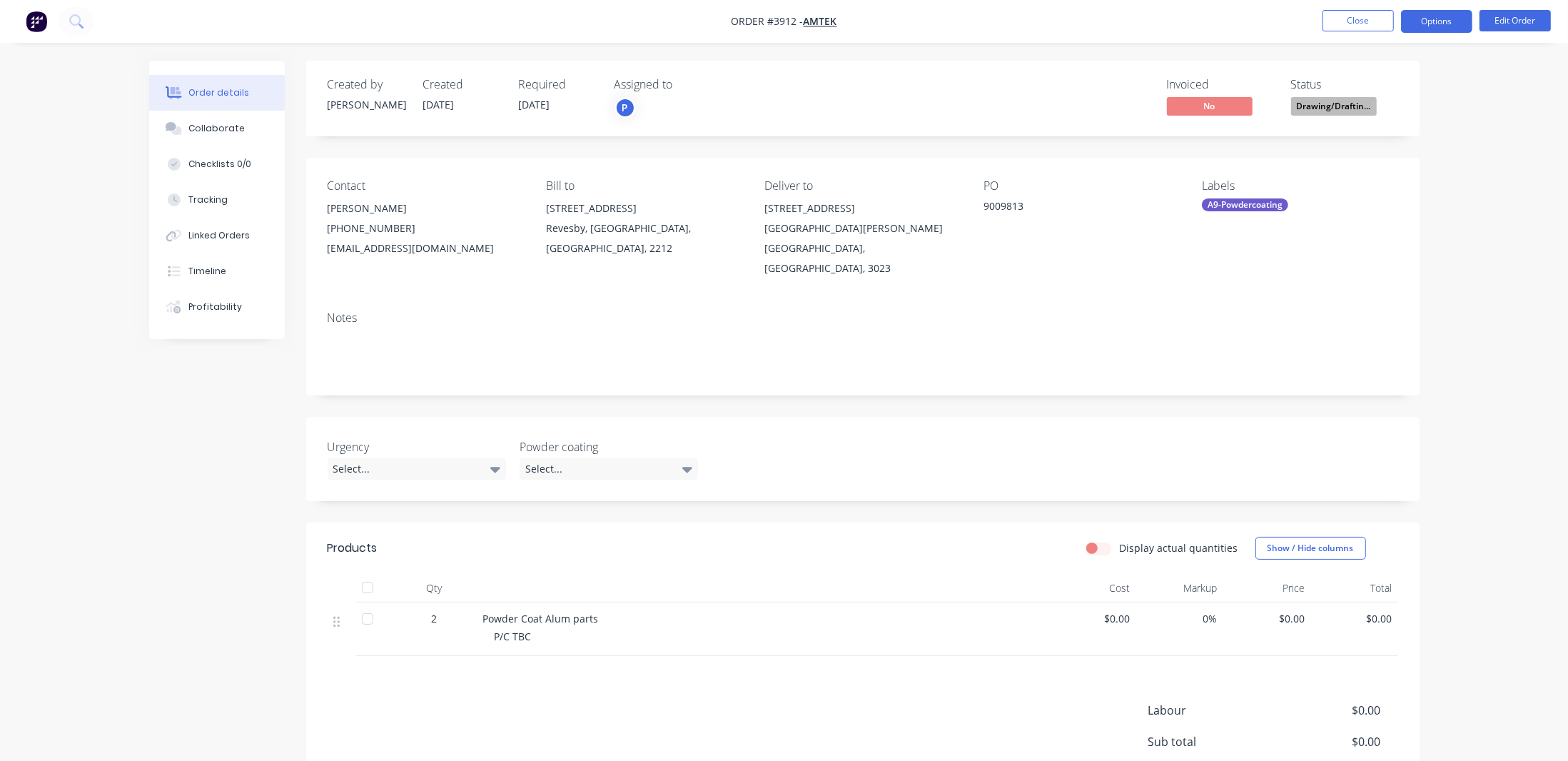
click at [1433, 17] on button "Options" at bounding box center [1437, 21] width 71 height 23
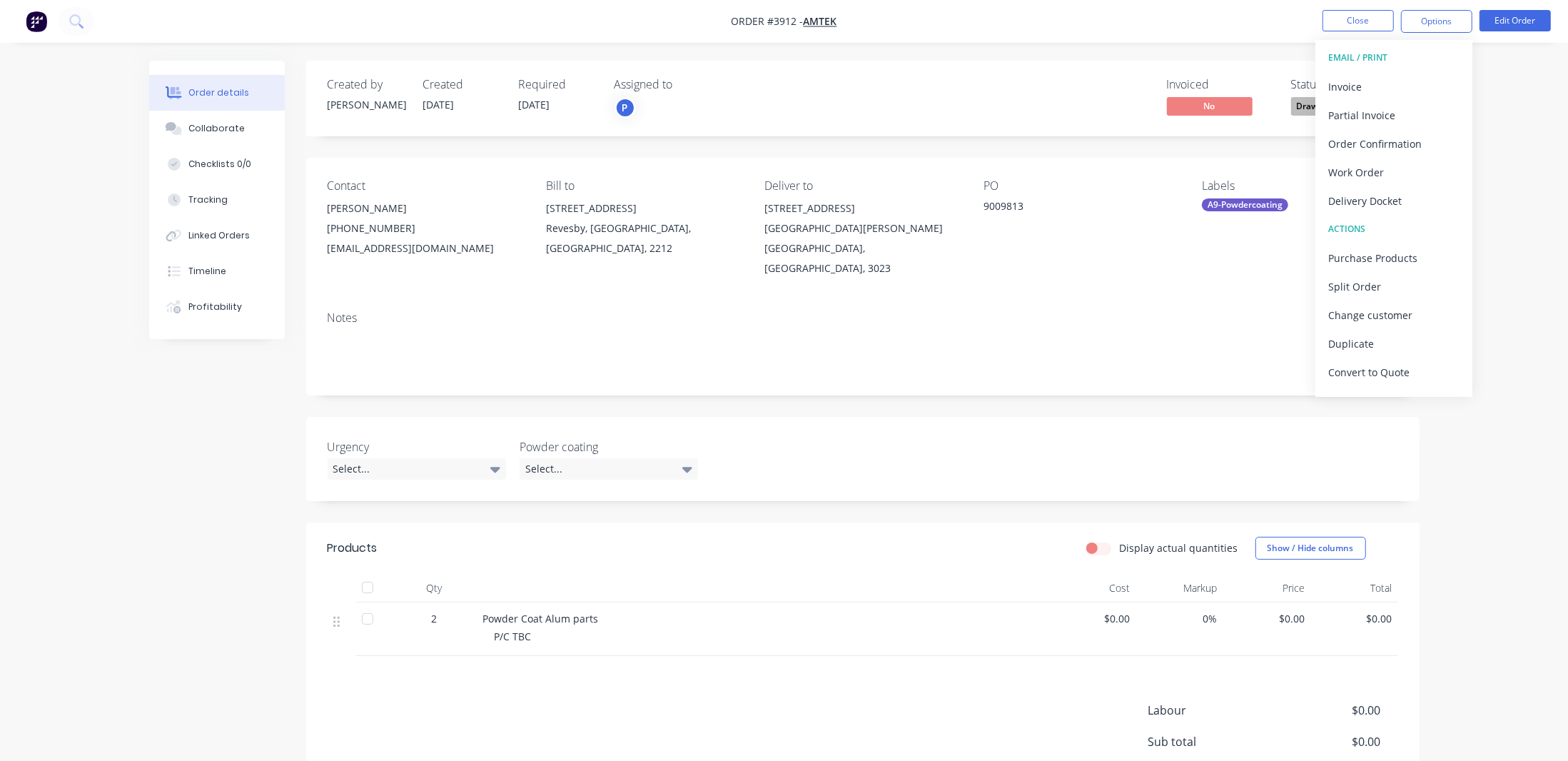
click at [1533, 138] on div "Order details Collaborate Checklists 0/0 Tracking Linked Orders Timeline Profit…" at bounding box center [784, 455] width 1568 height 910
click at [1343, 108] on span "Drawing/Draftin..." at bounding box center [1334, 106] width 85 height 18
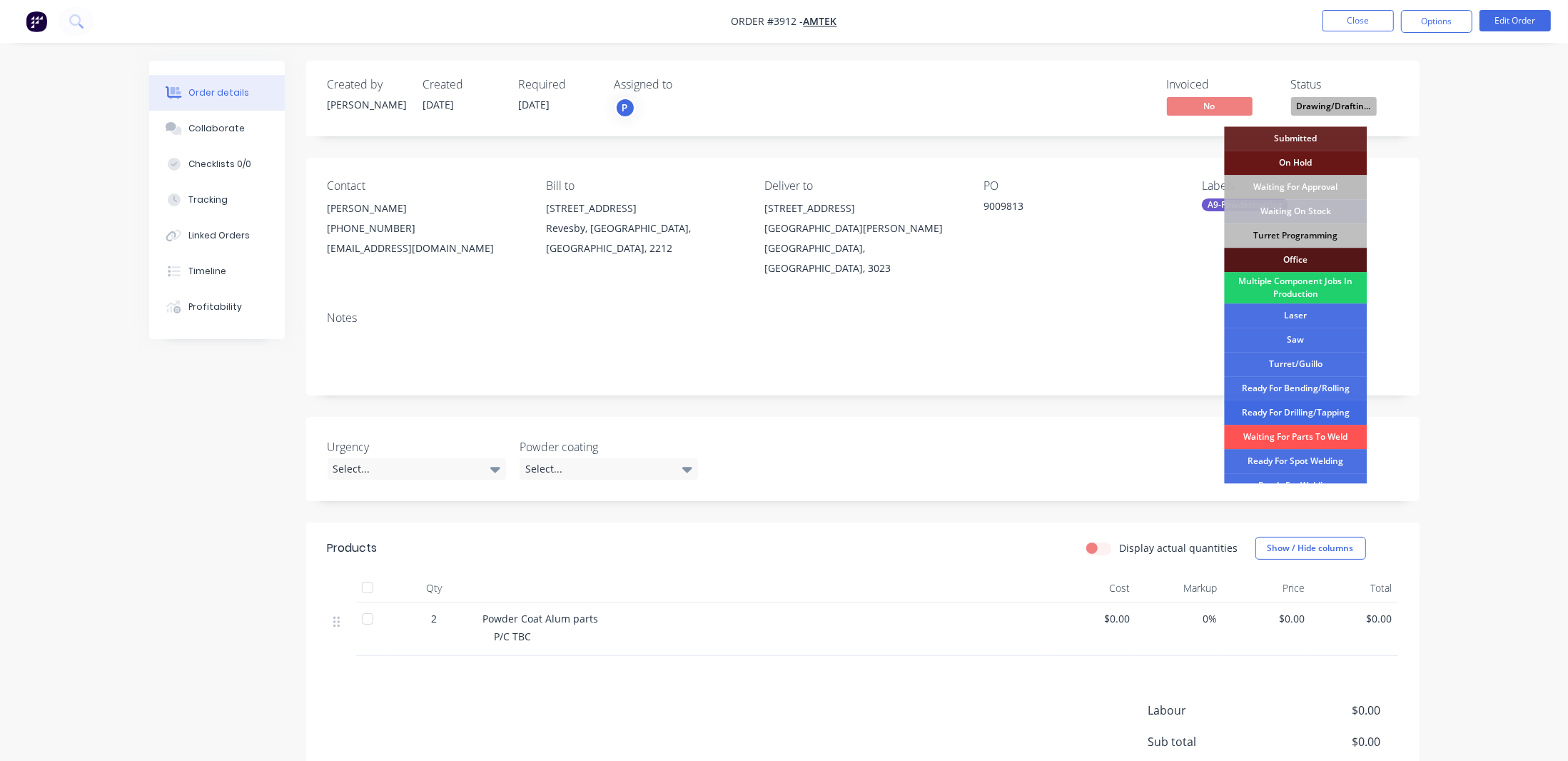
scroll to position [159, 0]
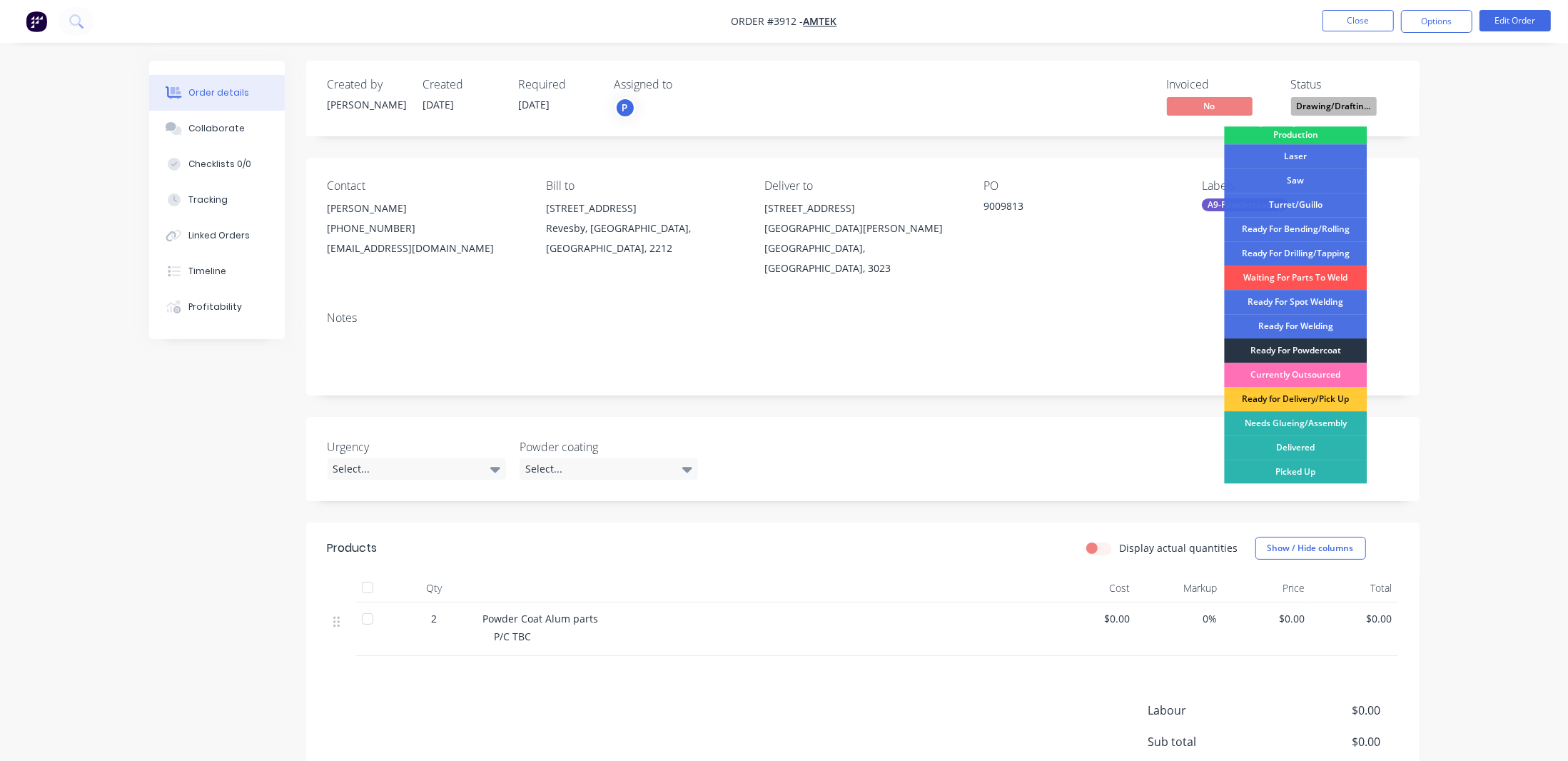
click at [1313, 342] on div "Ready For Powdercoat" at bounding box center [1295, 350] width 142 height 25
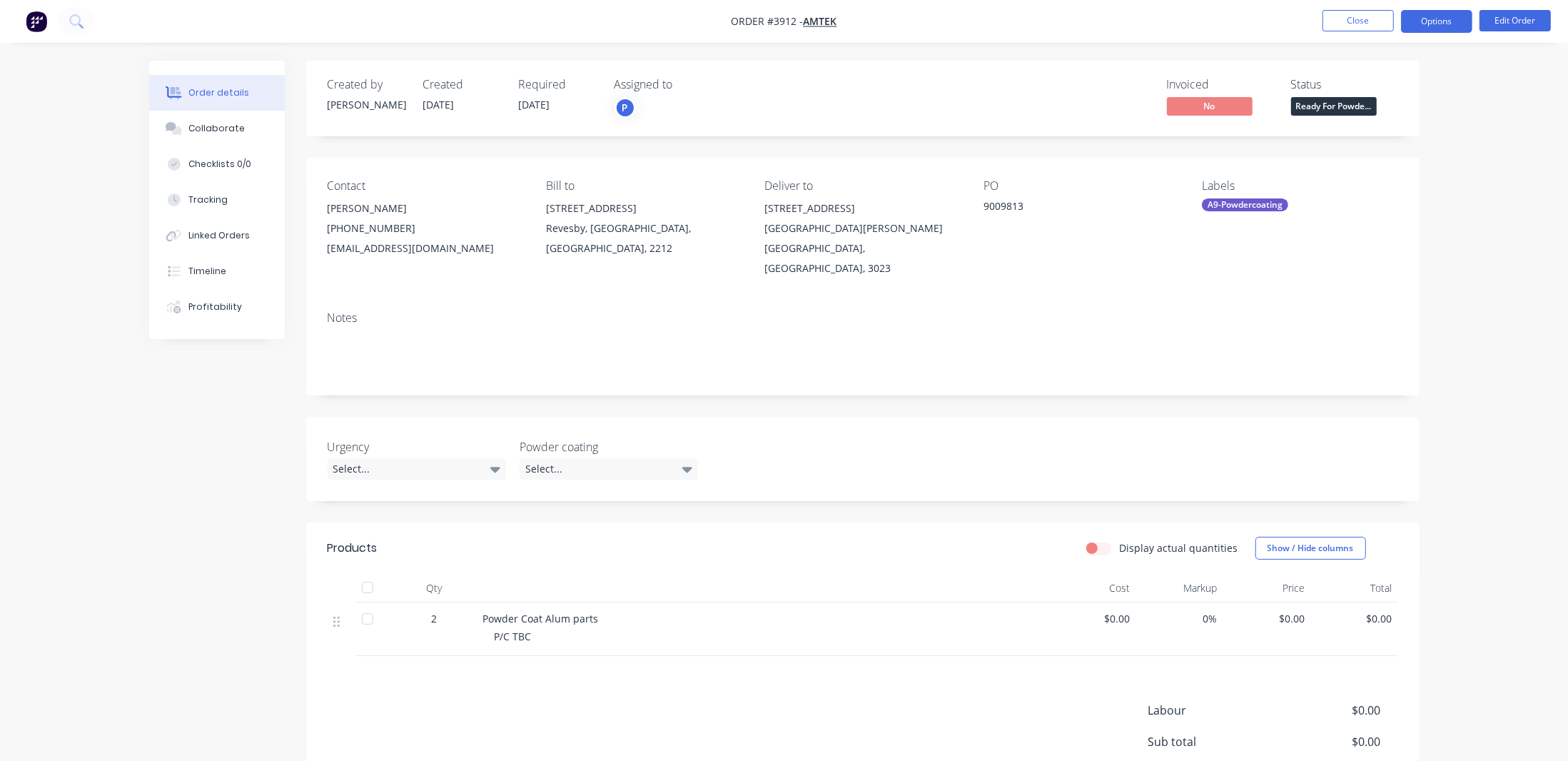
click at [1418, 14] on button "Options" at bounding box center [1437, 21] width 71 height 23
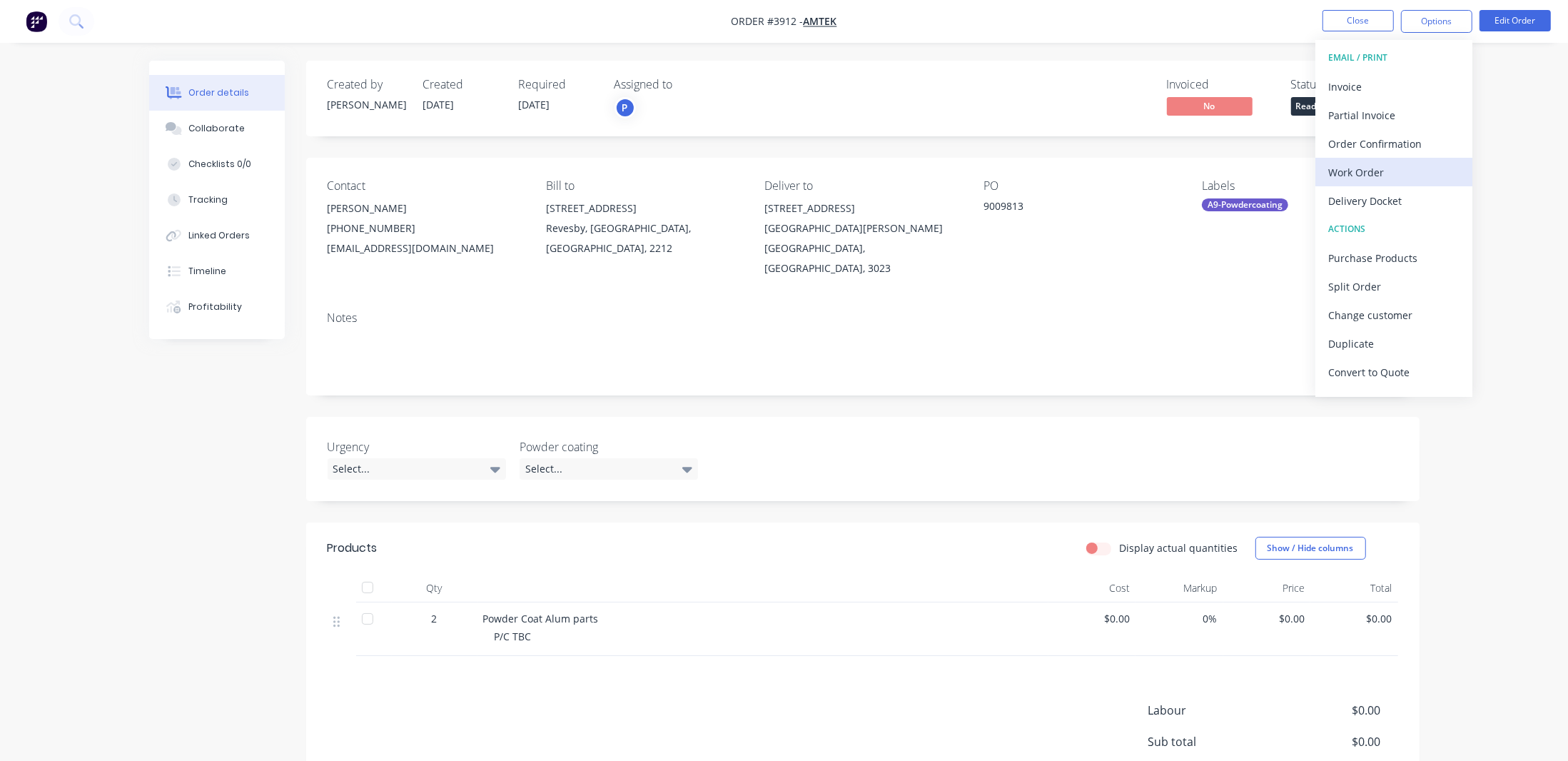
click at [1350, 181] on div "Work Order" at bounding box center [1394, 173] width 131 height 21
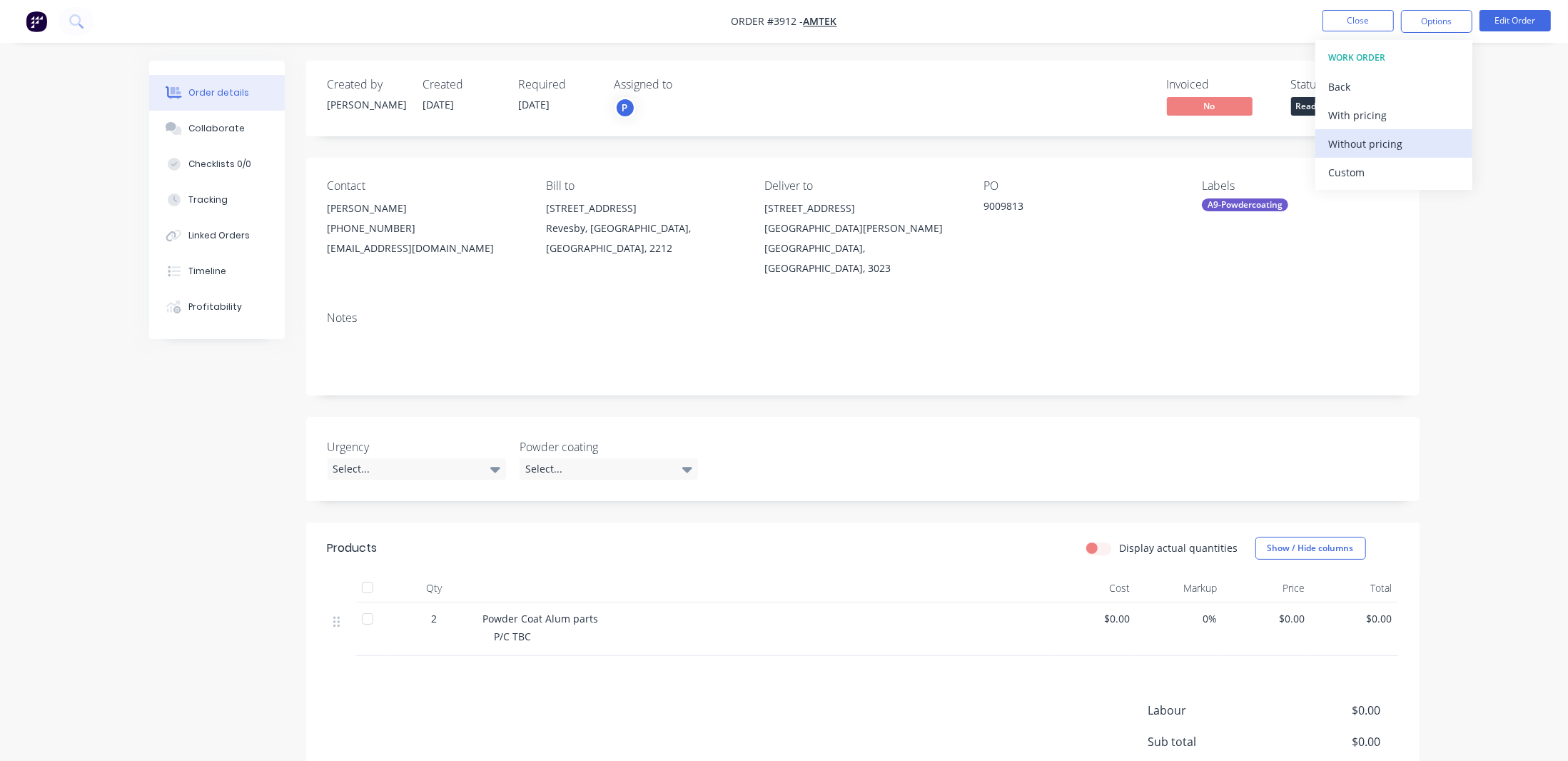
click at [1365, 154] on button "Without pricing" at bounding box center [1393, 143] width 157 height 29
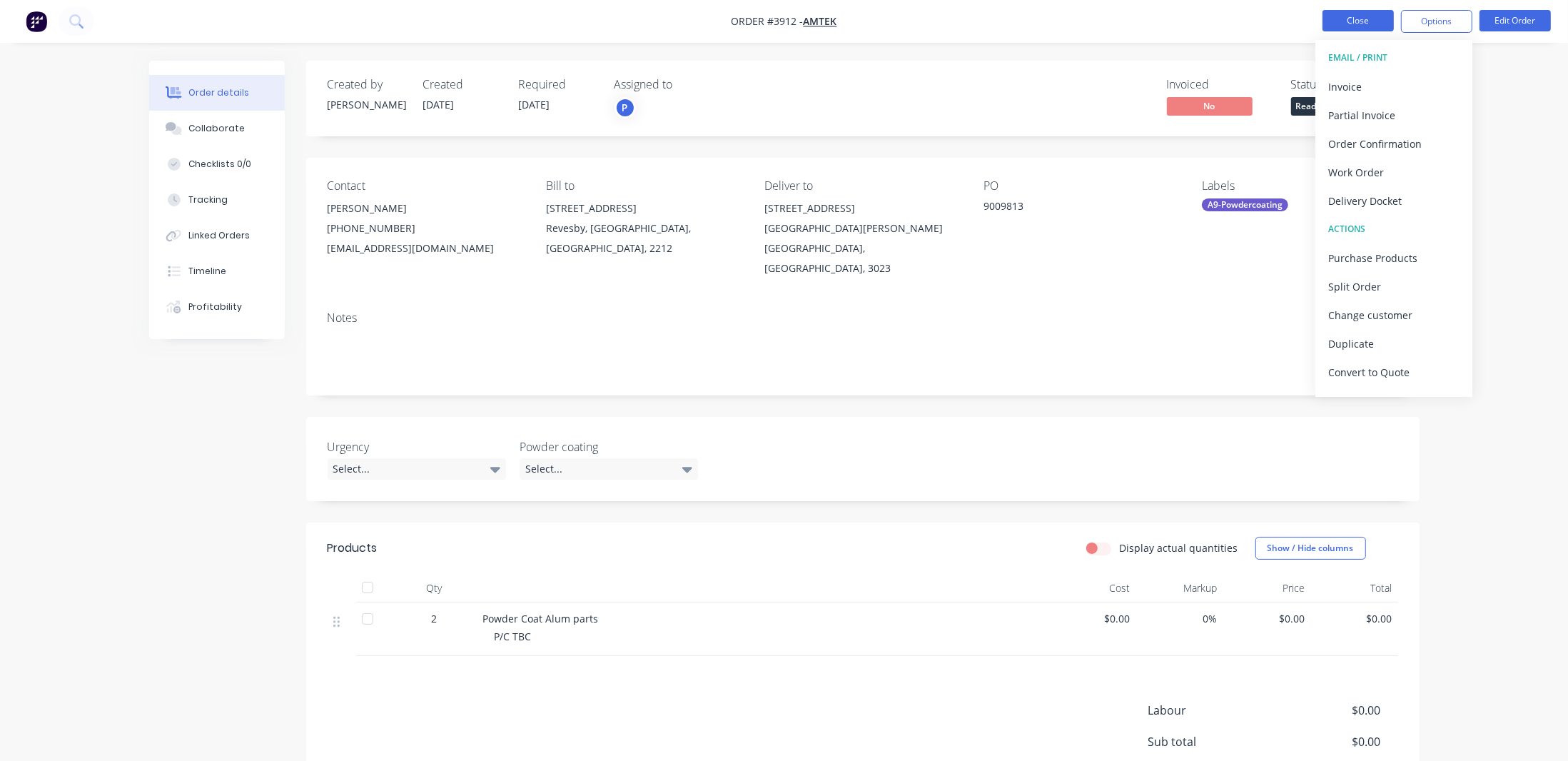
click at [1369, 14] on button "Close" at bounding box center [1357, 21] width 71 height 21
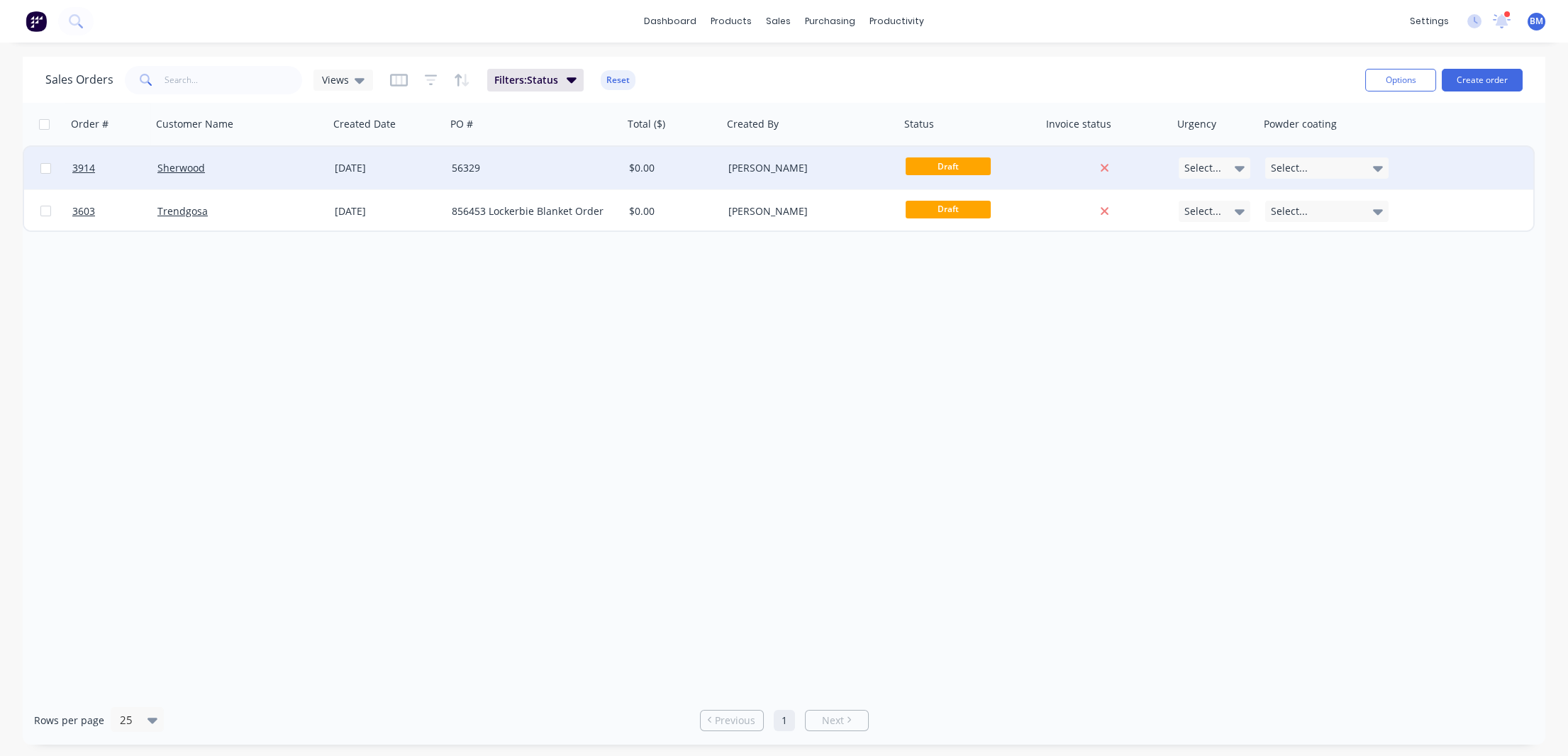
click at [250, 166] on div "Sherwood" at bounding box center [236, 168] width 157 height 14
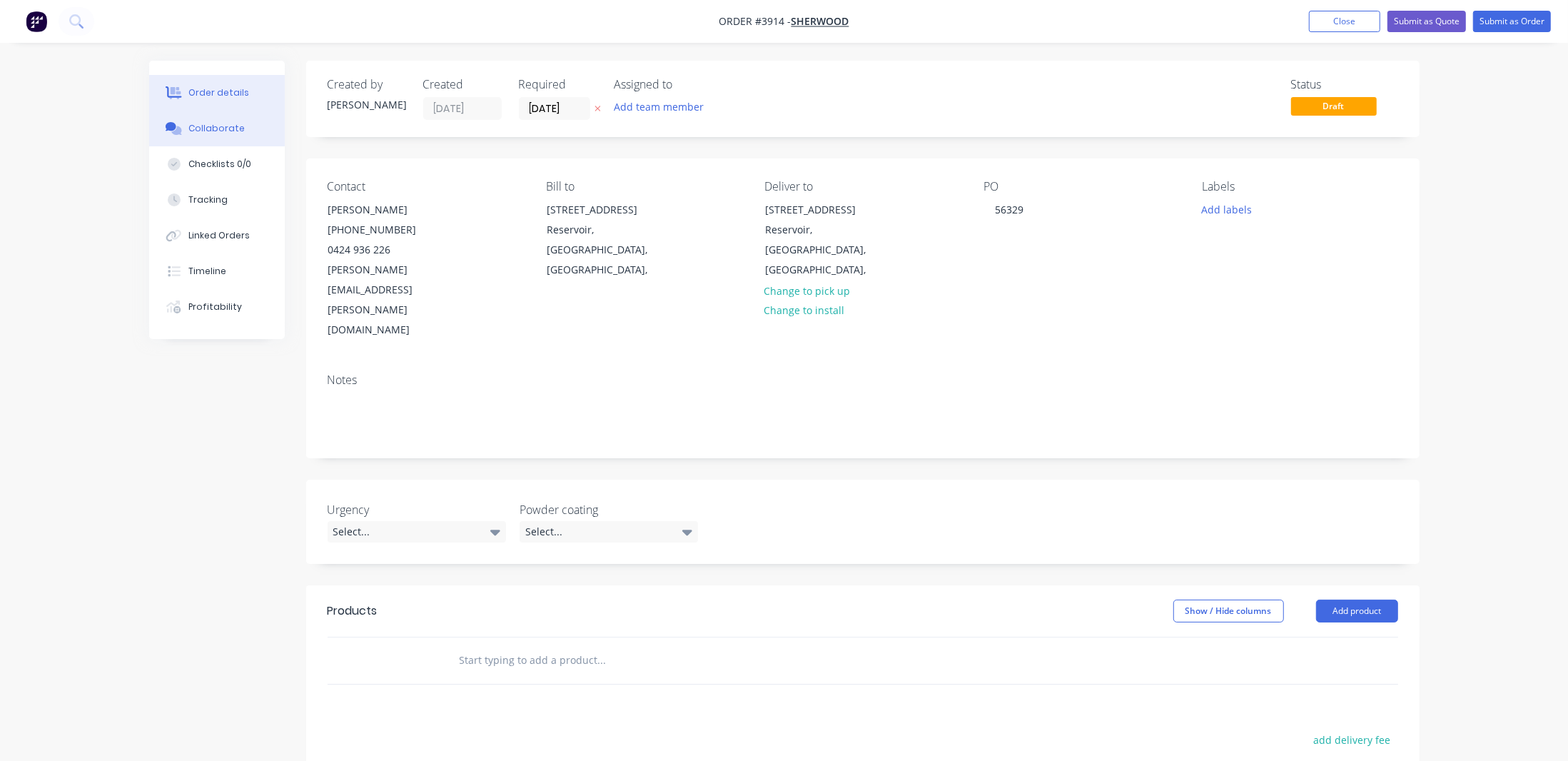
click at [238, 135] on button "Collaborate" at bounding box center [216, 128] width 135 height 36
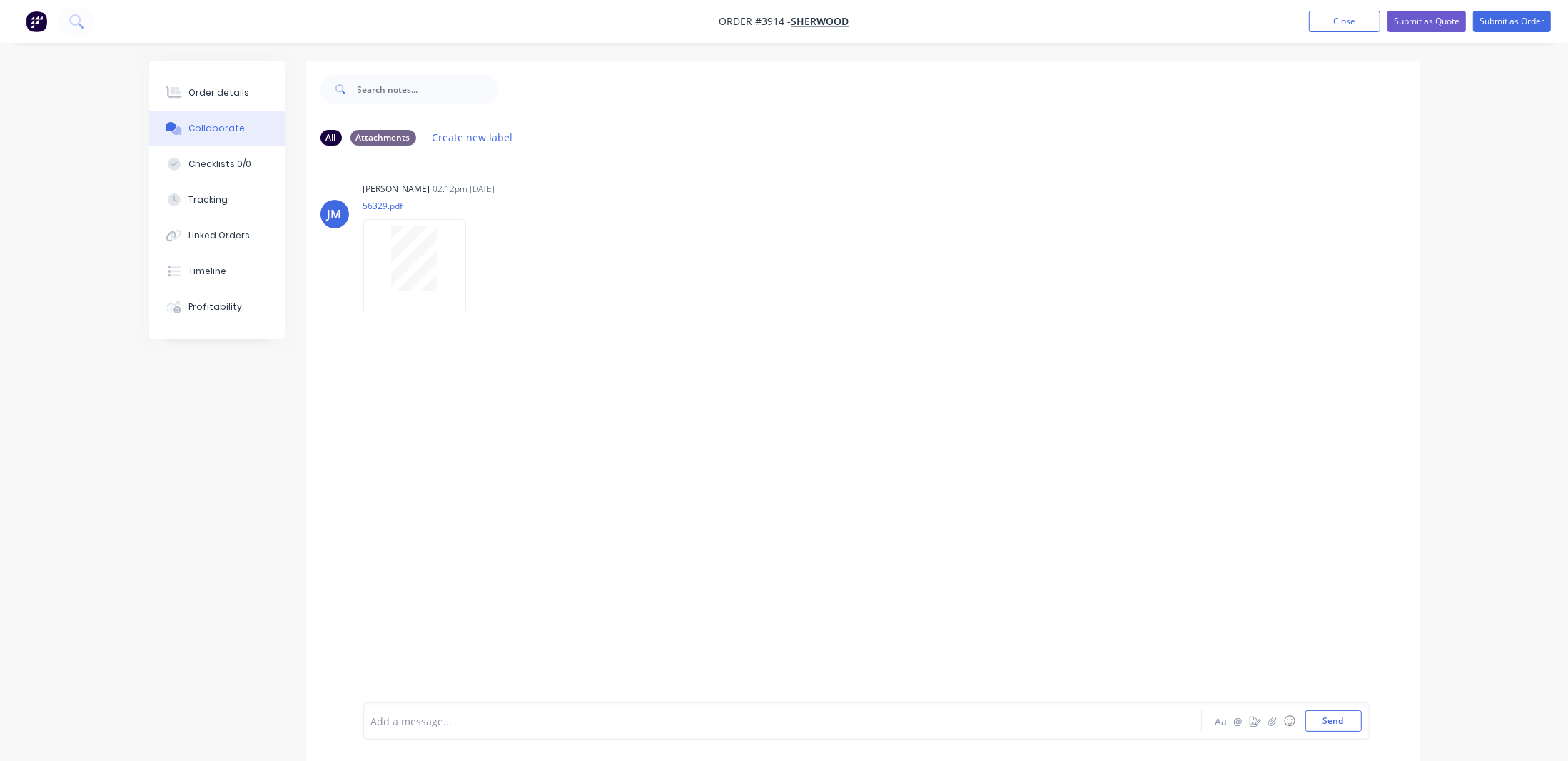
click at [208, 50] on div "Order details Collaborate Checklists 0/0 Tracking Linked Orders Timeline Profit…" at bounding box center [784, 391] width 1568 height 782
click at [181, 92] on icon at bounding box center [173, 93] width 17 height 13
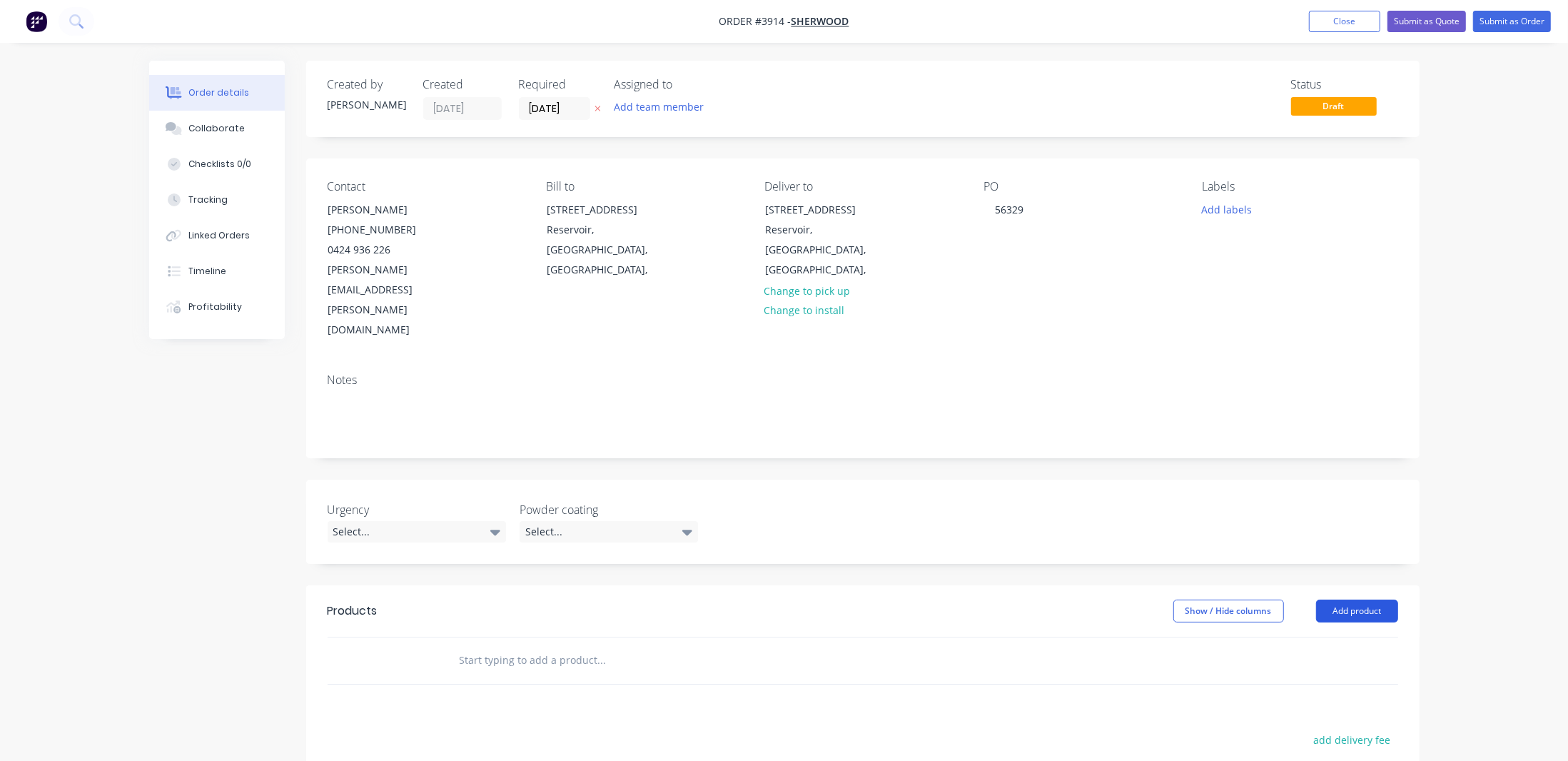
click at [1350, 599] on button "Add product" at bounding box center [1357, 611] width 82 height 23
click at [1338, 637] on div "Product catalogue" at bounding box center [1330, 647] width 110 height 21
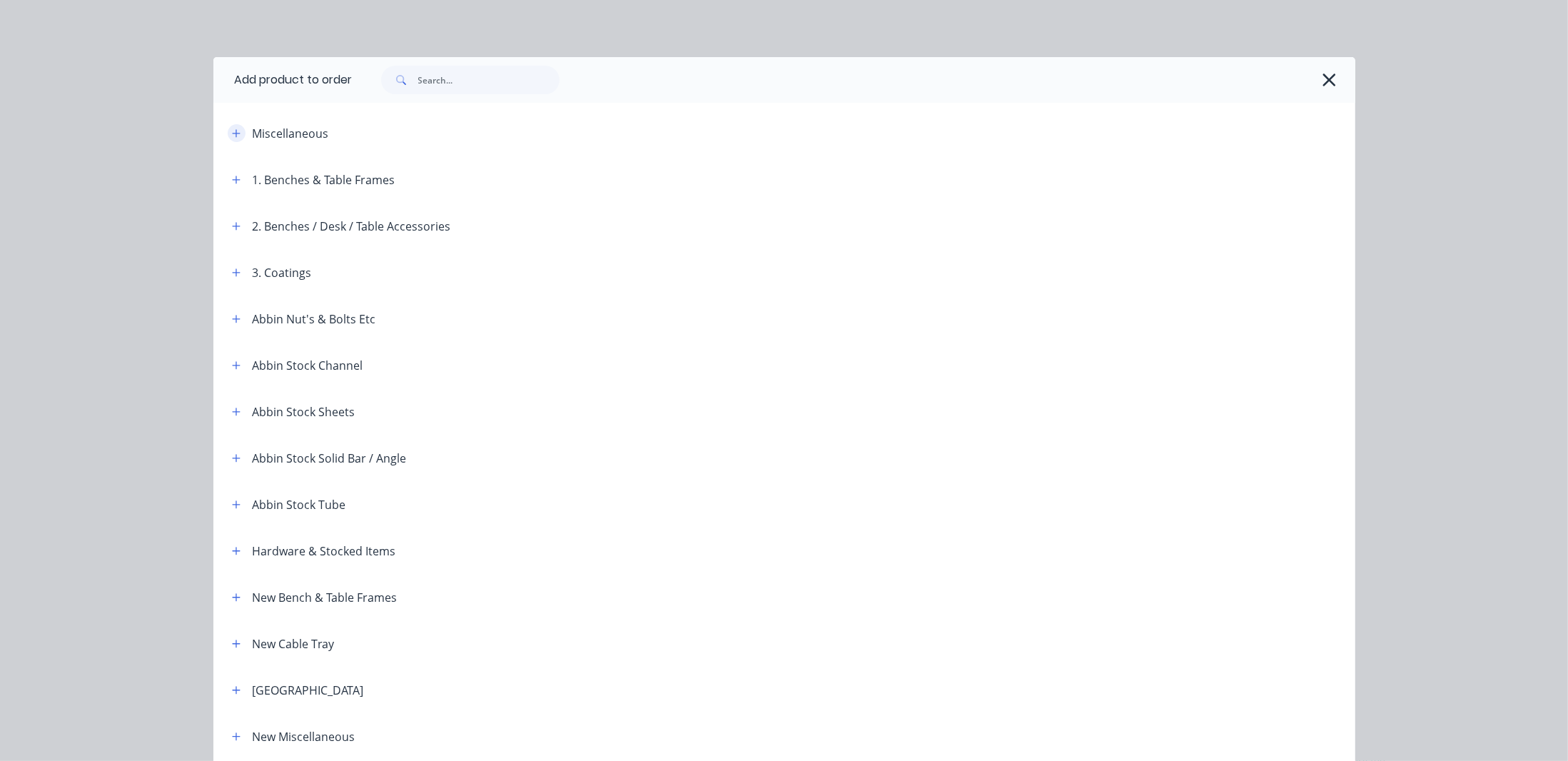
click at [235, 133] on button "button" at bounding box center [237, 133] width 18 height 18
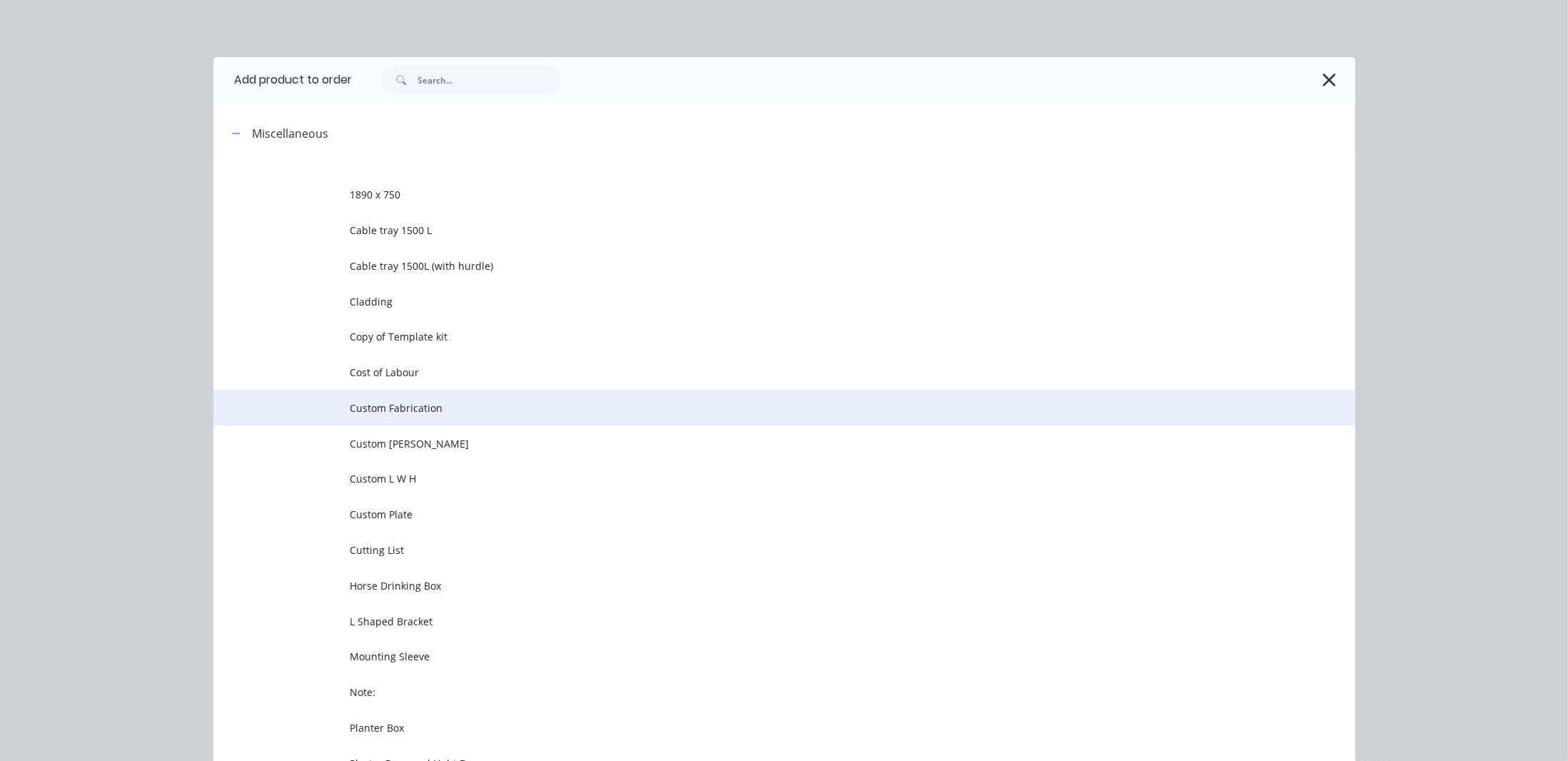
click at [450, 423] on td "Custom Fabrication" at bounding box center [852, 407] width 1004 height 36
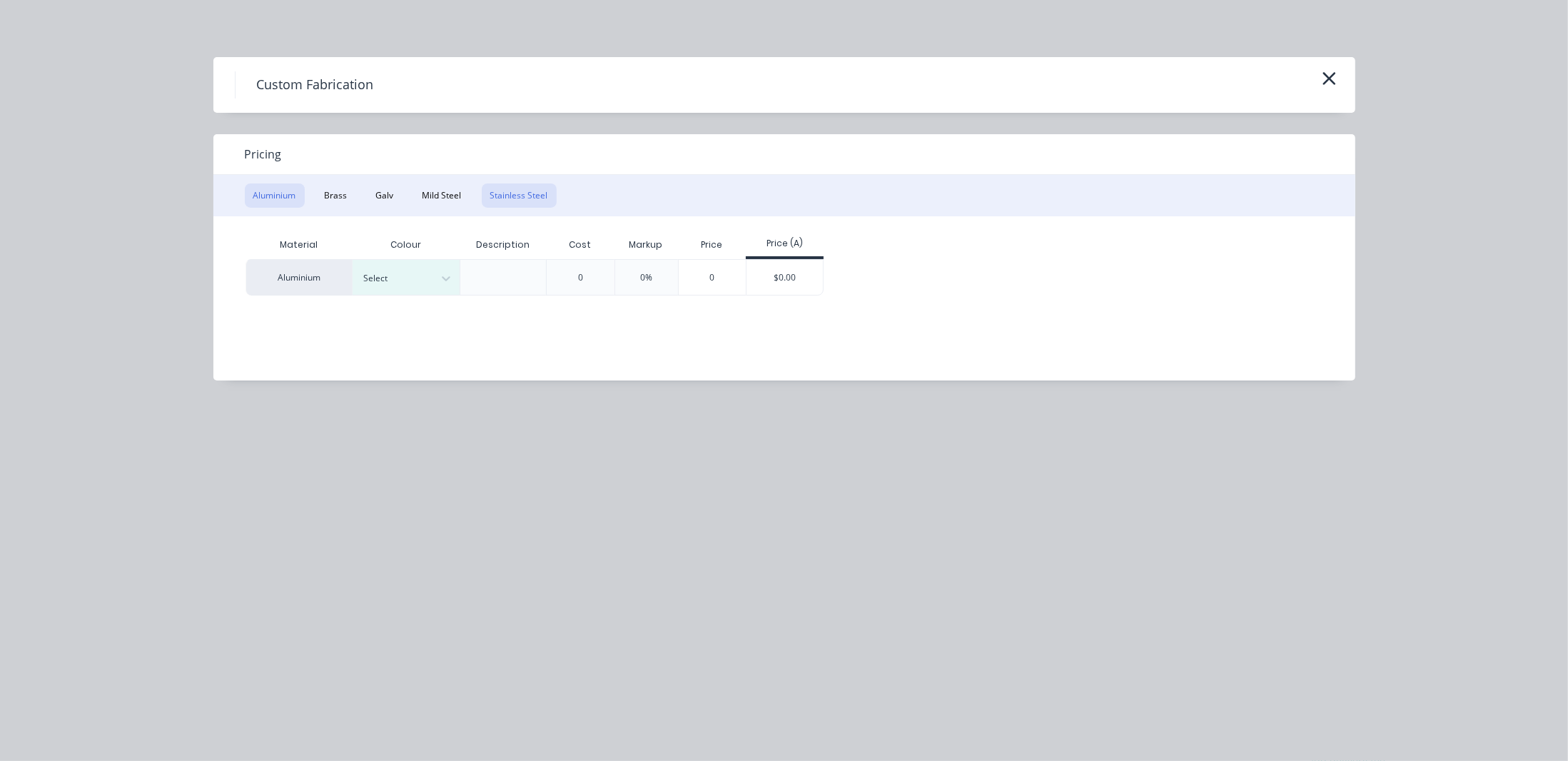
click at [501, 190] on button "Stainless Steel" at bounding box center [518, 196] width 75 height 25
click at [430, 257] on div "Colour" at bounding box center [405, 245] width 107 height 29
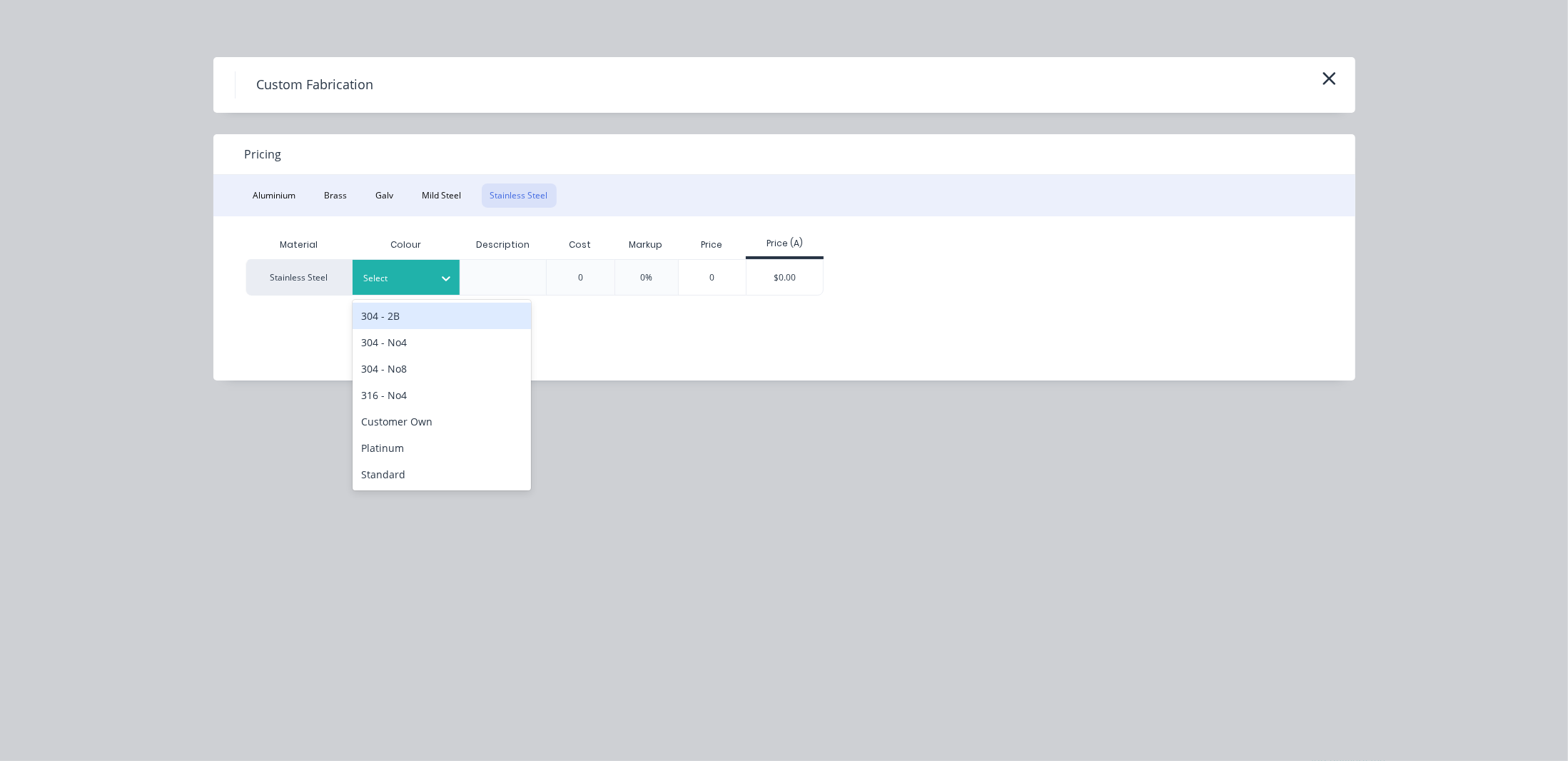
click at [423, 286] on div "Select" at bounding box center [405, 277] width 107 height 35
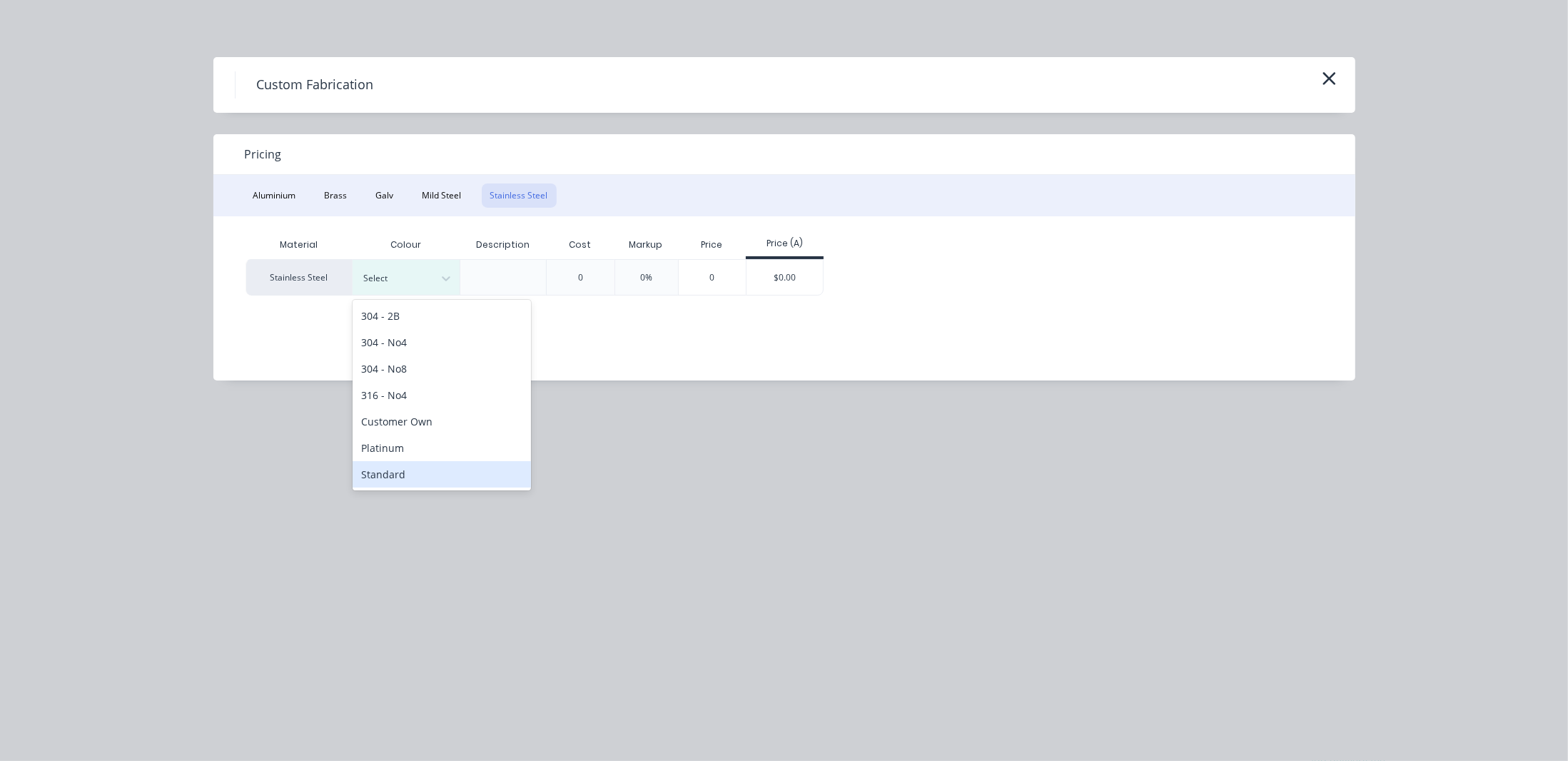
click at [444, 474] on div "Standard" at bounding box center [441, 474] width 178 height 26
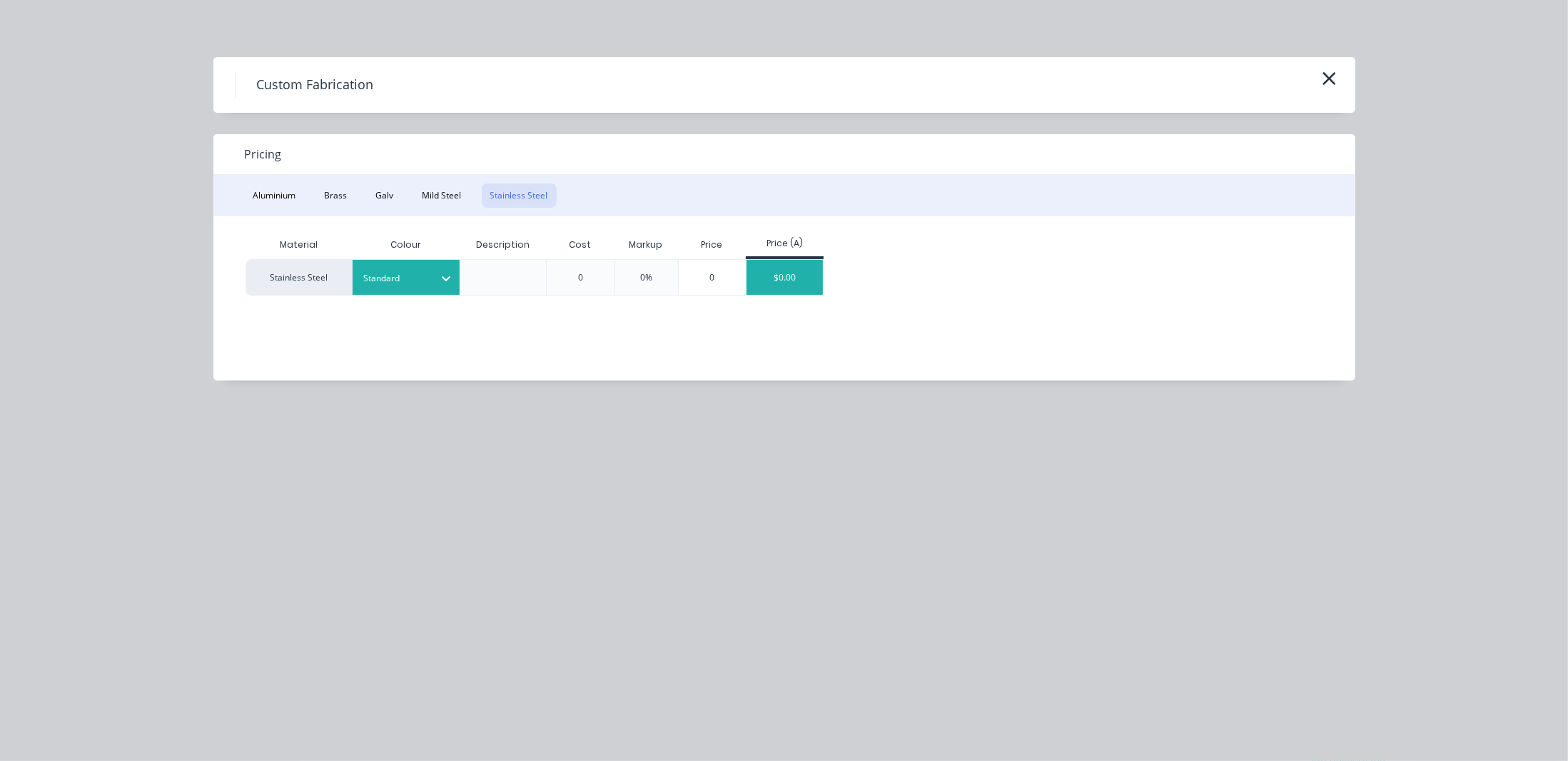
click at [786, 272] on div "$0.00" at bounding box center [784, 277] width 76 height 35
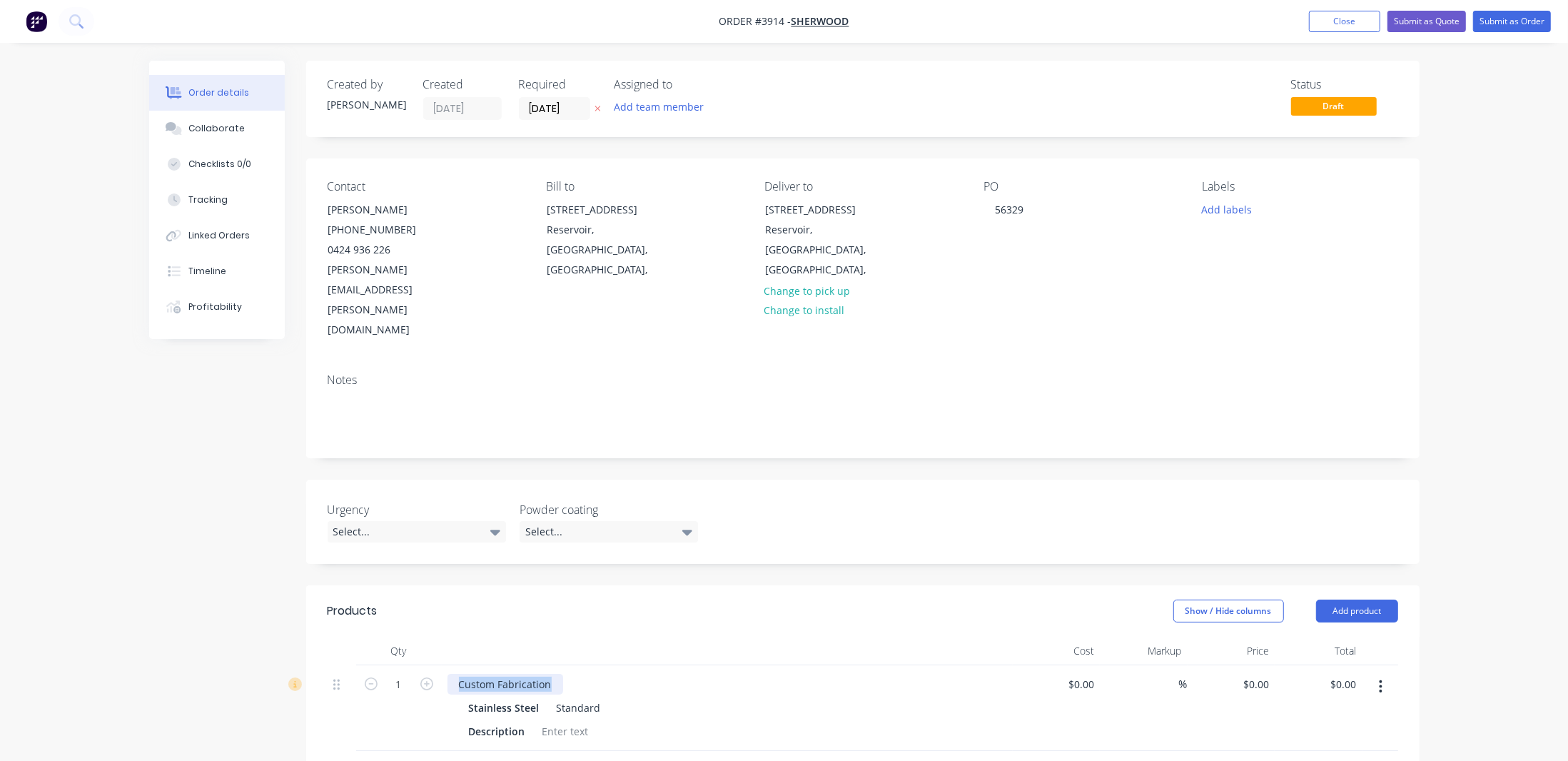
drag, startPoint x: 453, startPoint y: 624, endPoint x: 613, endPoint y: 629, distance: 160.1
click at [613, 674] on div "Custom Fabrication" at bounding box center [727, 684] width 560 height 21
paste div
click at [723, 721] on div "Description" at bounding box center [724, 731] width 522 height 21
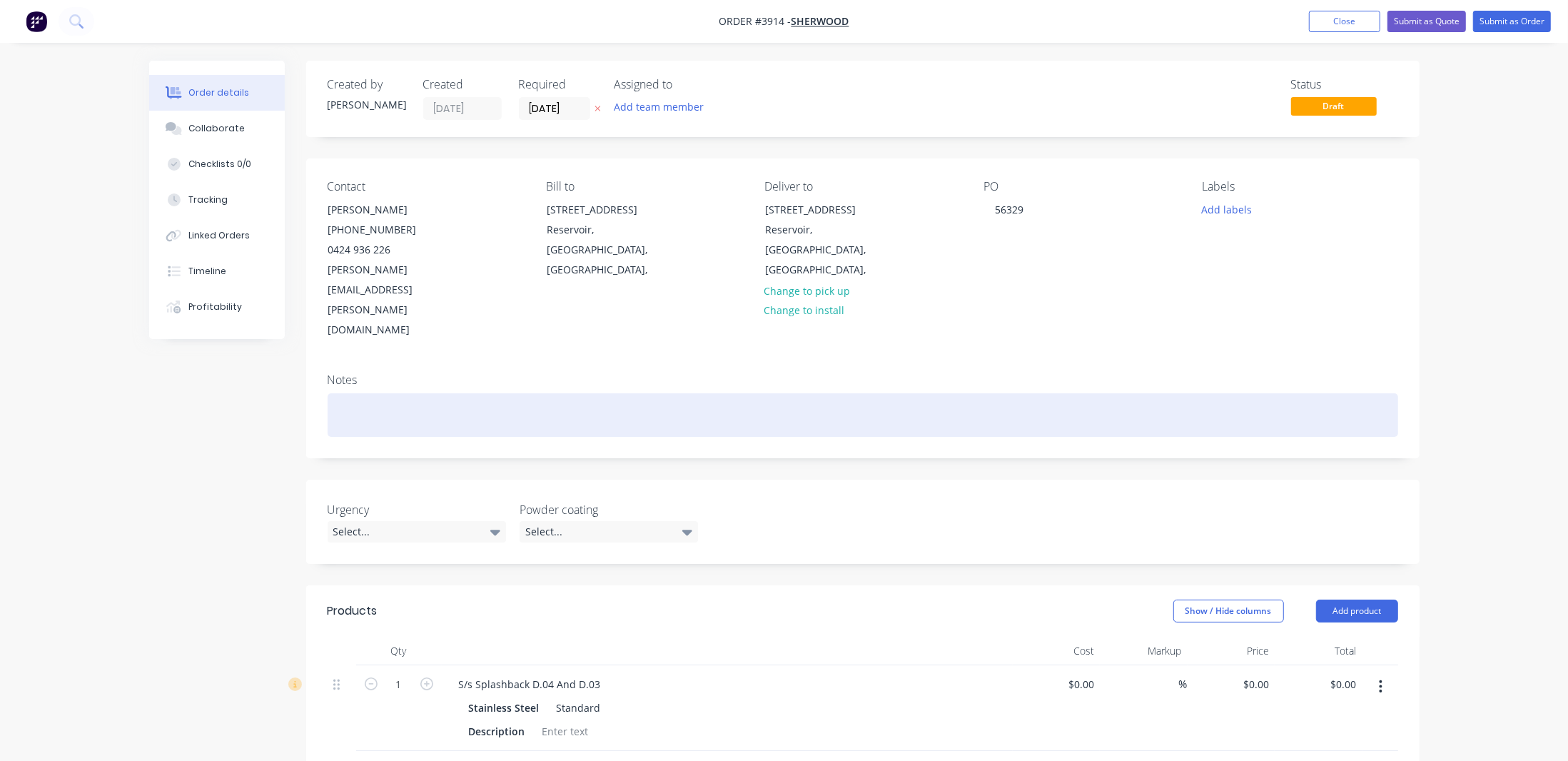
click at [465, 394] on div at bounding box center [863, 415] width 1070 height 44
paste div
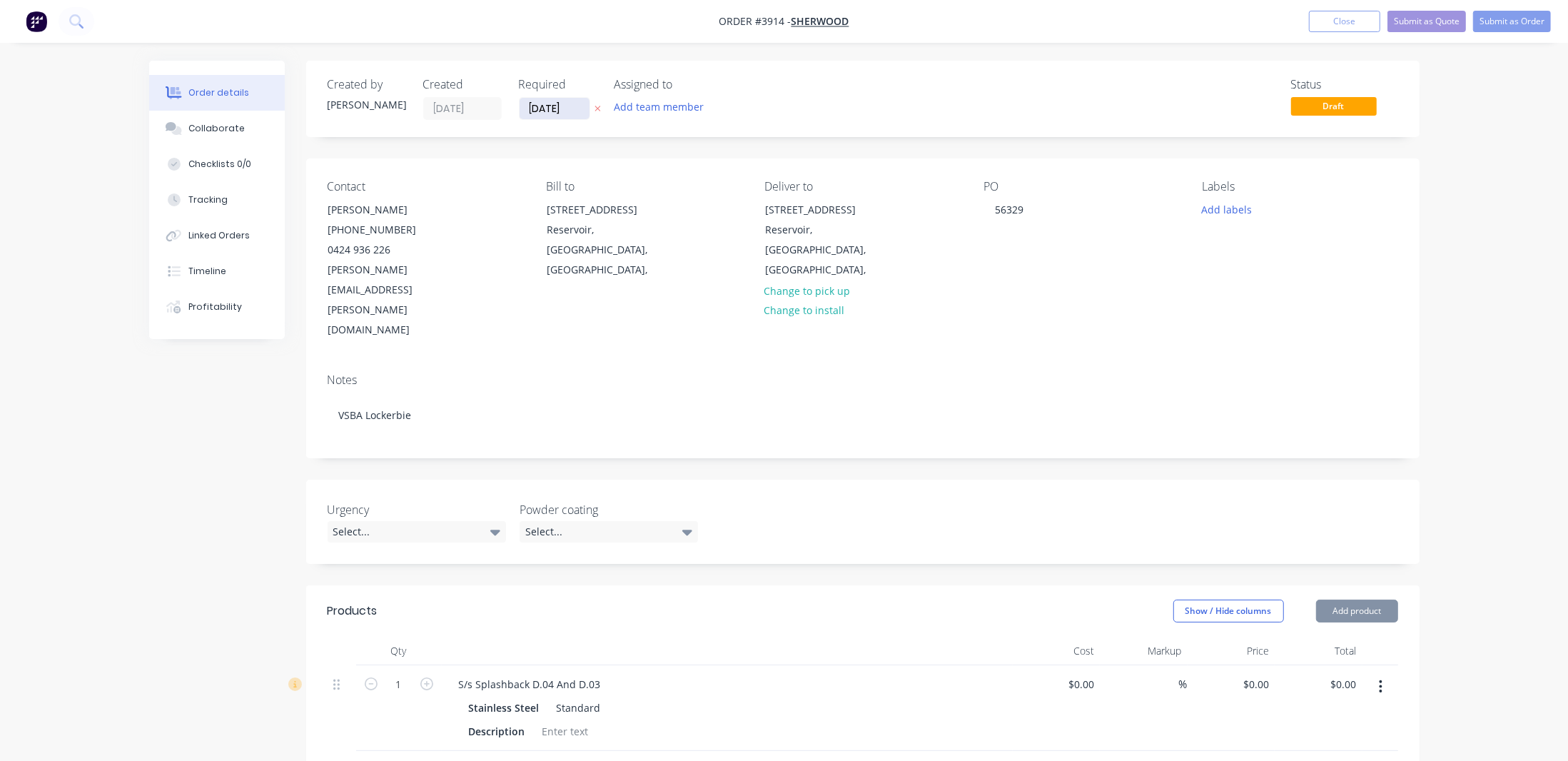
click at [559, 102] on input "[DATE]" at bounding box center [554, 108] width 70 height 21
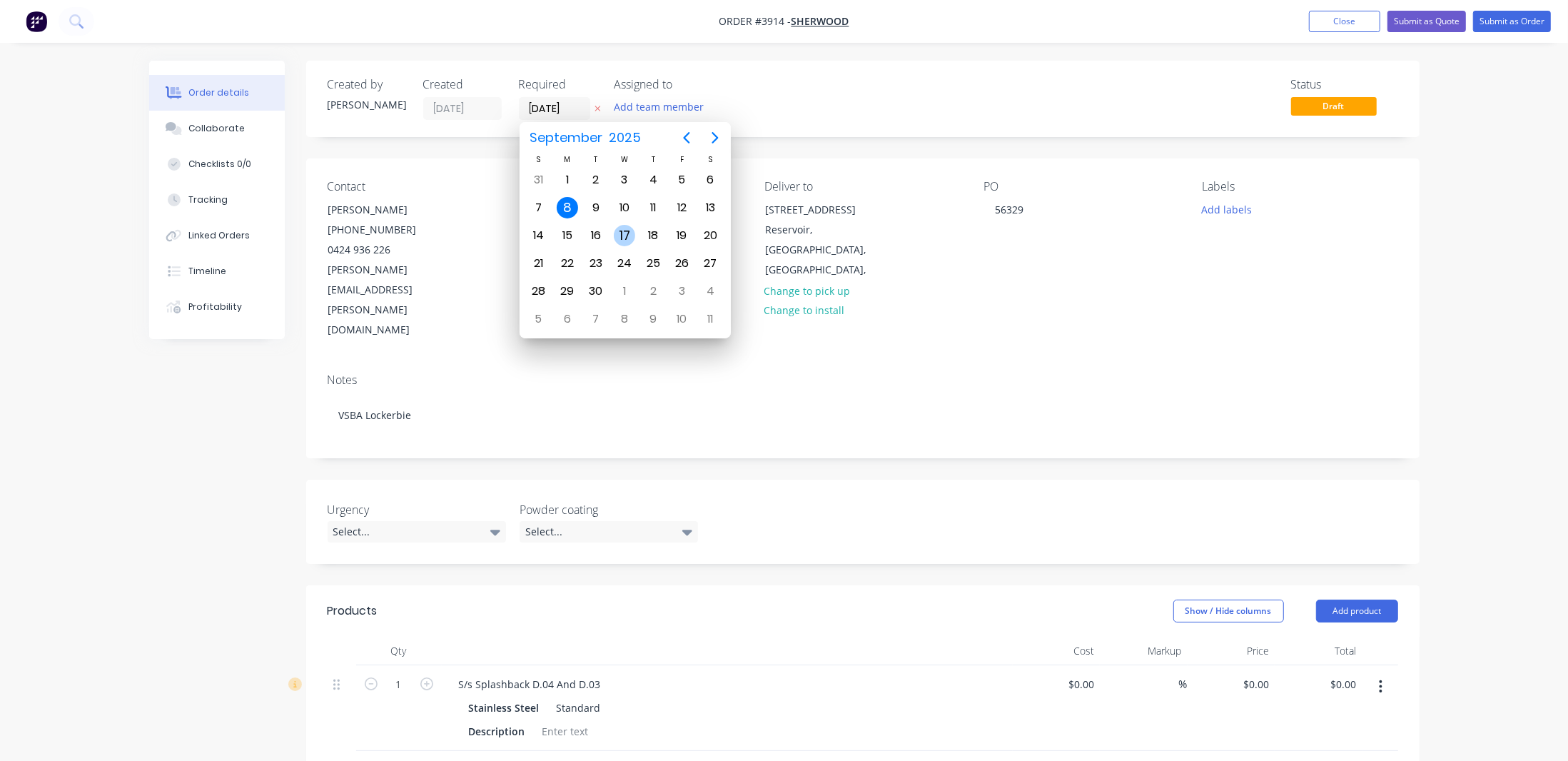
click at [626, 228] on div "17" at bounding box center [624, 235] width 21 height 21
type input "[DATE]"
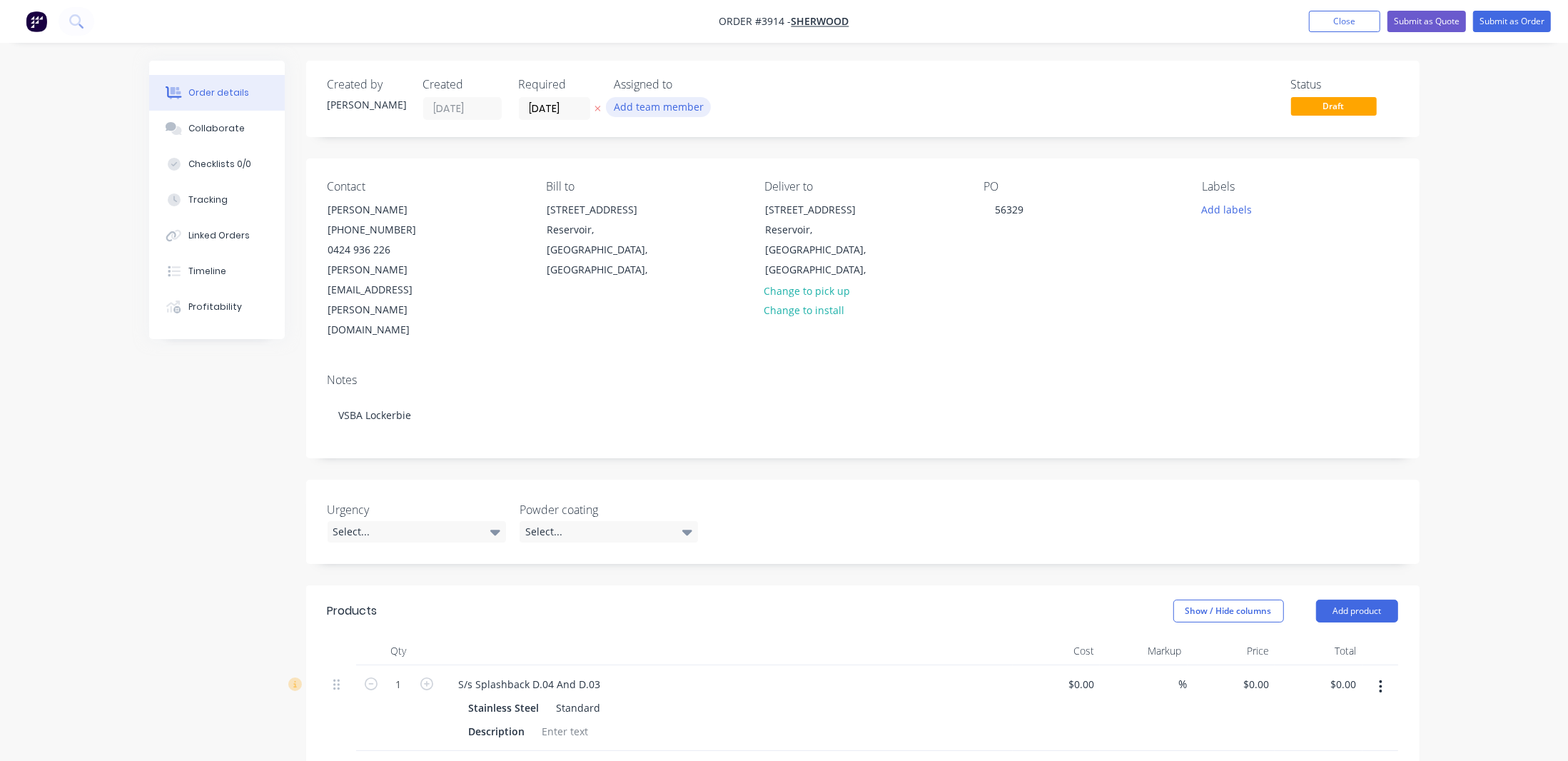
click at [660, 104] on button "Add team member" at bounding box center [658, 107] width 105 height 19
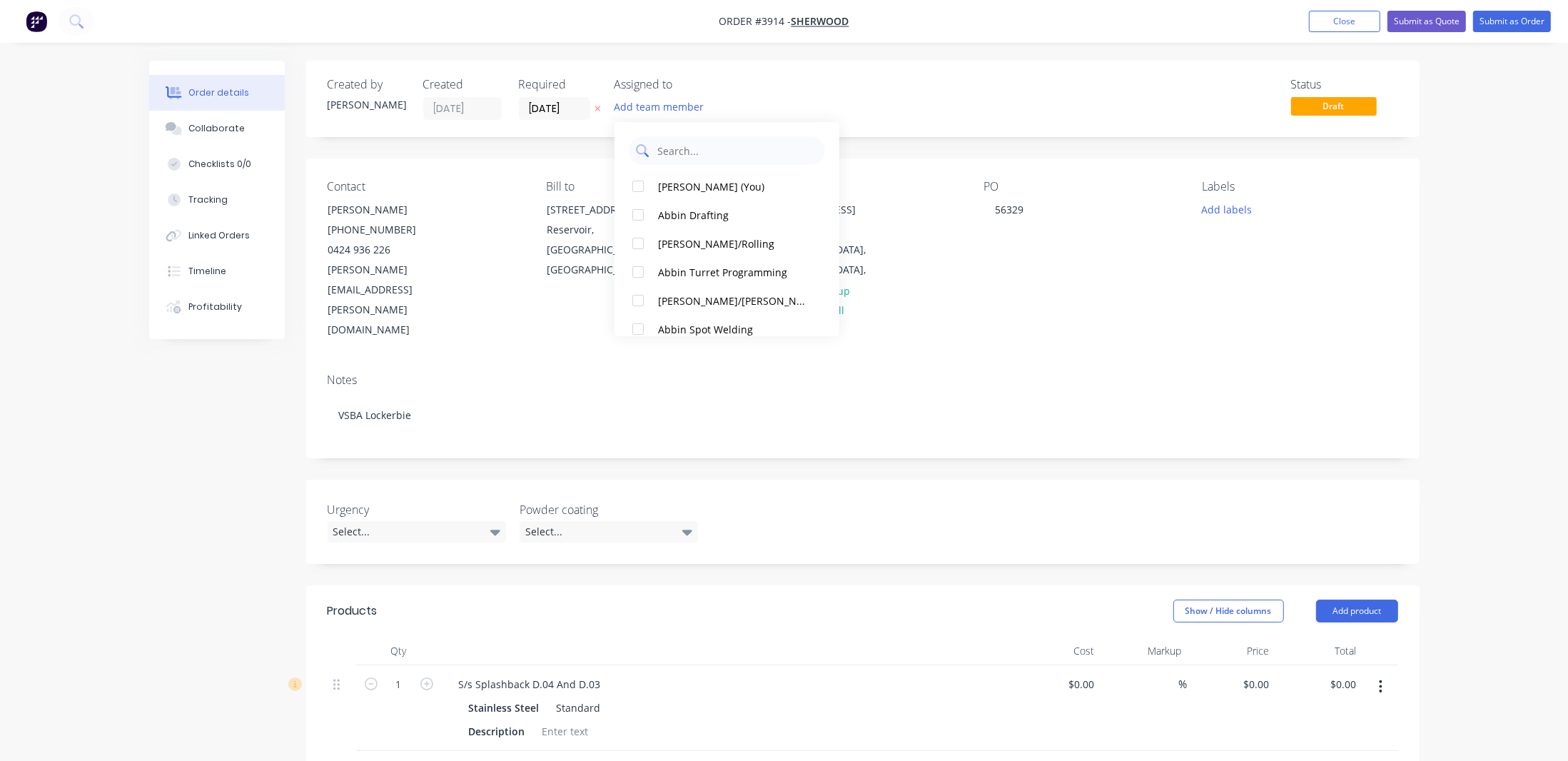
click at [722, 150] on input "text" at bounding box center [736, 150] width 162 height 29
type input "pr"
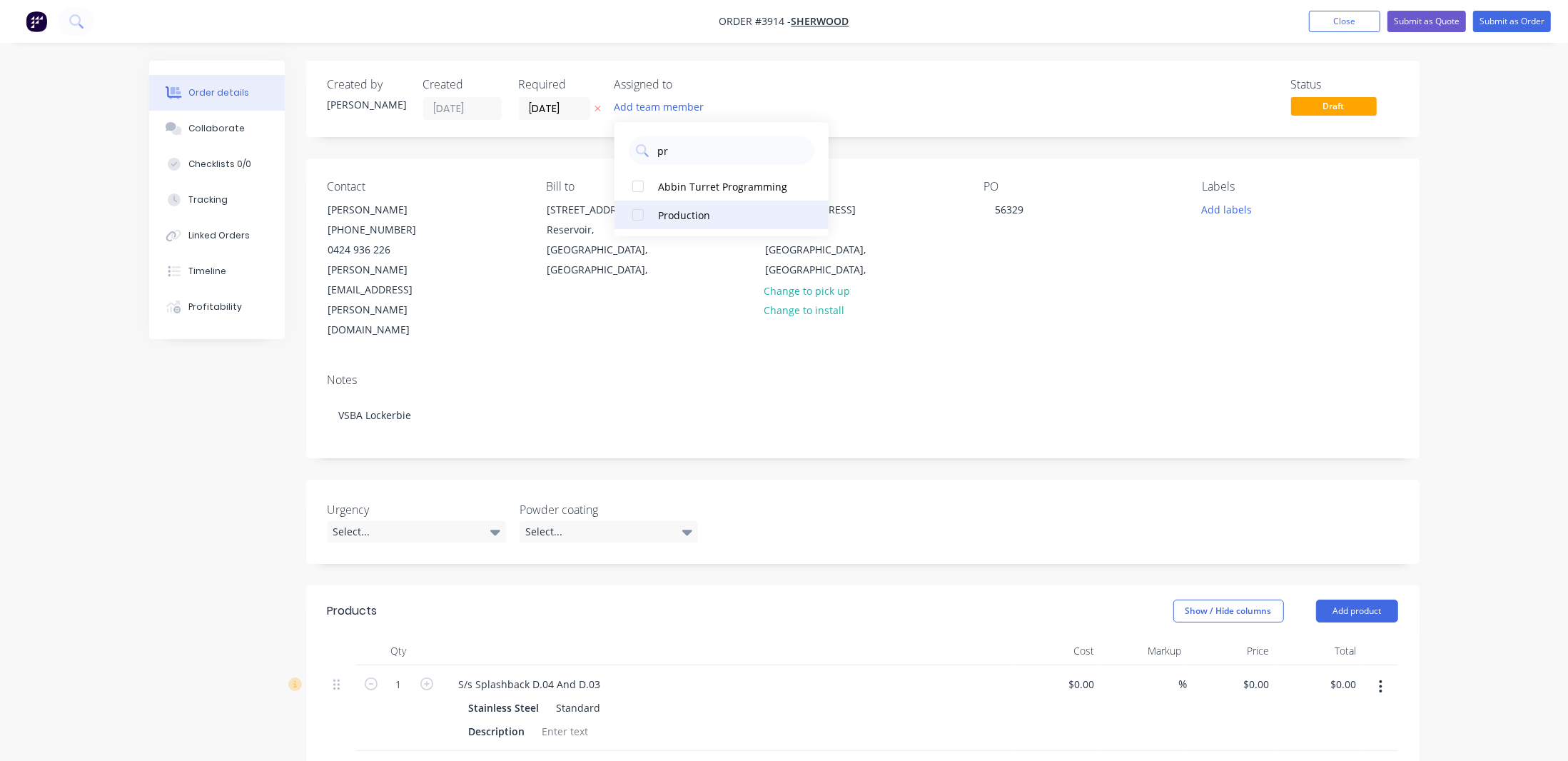
click at [683, 219] on div "Production" at bounding box center [729, 214] width 142 height 15
click at [1001, 61] on div "Created by [PERSON_NAME] Created [DATE] Required [DATE] Assigned to P Status Dr…" at bounding box center [863, 99] width 1113 height 76
click at [1250, 211] on button "Add labels" at bounding box center [1226, 209] width 66 height 19
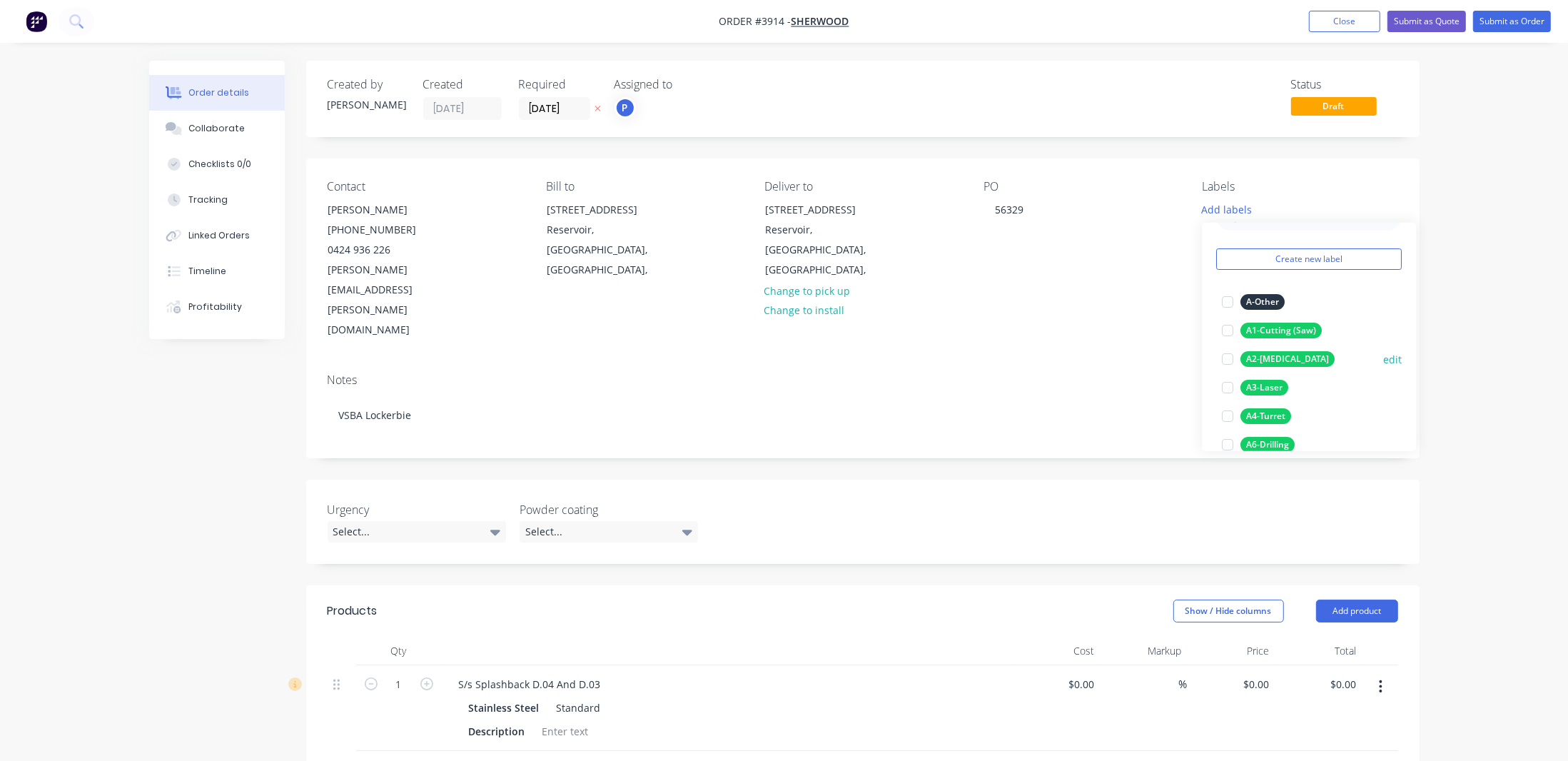
scroll to position [64, 0]
click at [1257, 353] on div "A3-Laser" at bounding box center [1265, 359] width 47 height 16
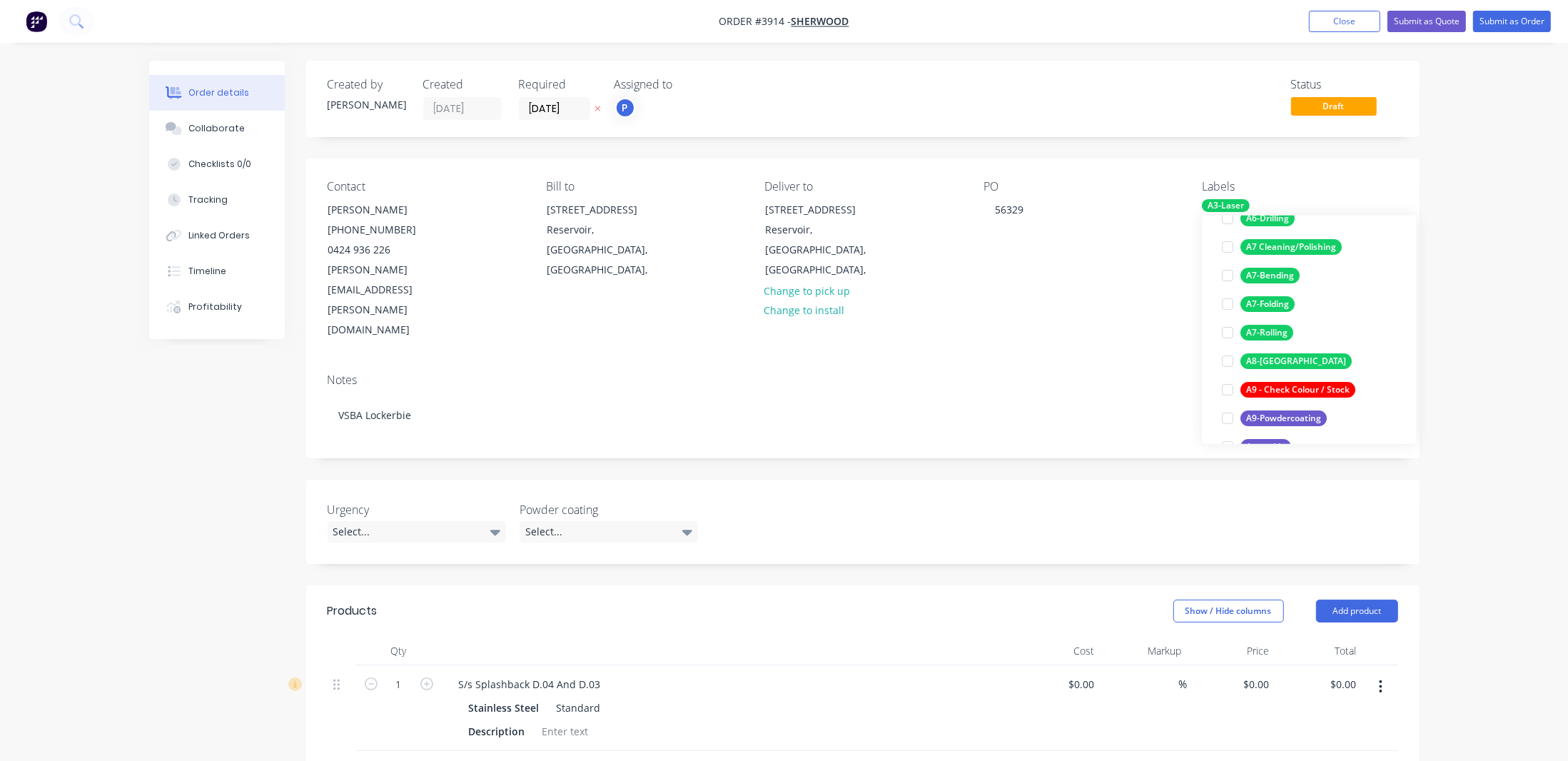
scroll to position [259, 0]
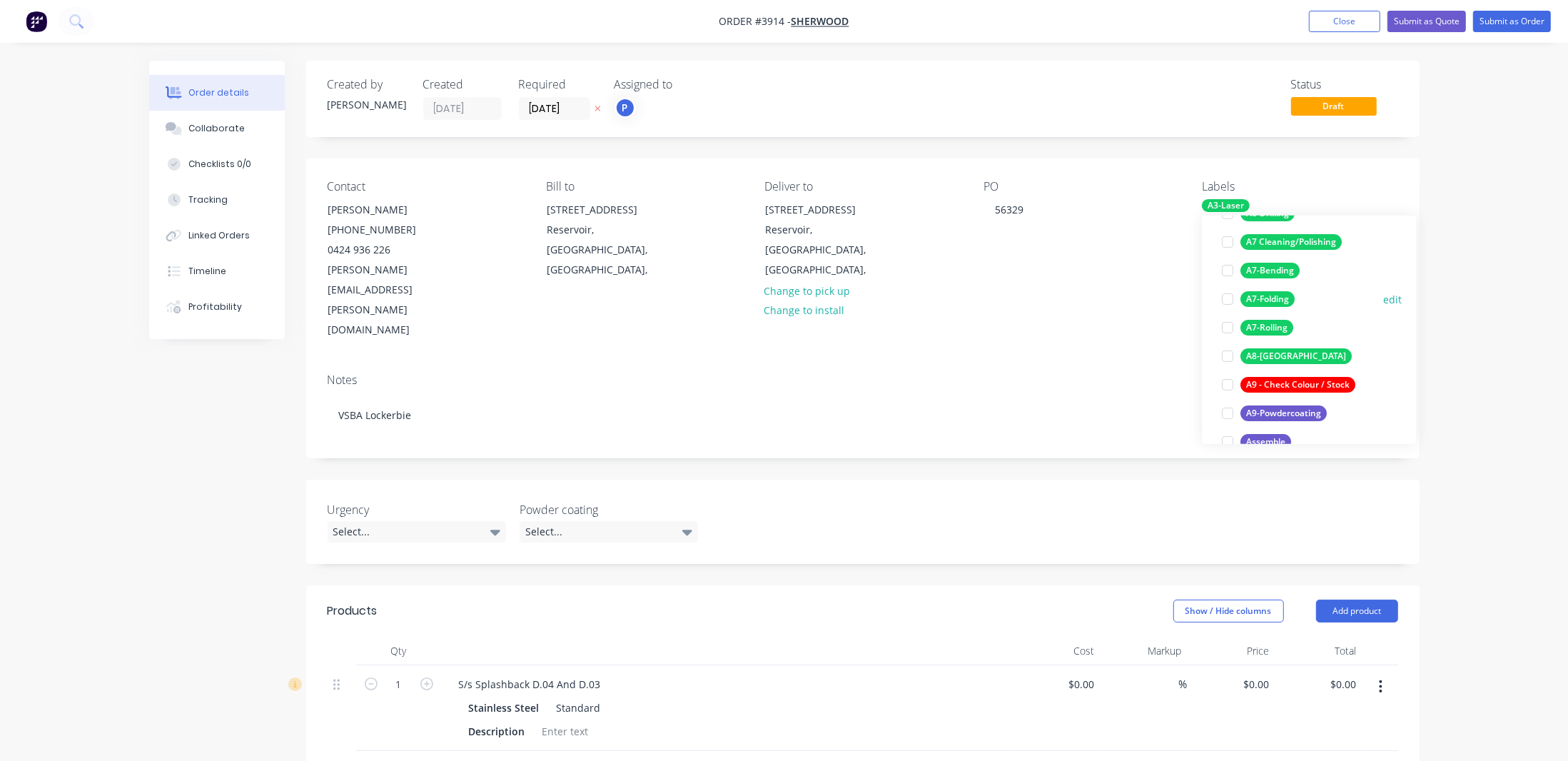
click at [1277, 299] on div "A7-Folding" at bounding box center [1268, 299] width 55 height 16
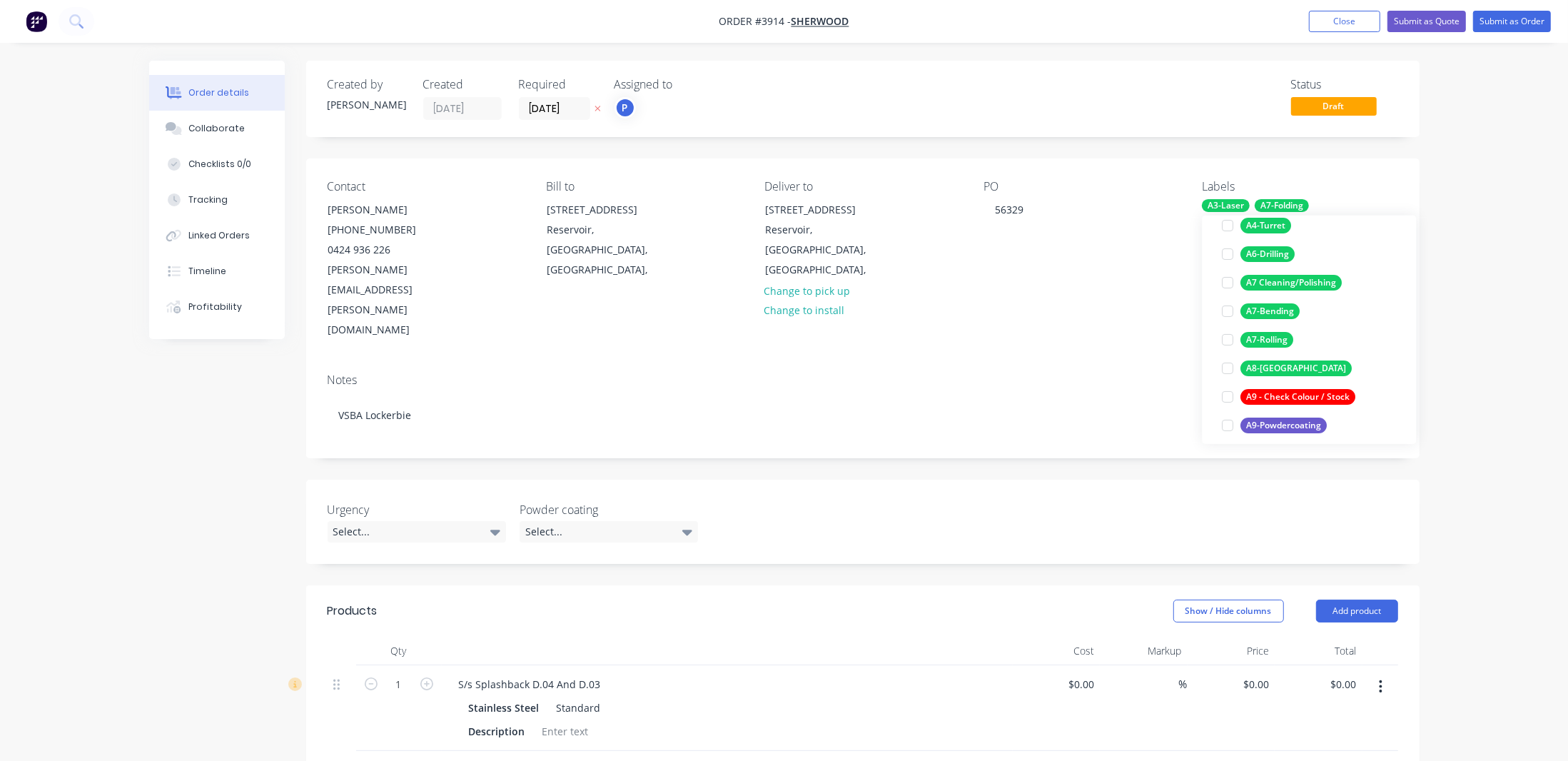
scroll to position [254, 0]
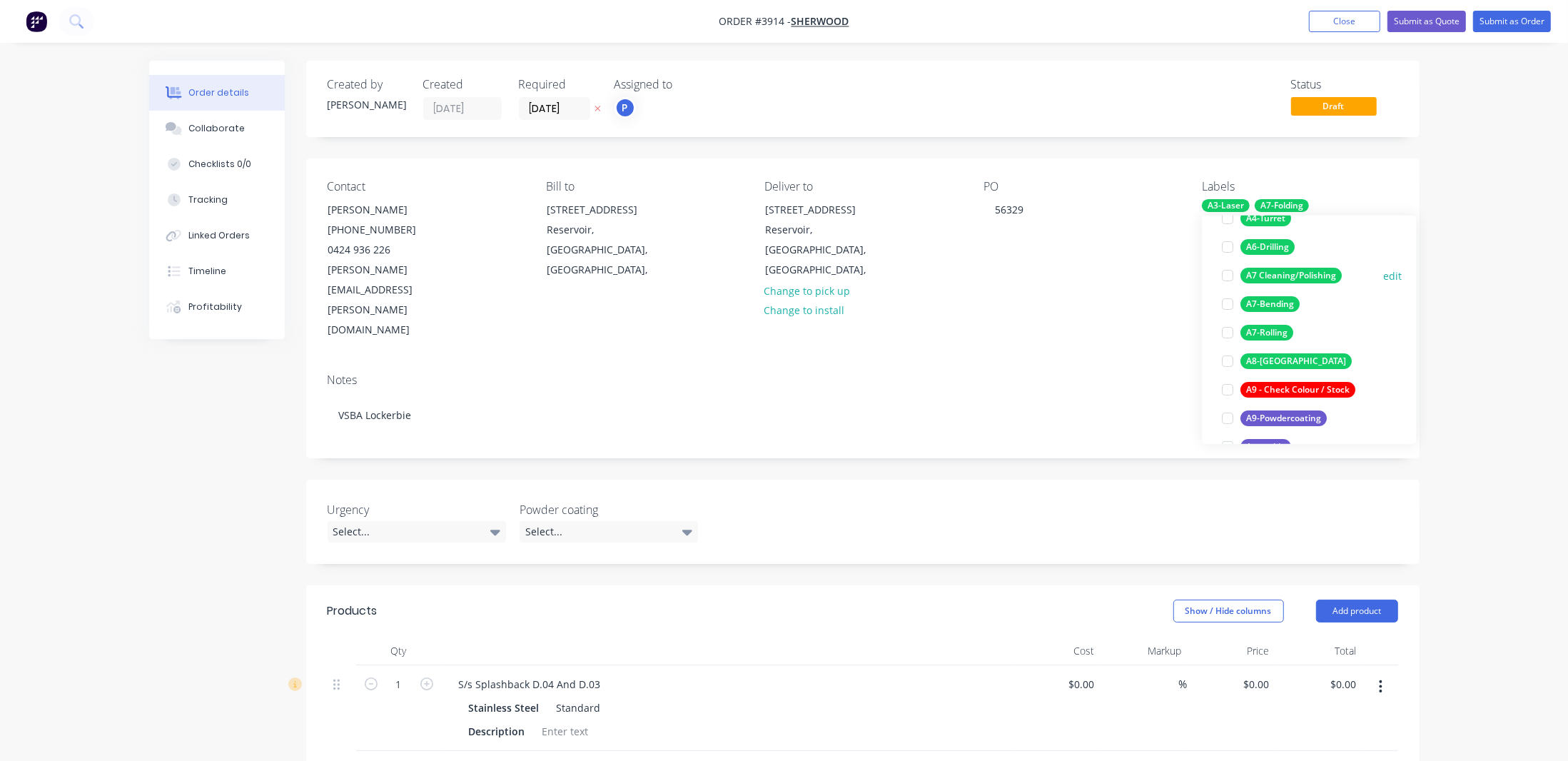
click at [1277, 282] on div "A7 Cleaning/Polishing" at bounding box center [1292, 276] width 101 height 16
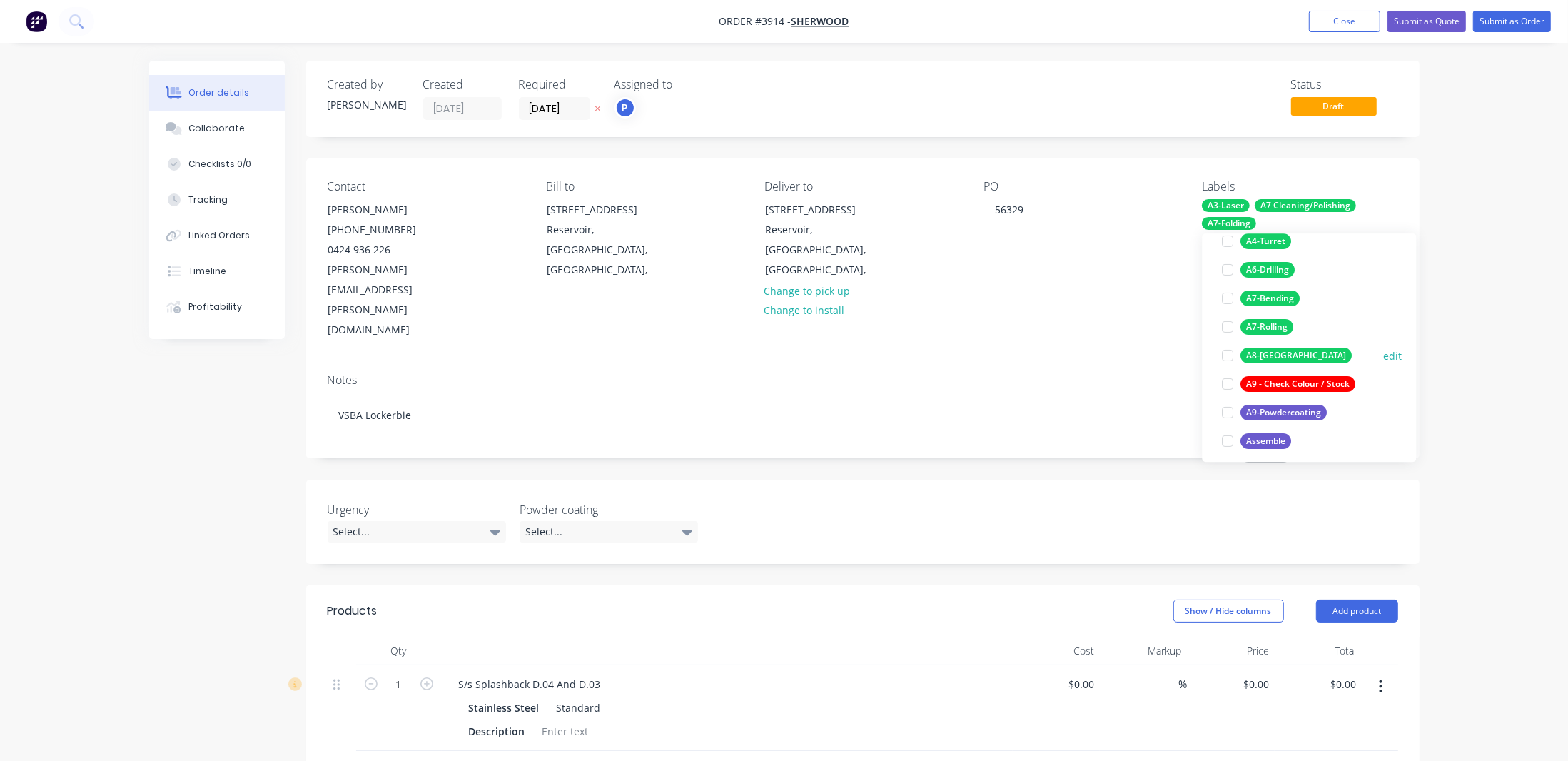
drag, startPoint x: 1278, startPoint y: 359, endPoint x: 1286, endPoint y: 357, distance: 8.2
click at [1278, 363] on div "A8-[GEOGRAPHIC_DATA]" at bounding box center [1297, 356] width 112 height 16
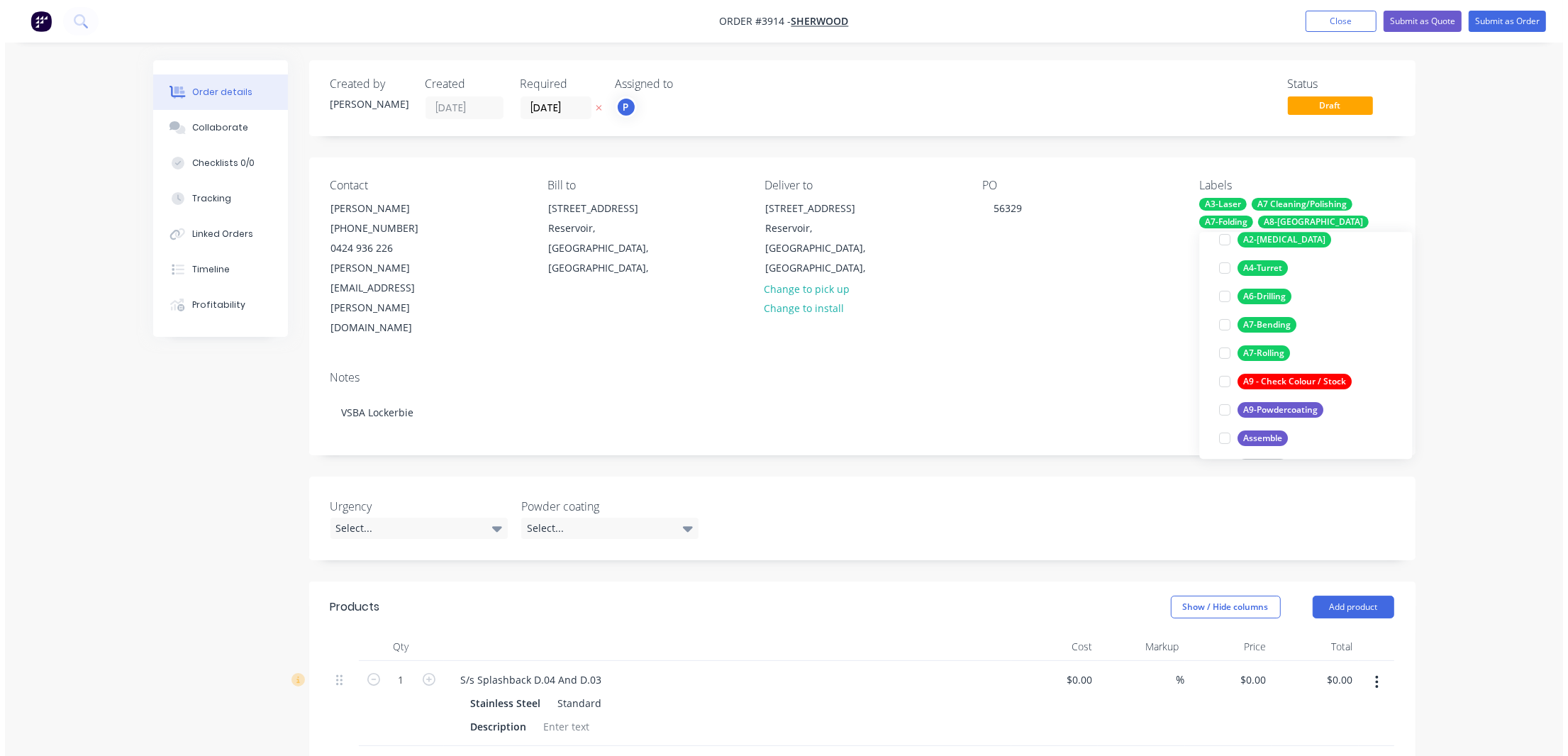
scroll to position [77, 0]
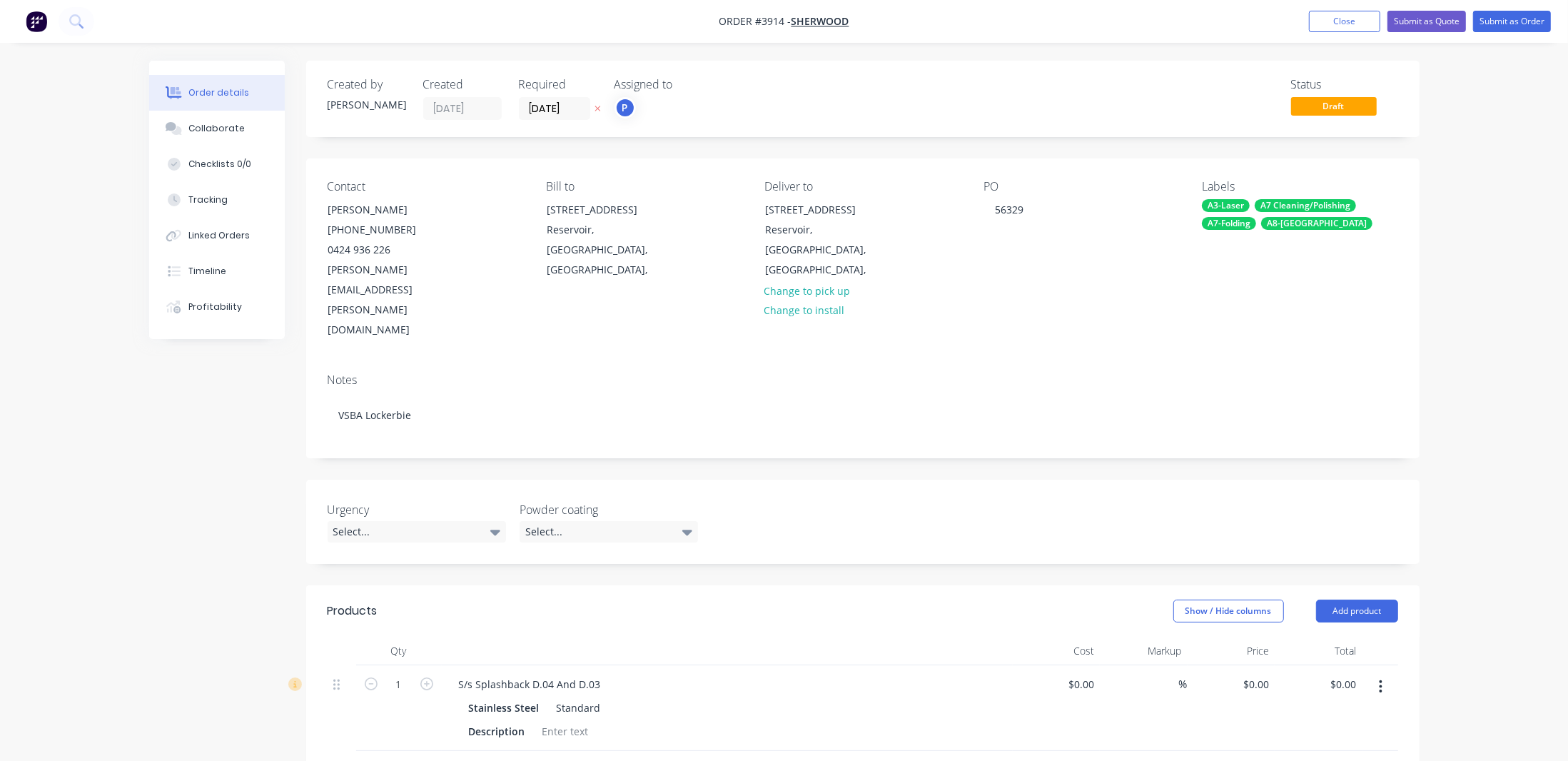
click at [1487, 170] on div "Order details Collaborate Checklists 0/0 Tracking Linked Orders Timeline Profit…" at bounding box center [784, 580] width 1568 height 1162
click at [1524, 25] on button "Submit as Order" at bounding box center [1512, 21] width 78 height 21
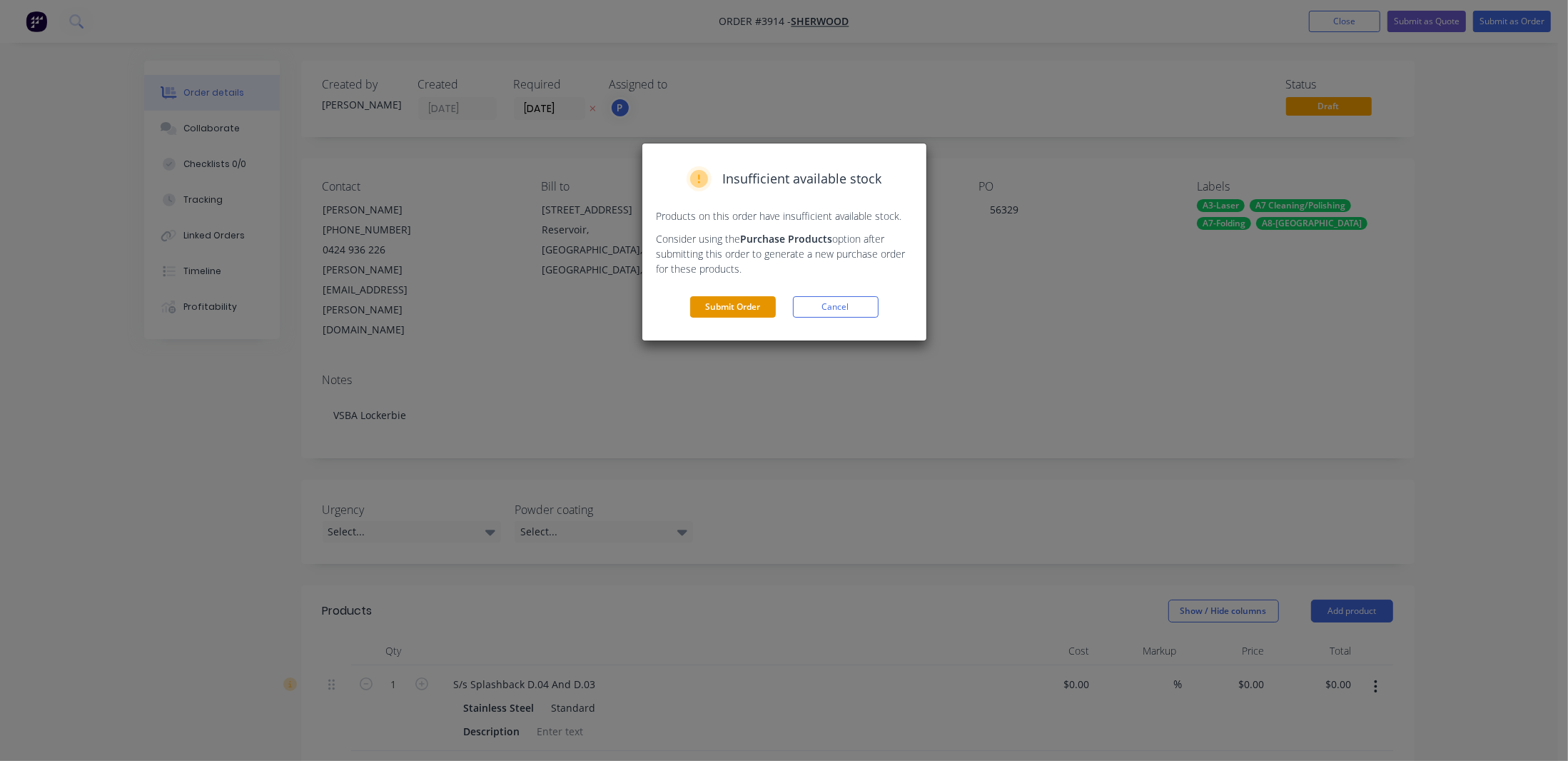
click at [750, 316] on button "Submit Order" at bounding box center [733, 306] width 85 height 21
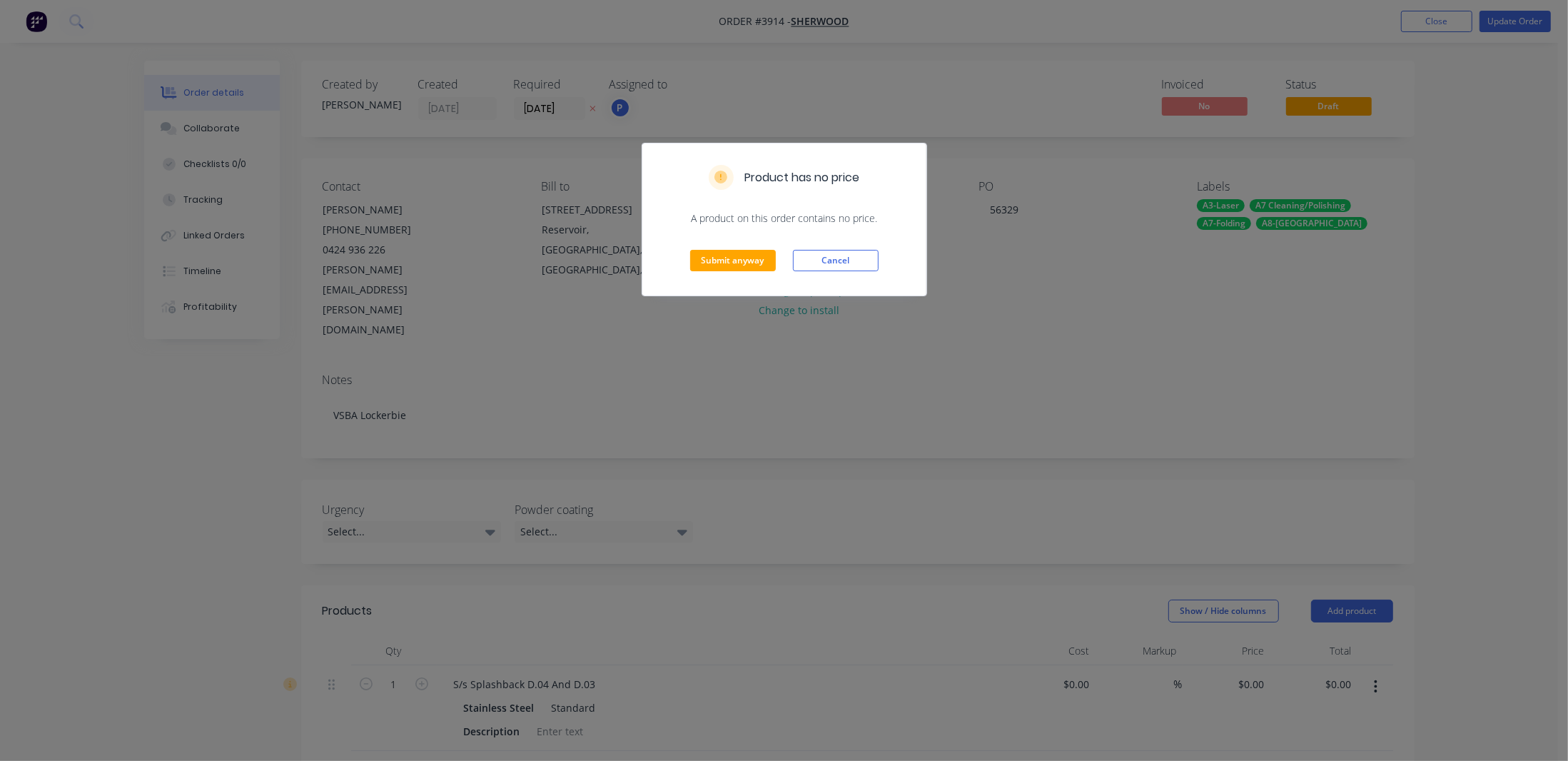
click at [723, 276] on div "Submit anyway Cancel" at bounding box center [784, 261] width 284 height 70
click at [726, 262] on button "Submit anyway" at bounding box center [733, 261] width 85 height 21
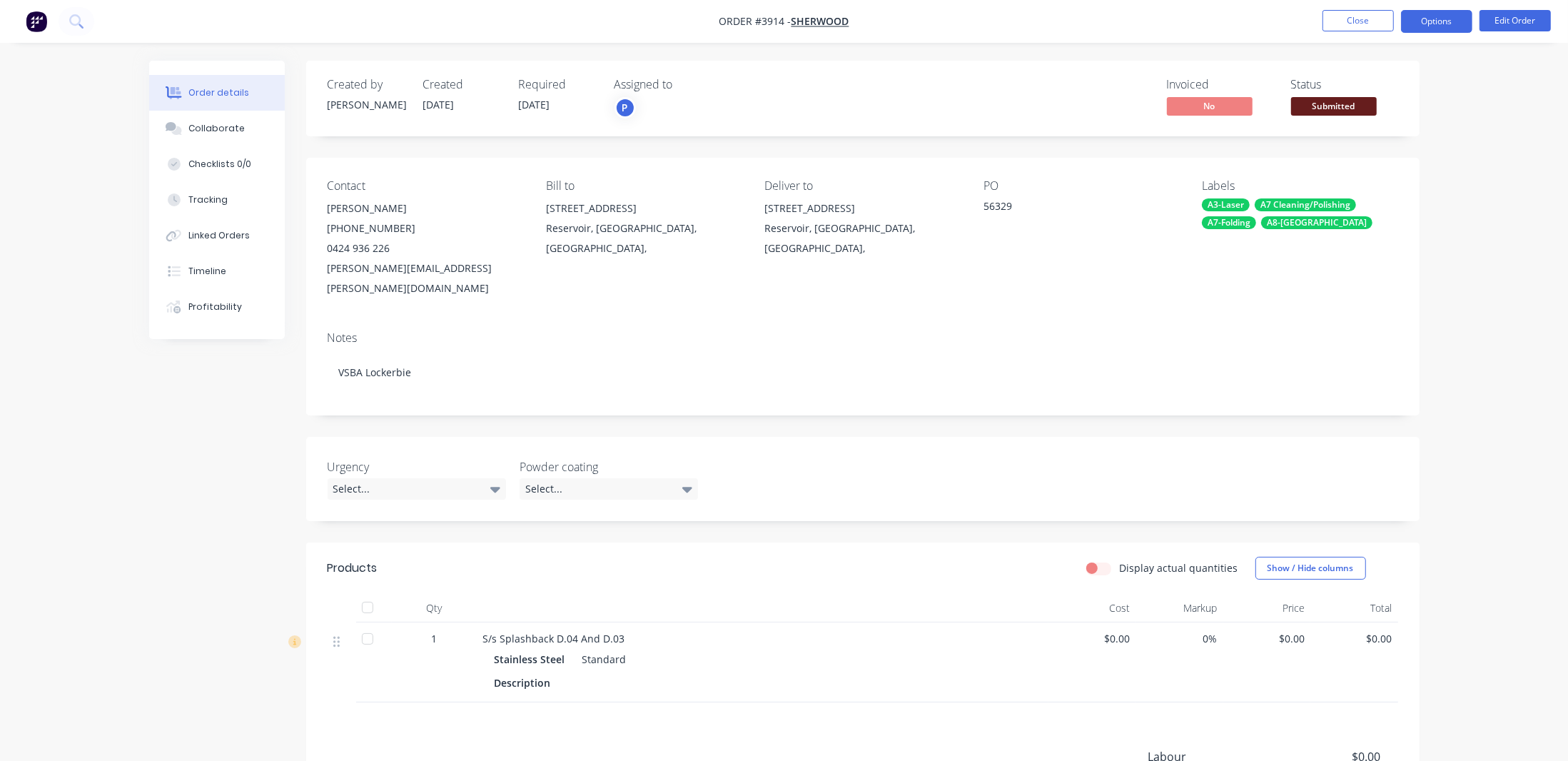
click at [1458, 23] on button "Options" at bounding box center [1437, 21] width 71 height 23
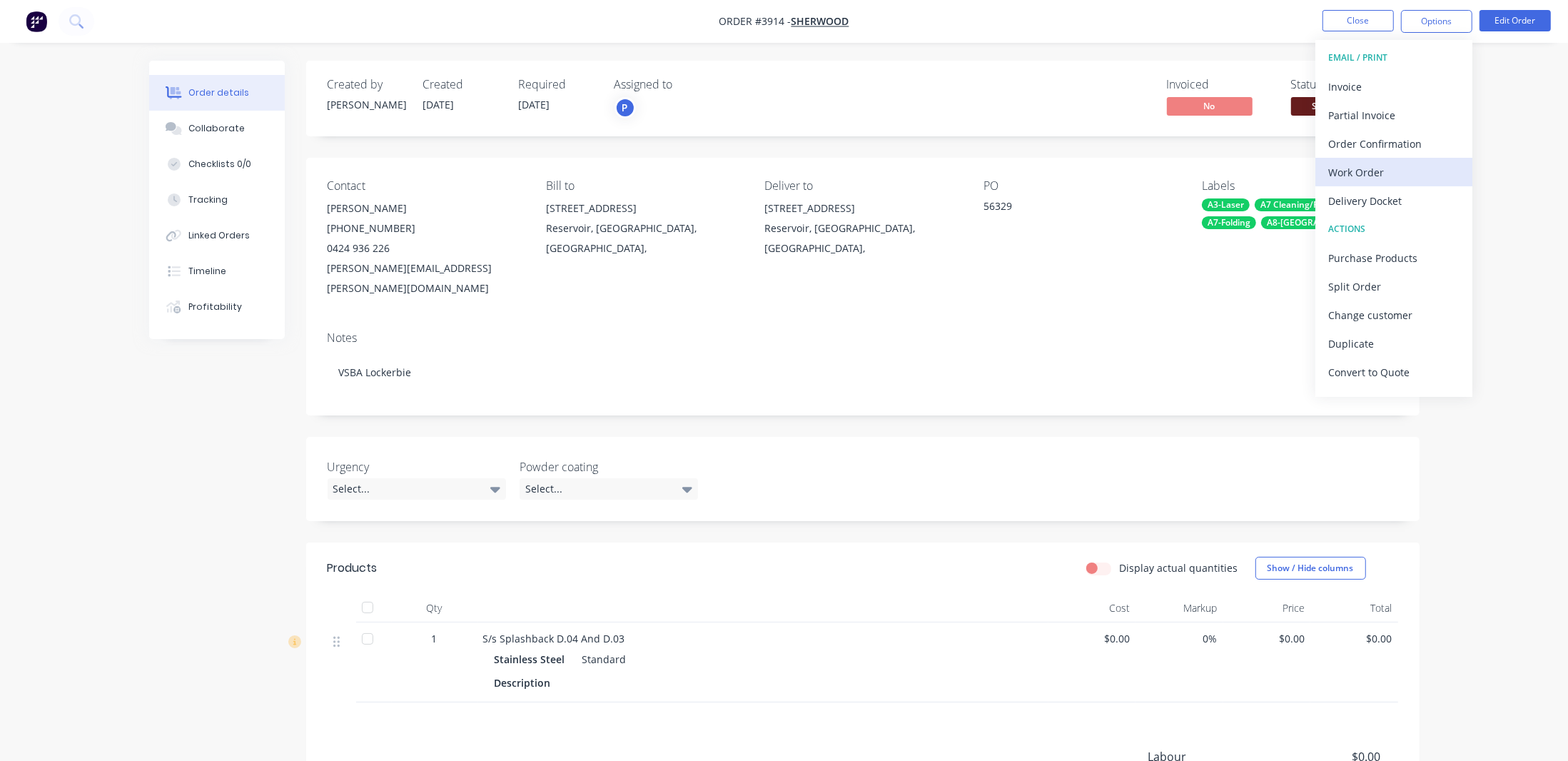
click at [1384, 178] on div "Work Order" at bounding box center [1394, 173] width 131 height 21
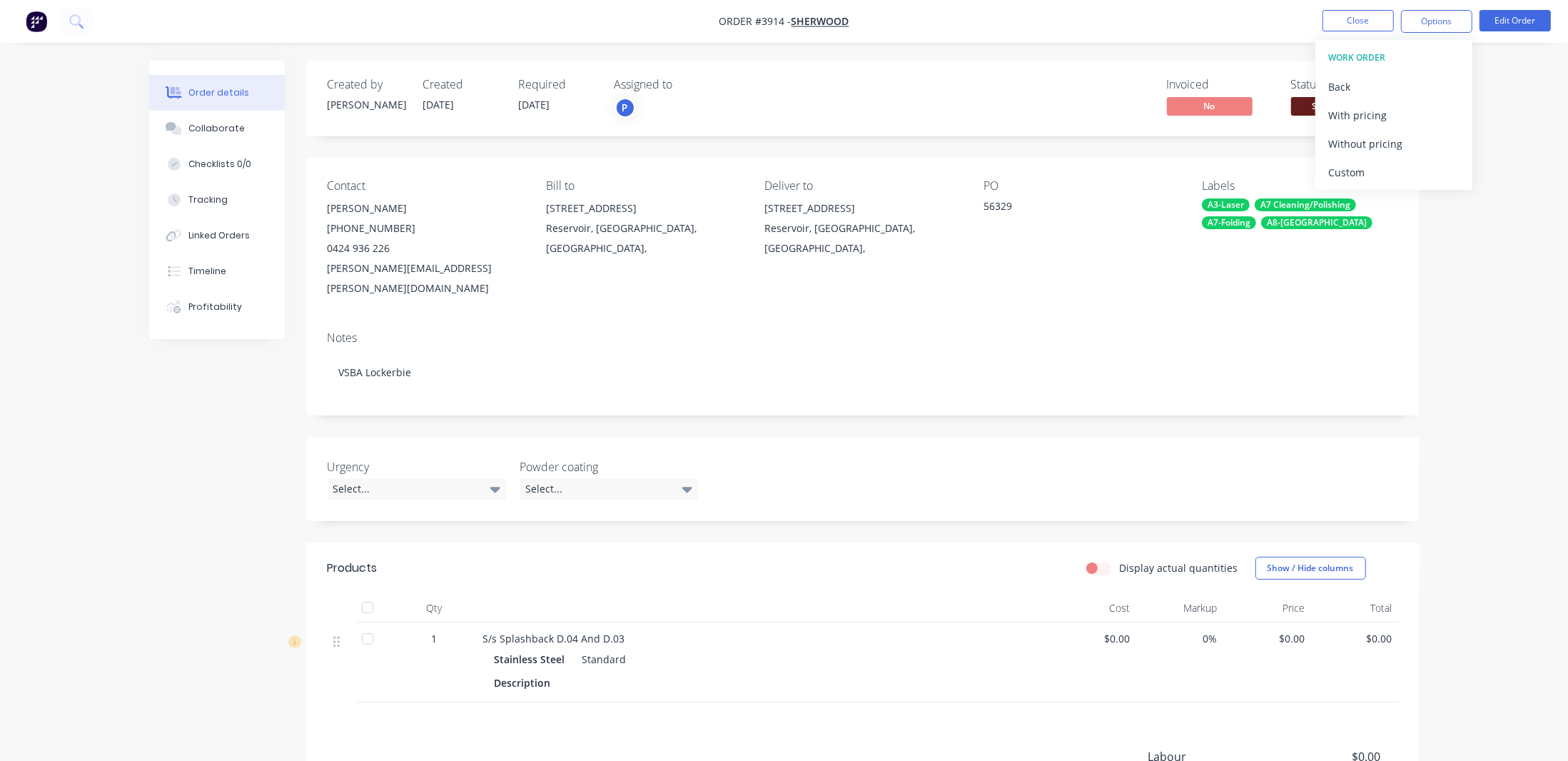
click at [1391, 156] on button "Without pricing" at bounding box center [1393, 143] width 157 height 29
click at [106, 304] on div "Order details Collaborate Checklists 0/0 Tracking Linked Orders Timeline Profit…" at bounding box center [784, 478] width 1568 height 957
click at [1331, 103] on span "Submitted" at bounding box center [1334, 106] width 85 height 18
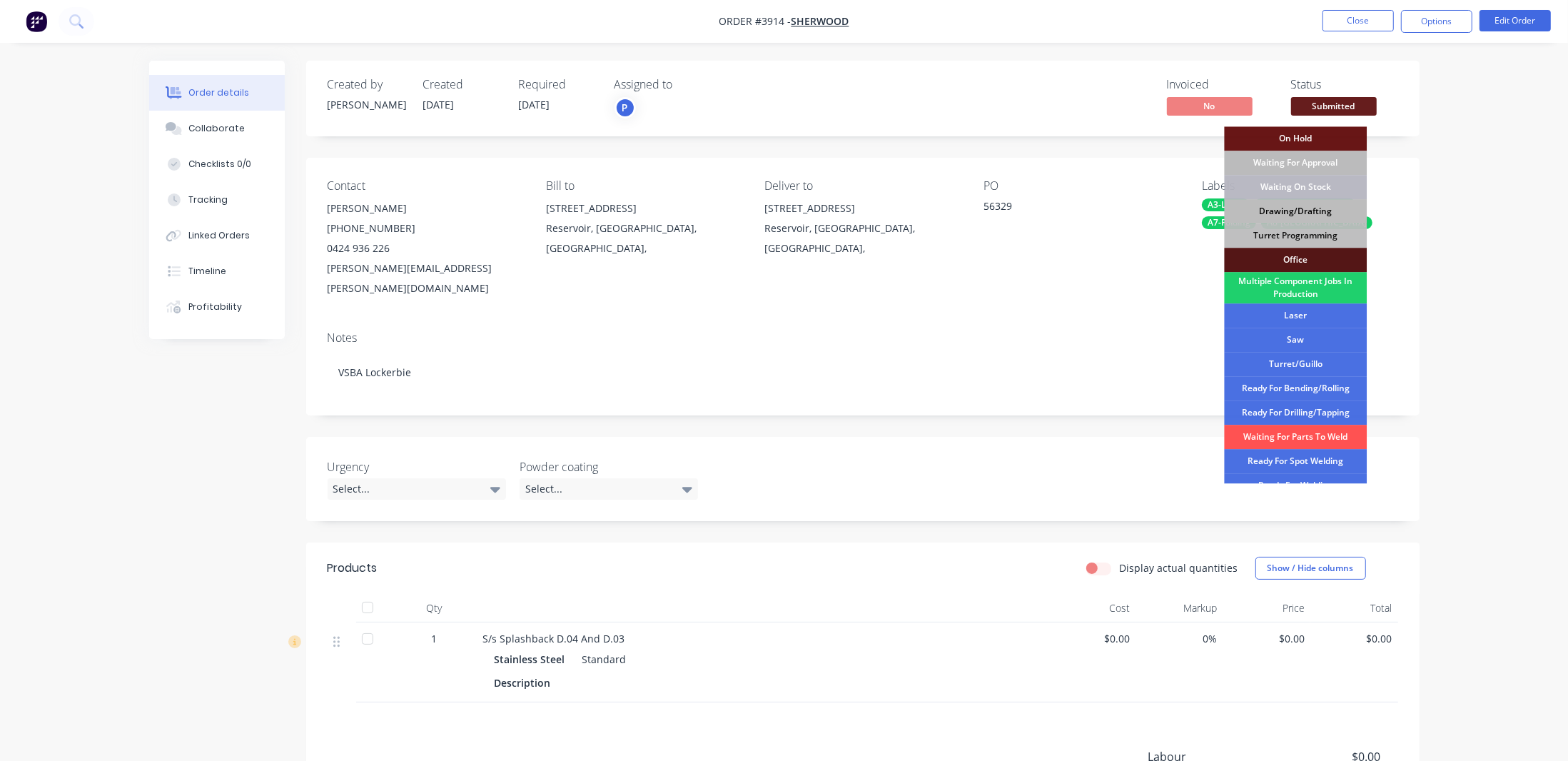
click at [1308, 216] on div "Drawing/Drafting" at bounding box center [1295, 211] width 142 height 25
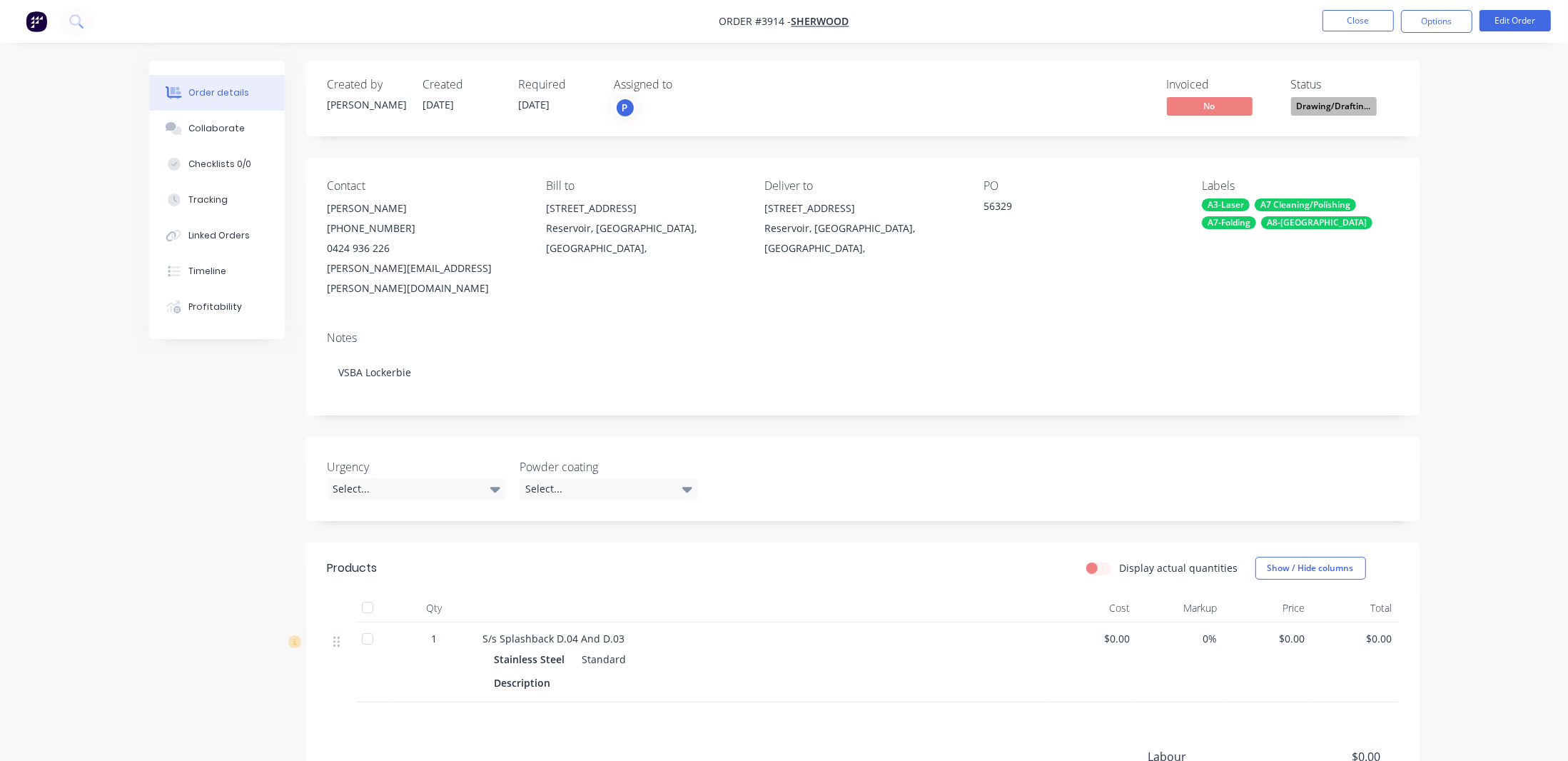
click at [1462, 92] on div "Order details Collaborate Checklists 0/0 Tracking Linked Orders Timeline Profit…" at bounding box center [784, 478] width 1568 height 957
click at [1328, 14] on button "Close" at bounding box center [1357, 21] width 71 height 21
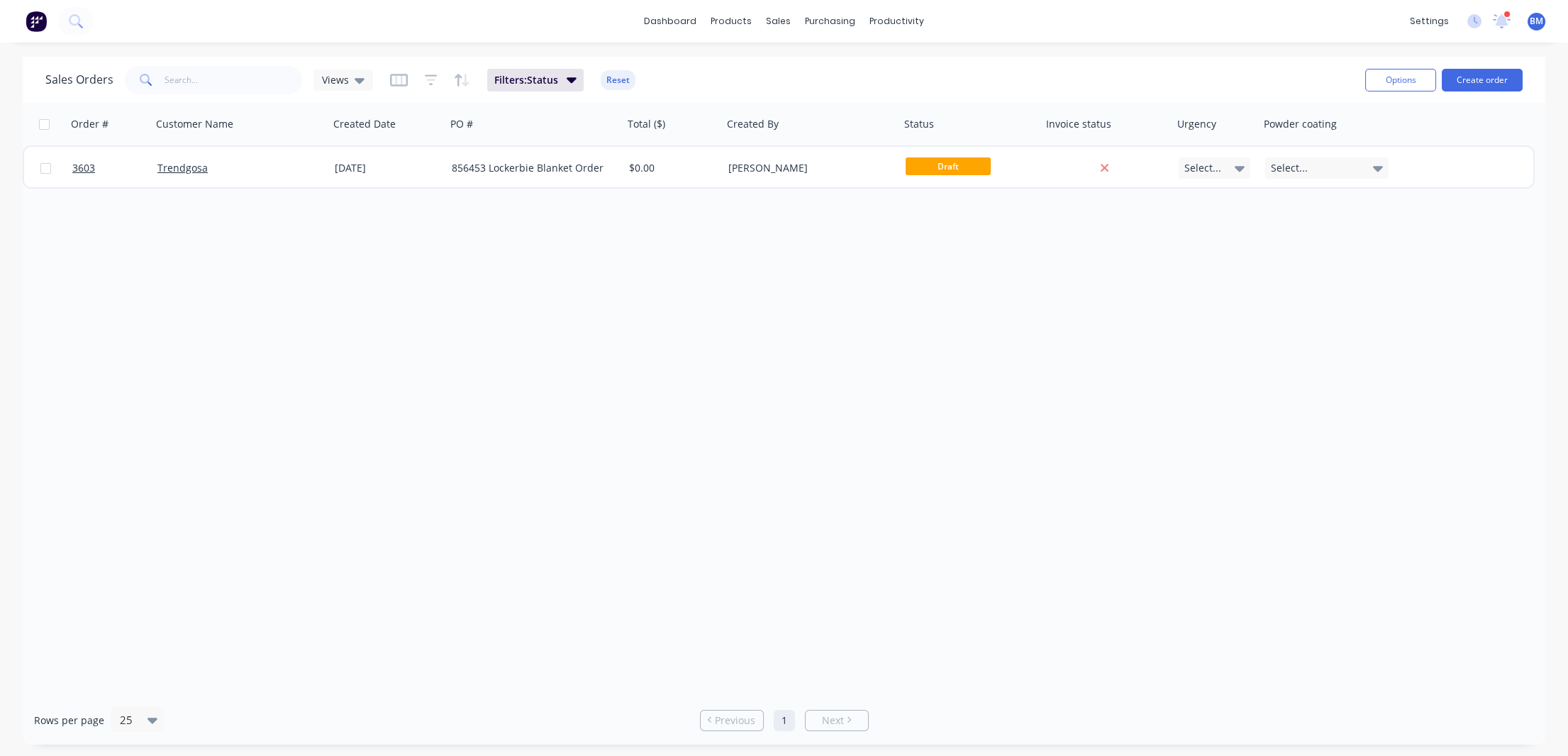
click at [292, 368] on div "Order # Customer Name Created Date PO # Total ($) Created By Status Invoice sta…" at bounding box center [784, 400] width 1522 height 593
